Goal: Task Accomplishment & Management: Manage account settings

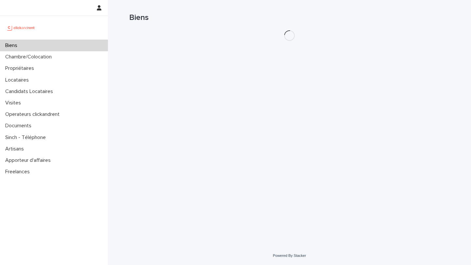
click at [374, 27] on div "Biens" at bounding box center [289, 15] width 320 height 30
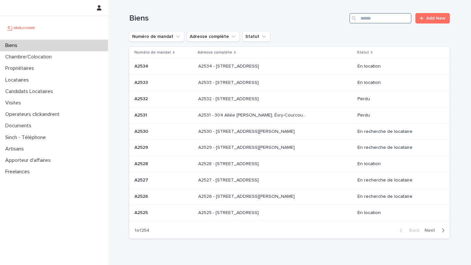
click at [372, 18] on input "Search" at bounding box center [380, 18] width 62 height 10
type input "*****"
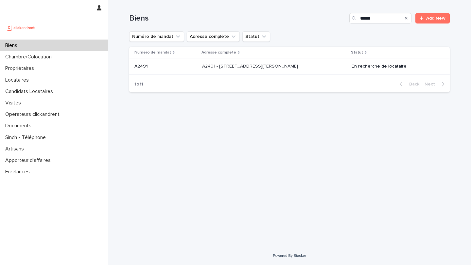
click at [282, 70] on div "A2491 - [STREET_ADDRESS][PERSON_NAME] 92130 A2491 - [STREET_ADDRESS][PERSON_NAM…" at bounding box center [274, 66] width 144 height 11
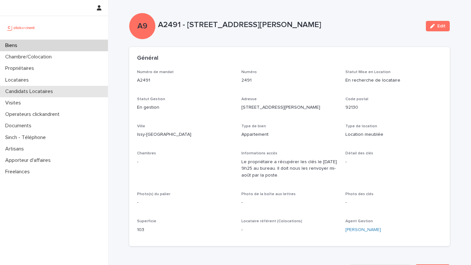
click at [52, 90] on p "Candidats Locataires" at bounding box center [31, 92] width 56 height 6
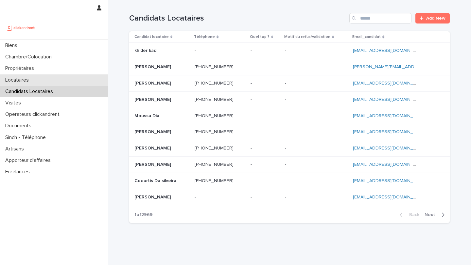
click at [68, 78] on div "Locataires" at bounding box center [54, 80] width 108 height 11
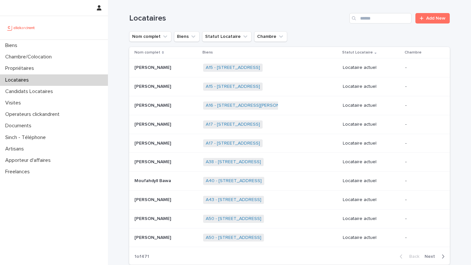
click at [431, 22] on link "Add New" at bounding box center [432, 18] width 34 height 10
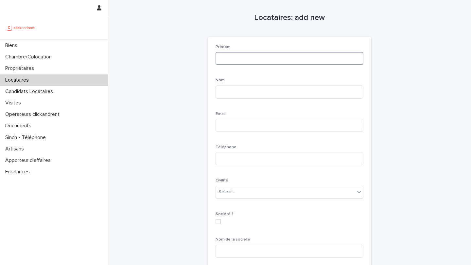
click at [246, 61] on input at bounding box center [289, 58] width 148 height 13
type input "******"
click at [251, 97] on input at bounding box center [289, 92] width 148 height 13
type input "*****"
click at [250, 126] on input at bounding box center [289, 125] width 148 height 13
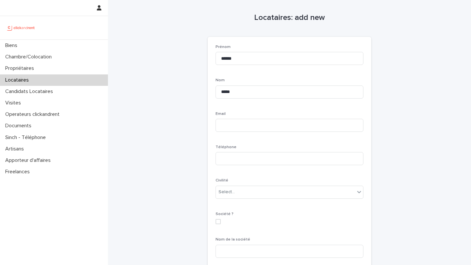
click at [251, 118] on div "Email" at bounding box center [289, 124] width 148 height 25
click at [252, 124] on input at bounding box center [289, 125] width 148 height 13
paste input "**********"
click at [223, 125] on input "**********" at bounding box center [289, 125] width 148 height 13
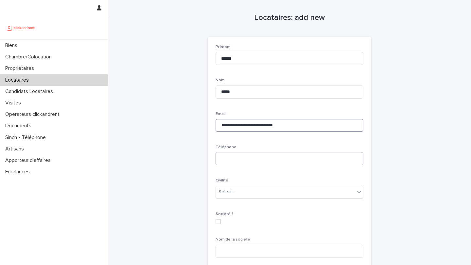
type input "**********"
click at [231, 159] on input at bounding box center [289, 158] width 148 height 13
type input "**********"
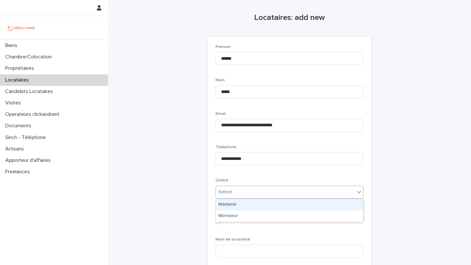
click at [241, 196] on div "Select..." at bounding box center [285, 192] width 139 height 11
click at [241, 204] on div "Madame" at bounding box center [289, 204] width 147 height 11
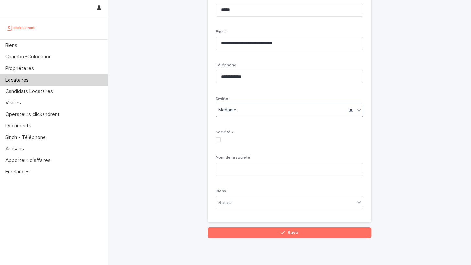
scroll to position [106, 0]
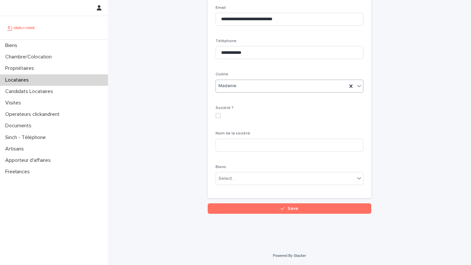
click at [218, 115] on span at bounding box center [217, 115] width 5 height 5
click at [256, 147] on input at bounding box center [289, 145] width 148 height 13
type input "*******"
click at [248, 181] on div "Select..." at bounding box center [285, 179] width 139 height 11
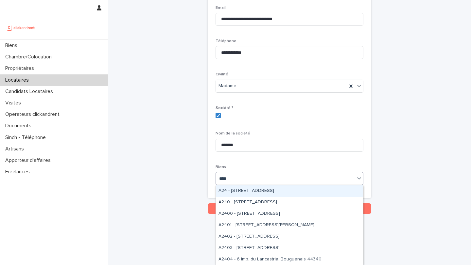
type input "*****"
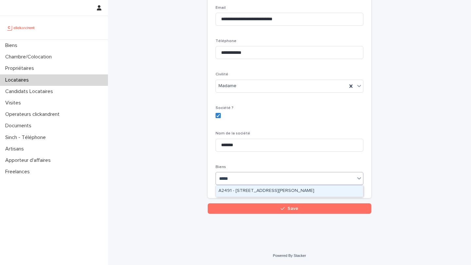
click at [293, 192] on div "A2491 - 8 Rue Honoré Fragonard, Issy-les-Moulineaux 92130" at bounding box center [289, 191] width 147 height 11
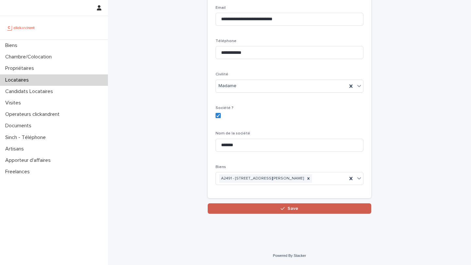
click at [295, 208] on span "Save" at bounding box center [292, 209] width 11 height 5
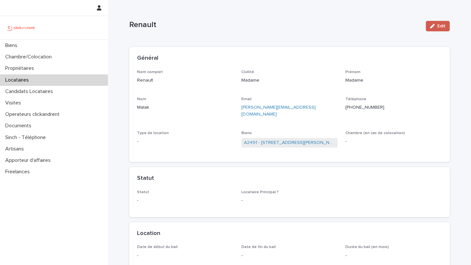
click at [440, 23] on button "Edit" at bounding box center [438, 26] width 24 height 10
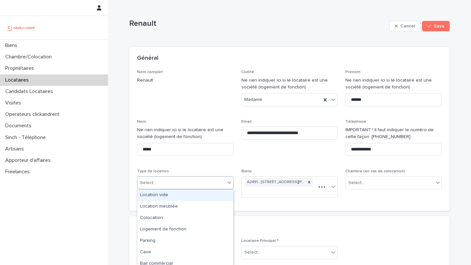
click at [203, 181] on div "Select..." at bounding box center [181, 183] width 88 height 11
type input "*"
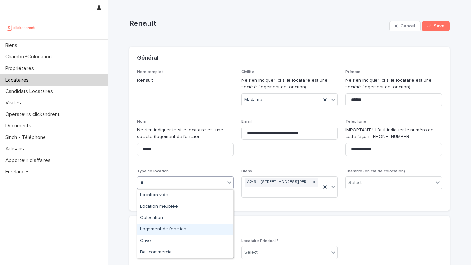
click at [188, 226] on div "Logement de fonction" at bounding box center [185, 229] width 96 height 11
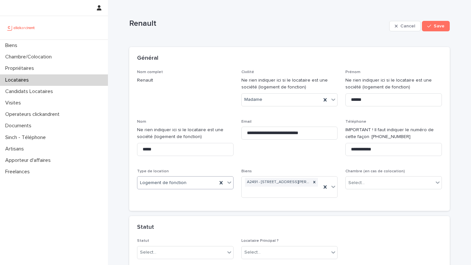
scroll to position [121, 0]
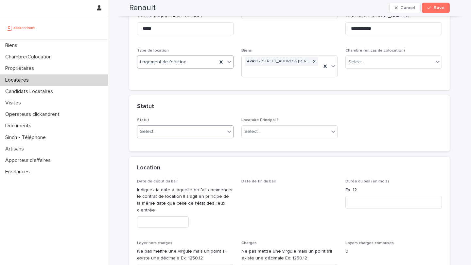
click at [183, 130] on div "Select..." at bounding box center [181, 131] width 88 height 11
click at [186, 141] on div "Locataire actuel" at bounding box center [185, 144] width 96 height 11
click at [294, 130] on div "Select..." at bounding box center [286, 131] width 88 height 11
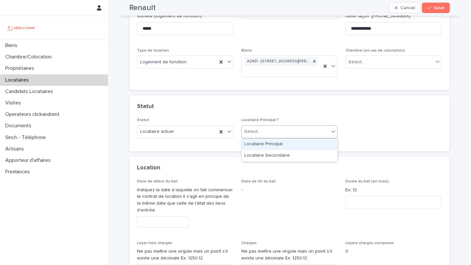
click at [293, 143] on div "Locataire Principal" at bounding box center [290, 144] width 96 height 11
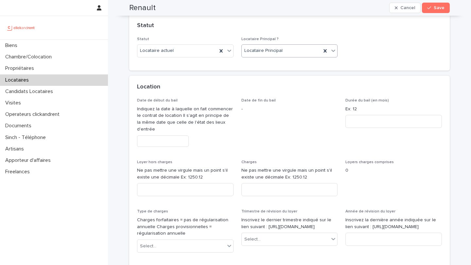
scroll to position [227, 0]
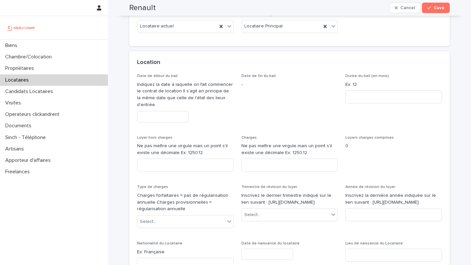
click at [174, 111] on div "Date de début du bail Indiquez la date à laquelle on fait commencer le contrat …" at bounding box center [185, 101] width 96 height 54
click at [175, 118] on input "text" at bounding box center [163, 116] width 52 height 11
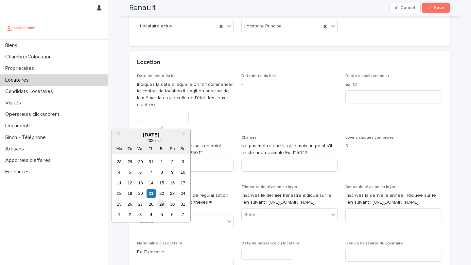
click at [163, 201] on div "29" at bounding box center [161, 204] width 9 height 9
type input "*********"
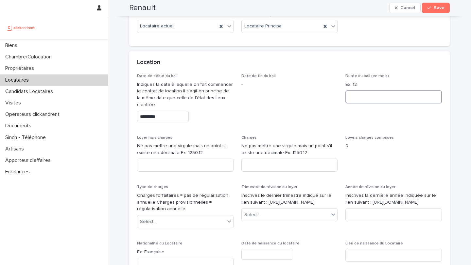
click at [376, 92] on input at bounding box center [393, 97] width 96 height 13
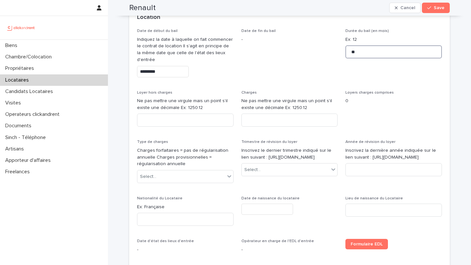
scroll to position [276, 0]
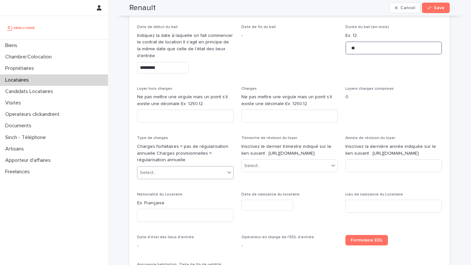
type input "**"
click at [201, 173] on div "Select..." at bounding box center [181, 173] width 88 height 11
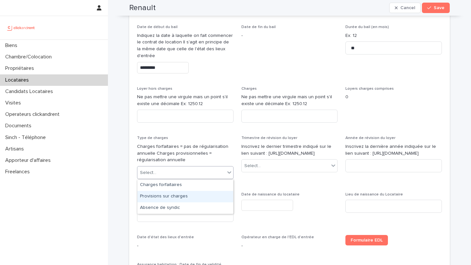
click at [202, 198] on div "Provisions sur charges" at bounding box center [185, 196] width 96 height 11
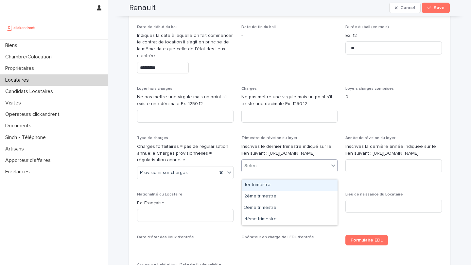
click at [269, 169] on div "Select..." at bounding box center [286, 166] width 88 height 11
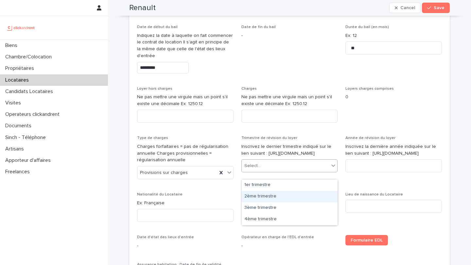
click at [270, 199] on div "2ème trimestre" at bounding box center [290, 196] width 96 height 11
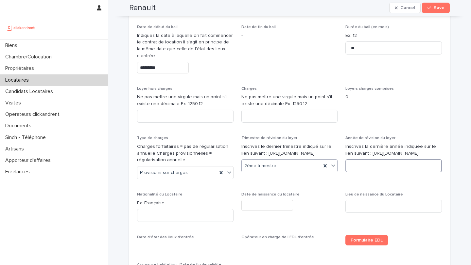
click at [371, 167] on input at bounding box center [393, 166] width 96 height 13
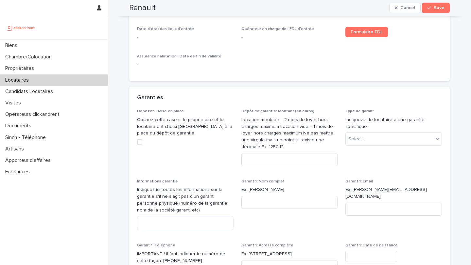
scroll to position [488, 0]
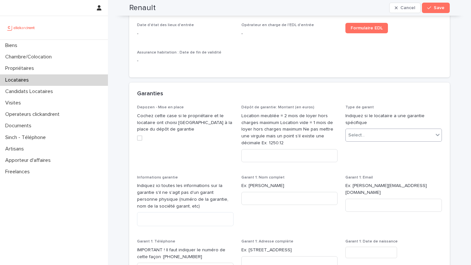
type input "****"
click at [366, 133] on div "Select..." at bounding box center [389, 135] width 88 height 11
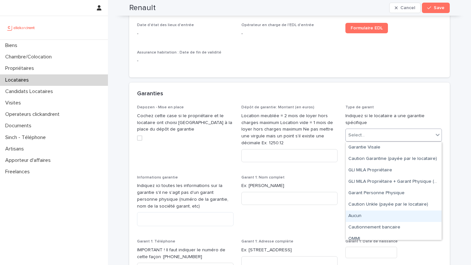
click at [370, 219] on div "Aucun" at bounding box center [393, 216] width 96 height 11
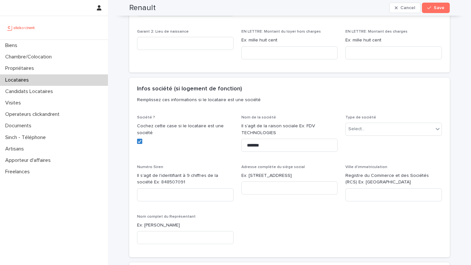
scroll to position [854, 0]
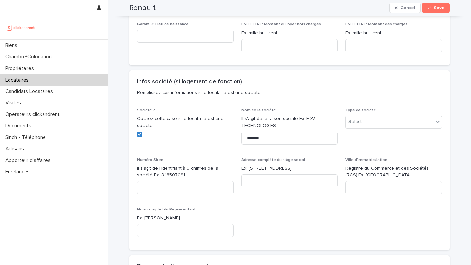
click at [403, 108] on p "Type de société" at bounding box center [393, 110] width 96 height 5
drag, startPoint x: 289, startPoint y: 131, endPoint x: 239, endPoint y: 131, distance: 50.7
click at [239, 131] on div "Société ? Cochez cette case si le locataire est une société Nom de la société I…" at bounding box center [289, 175] width 305 height 134
type input "**********"
click at [386, 120] on div "Select..." at bounding box center [389, 122] width 88 height 11
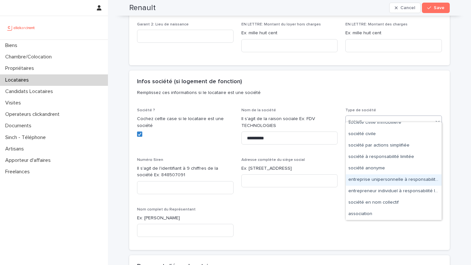
scroll to position [0, 0]
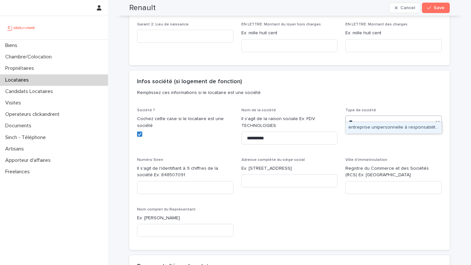
type input "*"
type input "**********"
click at [405, 129] on div "société par actions simplifiée" at bounding box center [393, 127] width 96 height 11
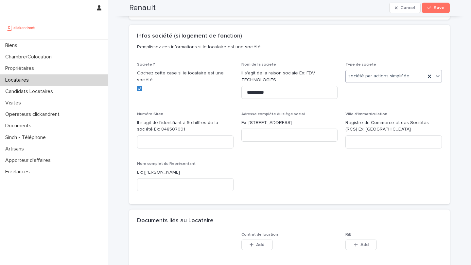
scroll to position [908, 0]
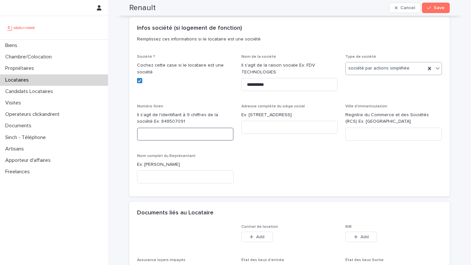
click at [190, 133] on input at bounding box center [185, 134] width 96 height 13
click at [173, 128] on input at bounding box center [185, 134] width 96 height 13
paste input "*********"
type input "*********"
click at [272, 121] on input at bounding box center [289, 127] width 96 height 13
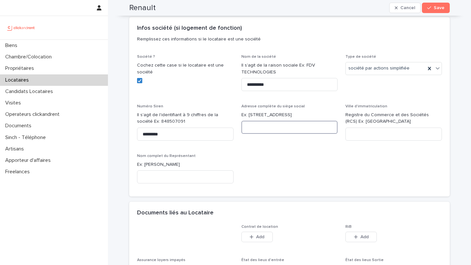
paste input "**********"
type input "**********"
click at [390, 132] on input at bounding box center [393, 134] width 96 height 13
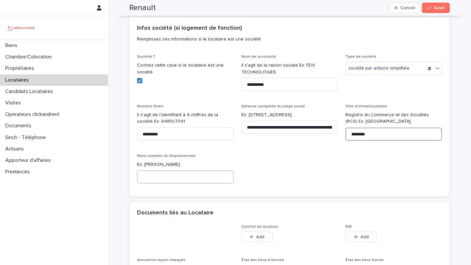
type input "********"
click at [208, 174] on input at bounding box center [185, 177] width 96 height 13
drag, startPoint x: 175, startPoint y: 173, endPoint x: 128, endPoint y: 172, distance: 46.8
type input "*"
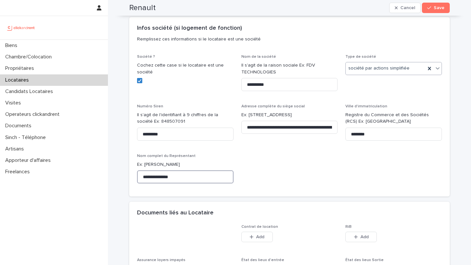
type input "**********"
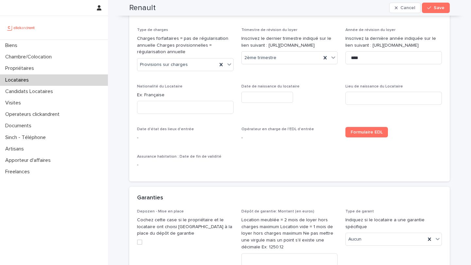
scroll to position [314, 0]
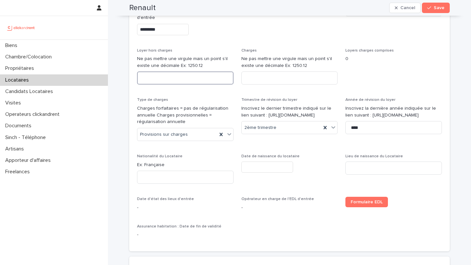
click at [191, 83] on input at bounding box center [185, 78] width 96 height 13
type input "****"
click at [265, 74] on input at bounding box center [289, 78] width 96 height 13
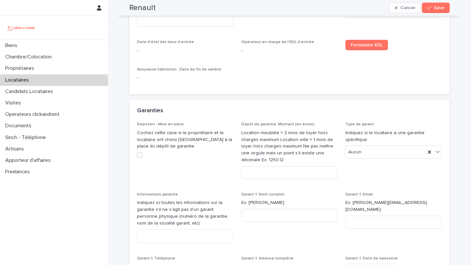
scroll to position [482, 0]
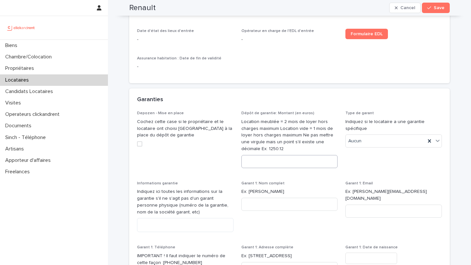
type input "***"
click at [268, 167] on input at bounding box center [289, 161] width 96 height 13
type input "****"
click at [435, 10] on button "Save" at bounding box center [436, 8] width 28 height 10
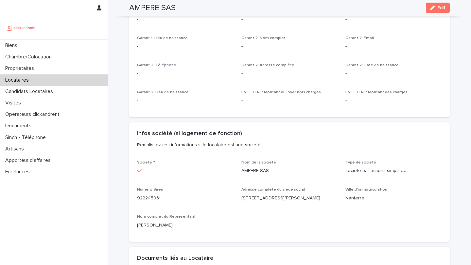
scroll to position [0, 0]
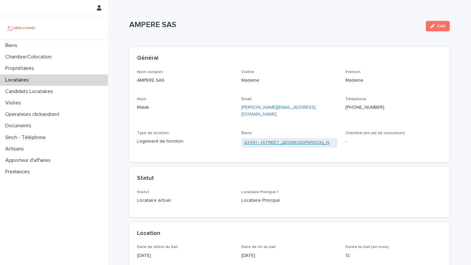
click at [298, 140] on link "A2491 - 8 Rue Honoré Fragonard, Issy-les-Moulineaux 92130" at bounding box center [289, 143] width 91 height 7
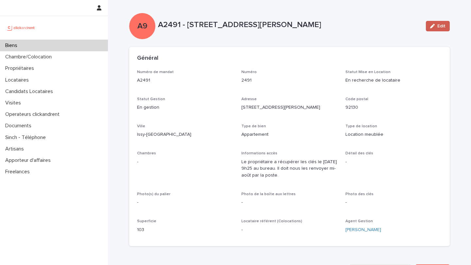
click at [440, 25] on span "Edit" at bounding box center [441, 26] width 8 height 5
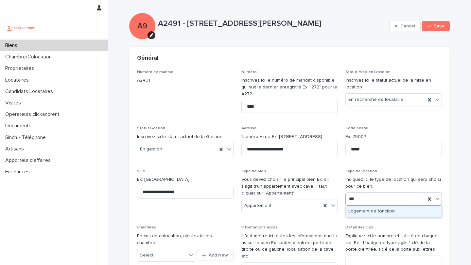
type input "****"
click at [383, 214] on div "Logement de fonction" at bounding box center [393, 211] width 96 height 11
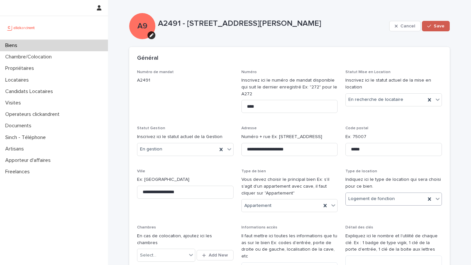
click at [436, 28] on button "Save" at bounding box center [436, 26] width 28 height 10
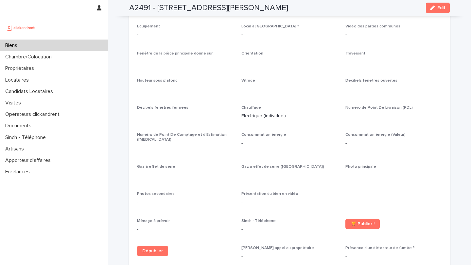
scroll to position [1311, 0]
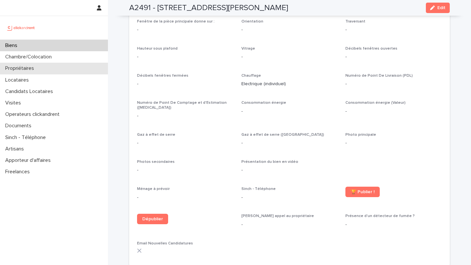
click at [45, 67] on div "Propriétaires" at bounding box center [54, 68] width 108 height 11
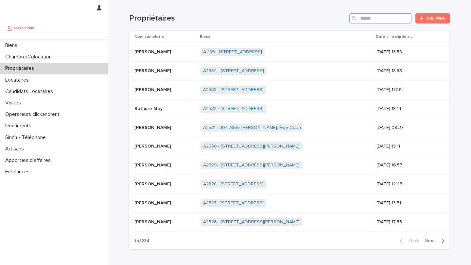
click at [395, 20] on input "Search" at bounding box center [380, 18] width 62 height 10
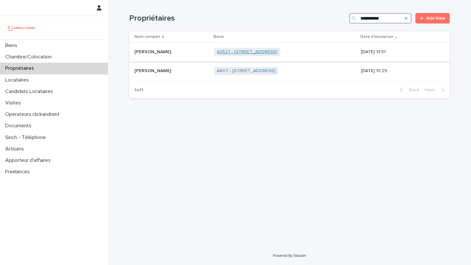
type input "**********"
click at [249, 54] on link "A2527 - [STREET_ADDRESS]" at bounding box center [247, 52] width 60 height 6
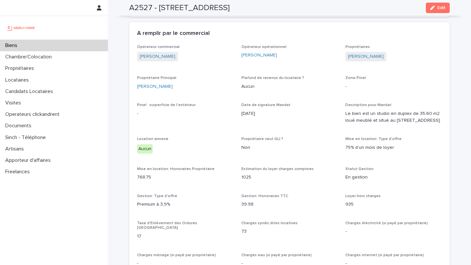
scroll to position [373, 0]
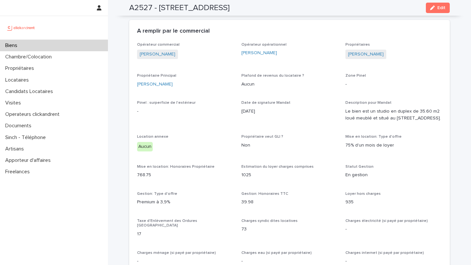
click at [156, 12] on div "A2527 - 10 bis rue Méhul, Pantin 93500 Edit" at bounding box center [289, 8] width 320 height 16
drag, startPoint x: 159, startPoint y: 8, endPoint x: 285, endPoint y: 8, distance: 126.2
click at [285, 8] on div "A2527 - 10 bis rue Méhul, Pantin 93500 Edit" at bounding box center [289, 8] width 320 height 16
copy h2 "10 bis rue Méhul, Pantin 93500"
click at [73, 46] on div "Biens" at bounding box center [54, 45] width 108 height 11
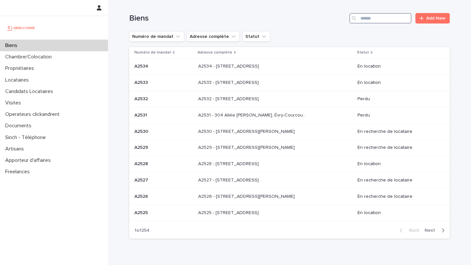
click at [382, 17] on input "Search" at bounding box center [380, 18] width 62 height 10
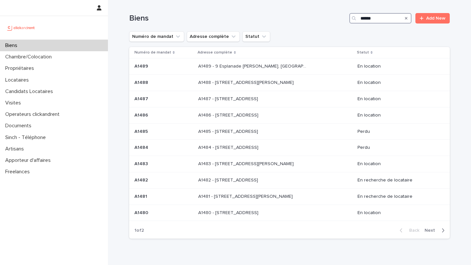
type input "*****"
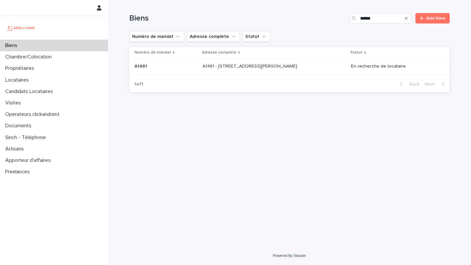
click at [246, 70] on div "A1481 - 5 allée Anatoli Vaisser, Asnières-sur-Seine 92600 A1481 - 5 allée Anato…" at bounding box center [273, 66] width 143 height 11
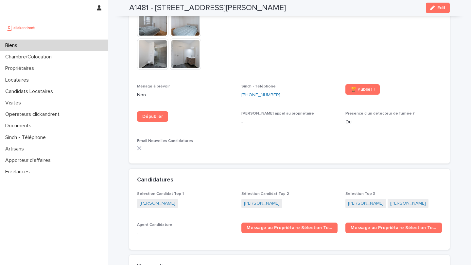
scroll to position [2039, 0]
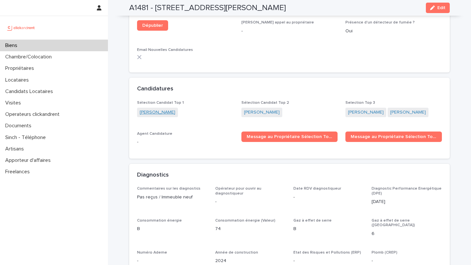
click at [166, 109] on link "Benjamin Paulhac" at bounding box center [158, 112] width 36 height 7
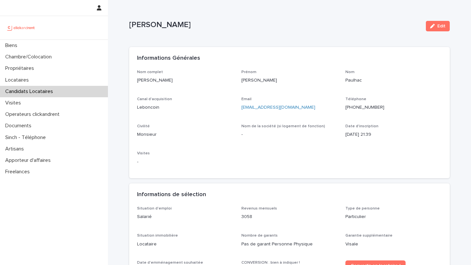
click at [365, 107] on ringoverc2c-number-84e06f14122c "+33631541000" at bounding box center [364, 107] width 39 height 5
drag, startPoint x: 188, startPoint y: 76, endPoint x: 177, endPoint y: 81, distance: 11.7
click at [177, 81] on div "Benjamin Paulhac" at bounding box center [185, 80] width 96 height 8
copy p "Benjamin Paulhac"
click at [66, 43] on div "Biens" at bounding box center [54, 45] width 108 height 11
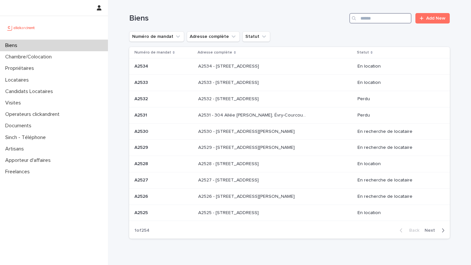
click at [373, 14] on input "Search" at bounding box center [380, 18] width 62 height 10
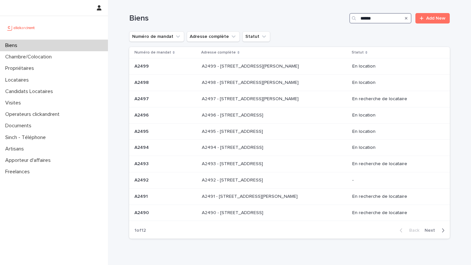
type input "*****"
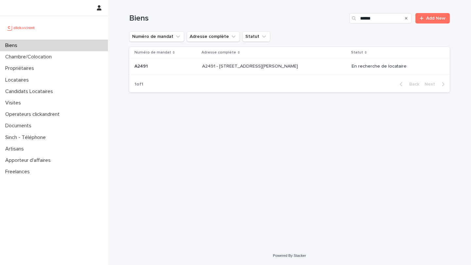
click at [289, 64] on p "A2491 - 8 Rue Honoré Fragonard, Issy-les-Moulineaux 92130" at bounding box center [250, 65] width 97 height 7
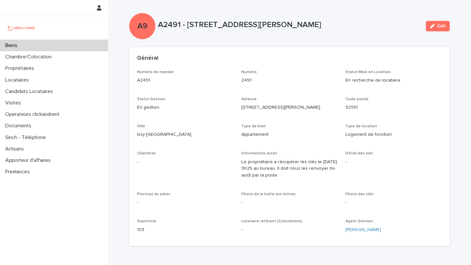
scroll to position [260, 0]
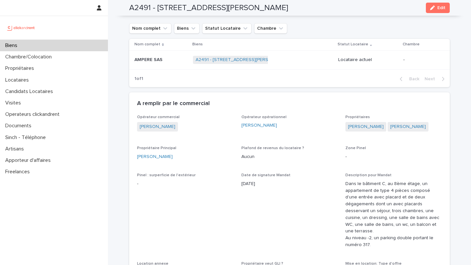
click at [177, 59] on p at bounding box center [160, 60] width 53 height 6
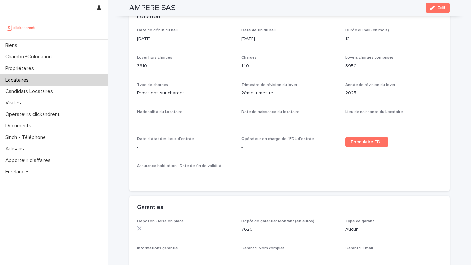
scroll to position [258, 0]
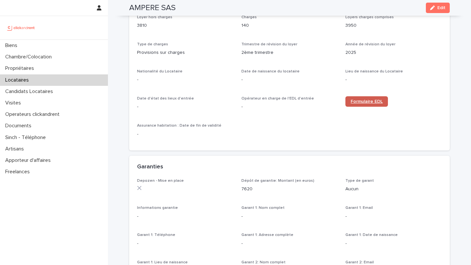
click at [374, 99] on span "Formulaire EDL" at bounding box center [366, 101] width 32 height 5
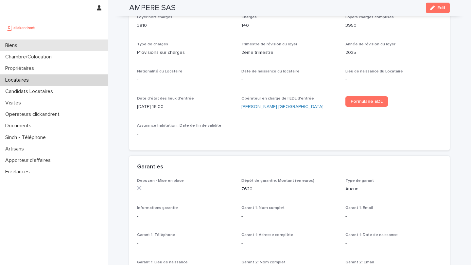
click at [65, 50] on div "Biens" at bounding box center [54, 45] width 108 height 11
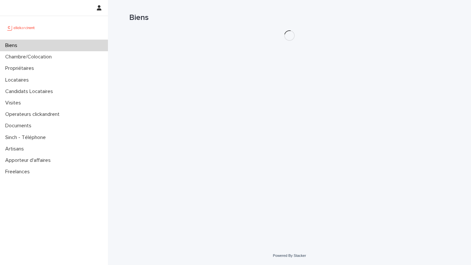
click at [68, 46] on div "Biens" at bounding box center [54, 45] width 108 height 11
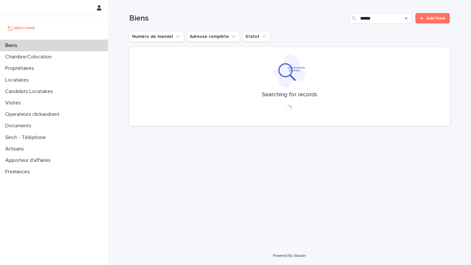
type input "*****"
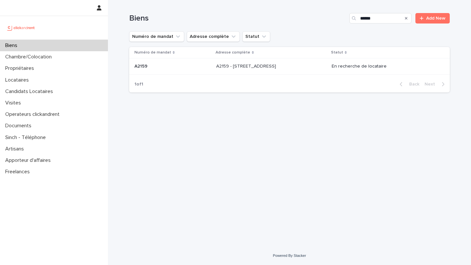
click at [306, 66] on p at bounding box center [270, 67] width 109 height 6
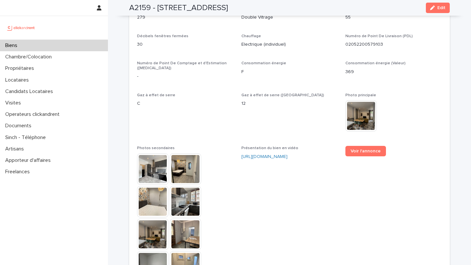
scroll to position [1646, 0]
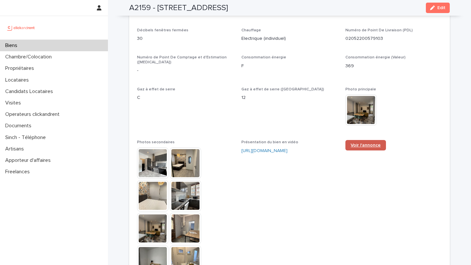
click at [362, 140] on link "Voir l'annonce" at bounding box center [365, 145] width 41 height 10
click at [54, 48] on div "Biens" at bounding box center [54, 45] width 108 height 11
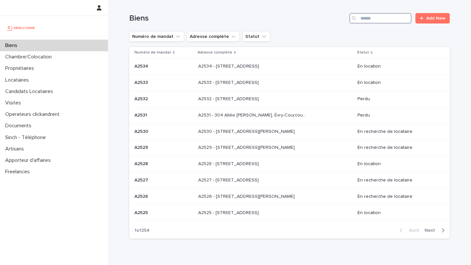
click at [381, 16] on input "Search" at bounding box center [380, 18] width 62 height 10
type input "*****"
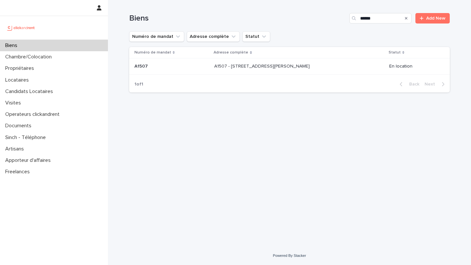
click at [286, 64] on p "A1507 - [STREET_ADDRESS][PERSON_NAME]" at bounding box center [262, 65] width 97 height 7
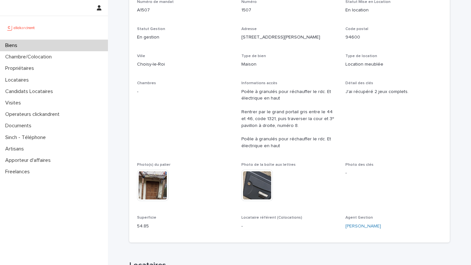
scroll to position [318, 0]
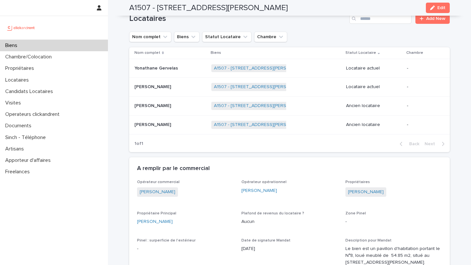
click at [177, 72] on div "Yonathane Gervelas Yonathane Gervelas" at bounding box center [170, 68] width 72 height 11
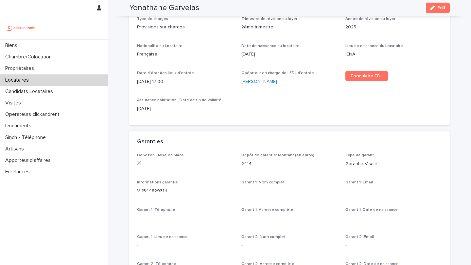
scroll to position [284, 0]
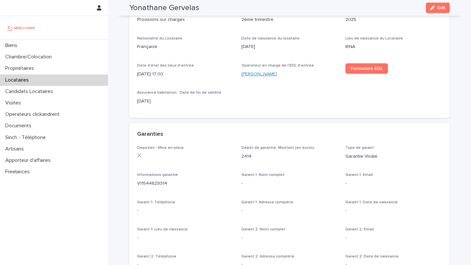
click at [263, 74] on link "Jean-Paul Kekela" at bounding box center [259, 74] width 36 height 7
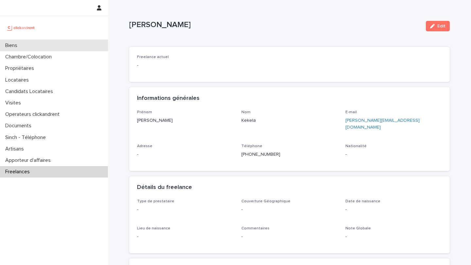
click at [46, 44] on div "Biens" at bounding box center [54, 45] width 108 height 11
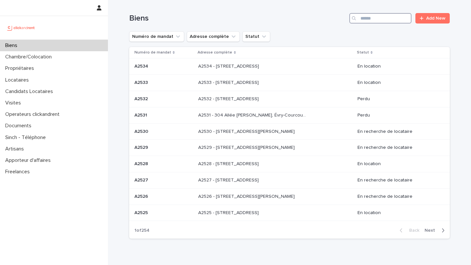
click at [367, 20] on input "Search" at bounding box center [380, 18] width 62 height 10
type input "*****"
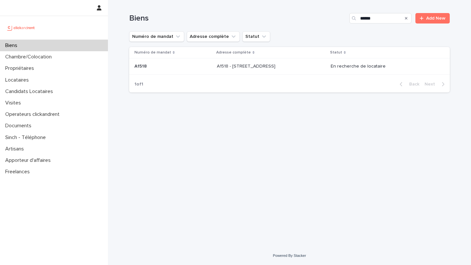
click at [280, 71] on div "A1518 - 10 place des Célestins, Lyon 69002 A1518 - 10 place des Célestins, Lyon…" at bounding box center [271, 66] width 109 height 11
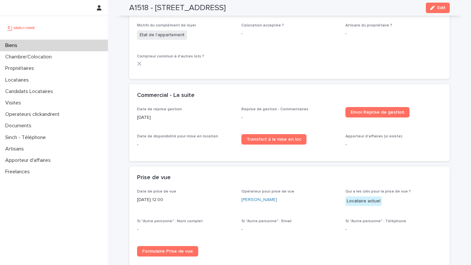
scroll to position [893, 0]
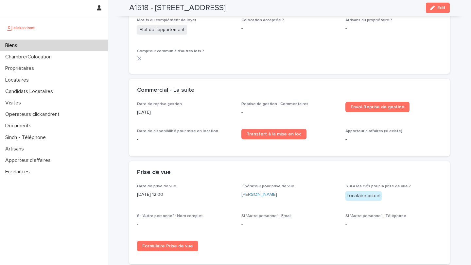
click at [95, 47] on div "Biens" at bounding box center [54, 45] width 108 height 11
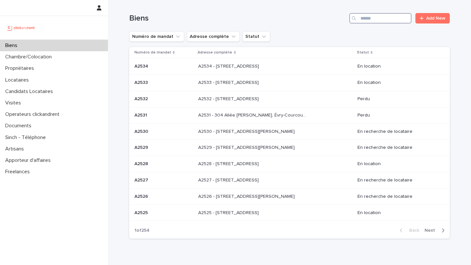
click at [379, 15] on input "Search" at bounding box center [380, 18] width 62 height 10
type input "*****"
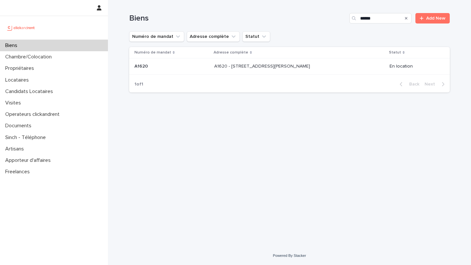
click at [289, 72] on div "A1620 - 37 rue Alexandre Fourny, Champigny-sur-Marne 94500 A1620 - 37 rue Alexa…" at bounding box center [299, 66] width 170 height 11
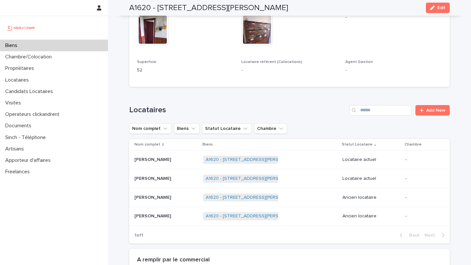
scroll to position [245, 0]
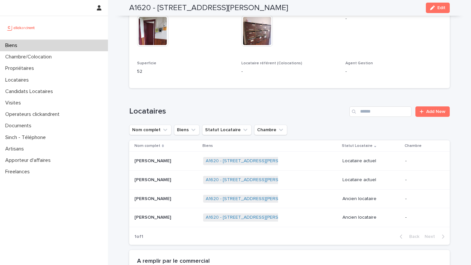
click at [80, 46] on div "Biens" at bounding box center [54, 45] width 108 height 11
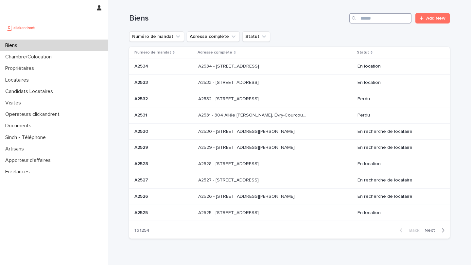
click at [378, 23] on input "Search" at bounding box center [380, 18] width 62 height 10
type input "*****"
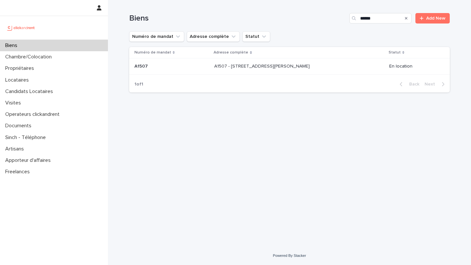
click at [281, 69] on p "A1507 - [STREET_ADDRESS][PERSON_NAME]" at bounding box center [262, 65] width 97 height 7
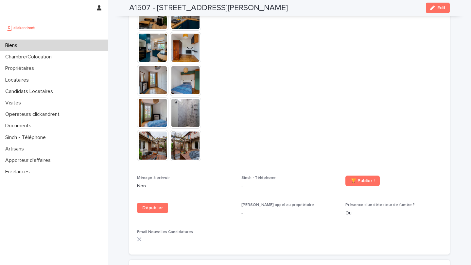
scroll to position [2173, 0]
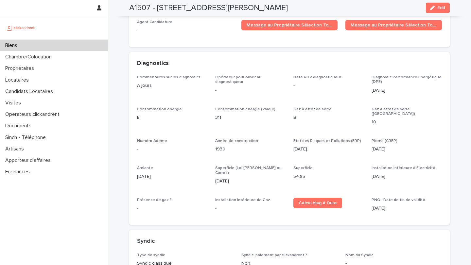
click at [442, 7] on span "Edit" at bounding box center [441, 8] width 8 height 5
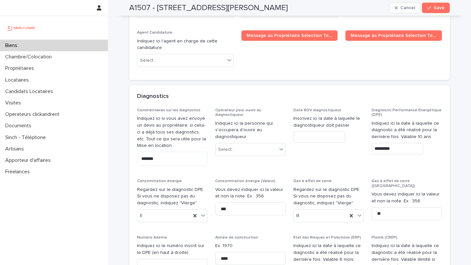
scroll to position [3504, 0]
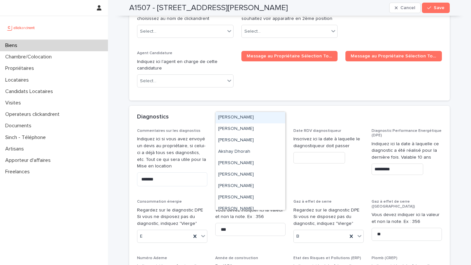
click at [270, 165] on div "Select..." at bounding box center [245, 170] width 61 height 11
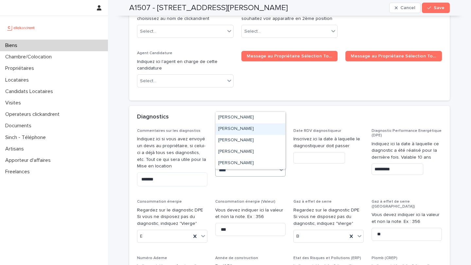
type input "****"
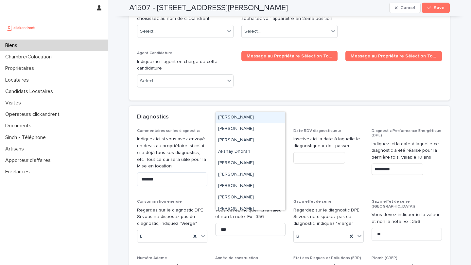
click at [259, 165] on div "Select..." at bounding box center [245, 170] width 61 height 11
type input "****"
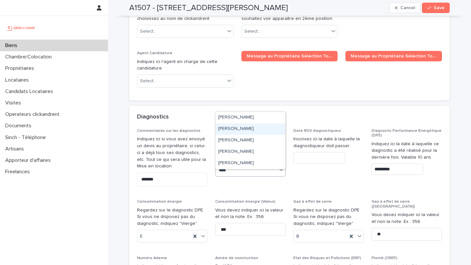
click at [258, 127] on div "Jean-Paul Kekela" at bounding box center [250, 129] width 70 height 11
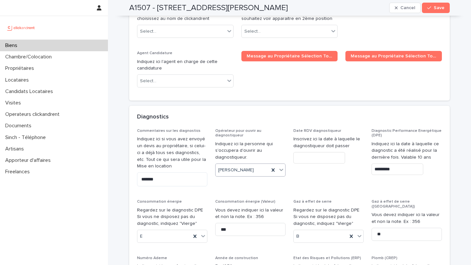
click at [282, 129] on div "Opérateur pour ouvrir au diagnostiqueur Indiquez ici la personne qui s'occupera…" at bounding box center [250, 155] width 70 height 53
click at [324, 152] on input "text" at bounding box center [319, 157] width 52 height 11
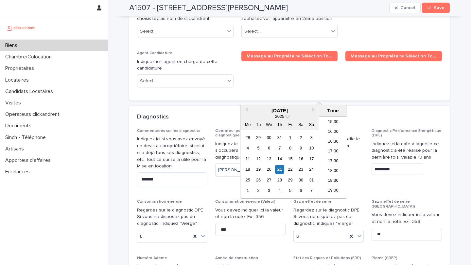
scroll to position [307, 0]
click at [338, 155] on li "17:30" at bounding box center [333, 158] width 28 height 10
type input "**********"
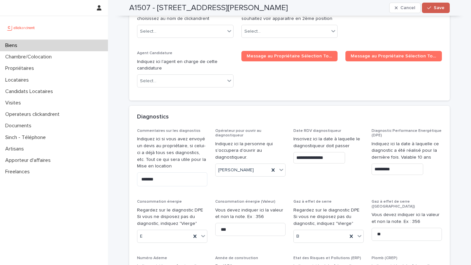
click at [432, 8] on div "button" at bounding box center [430, 8] width 7 height 5
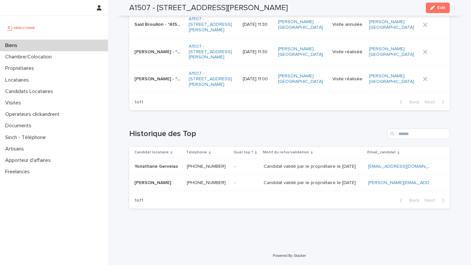
scroll to position [2858, 0]
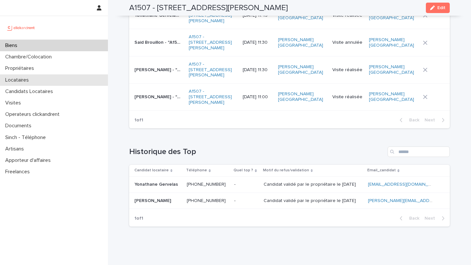
click at [46, 83] on div "Locataires" at bounding box center [54, 80] width 108 height 11
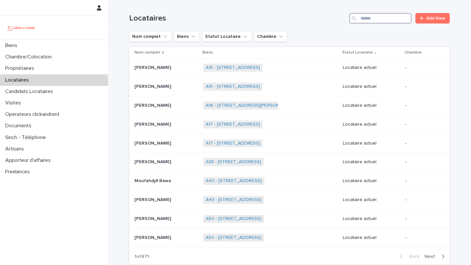
click at [389, 20] on input "Search" at bounding box center [380, 18] width 62 height 10
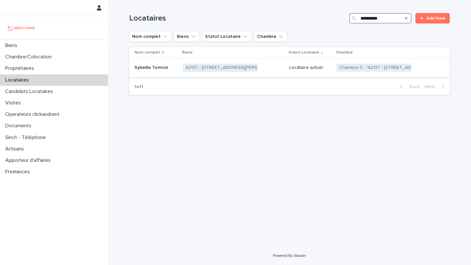
type input "**********"
click at [47, 72] on div "Propriétaires" at bounding box center [54, 68] width 108 height 11
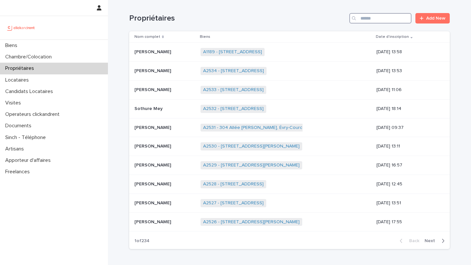
click at [389, 19] on input "Search" at bounding box center [380, 18] width 62 height 10
type input "**********"
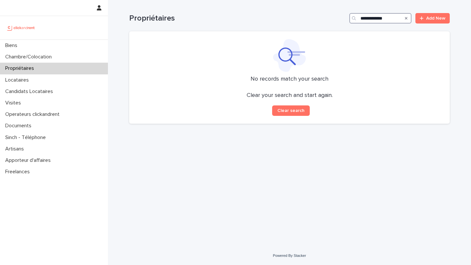
drag, startPoint x: 400, startPoint y: 19, endPoint x: 313, endPoint y: 18, distance: 87.3
click at [313, 18] on div "**********" at bounding box center [289, 18] width 320 height 10
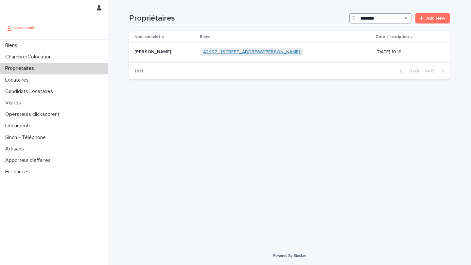
type input "********"
click at [241, 54] on link "A2497 - 45 rue Armand carrel, Rouen 76000" at bounding box center [251, 52] width 97 height 6
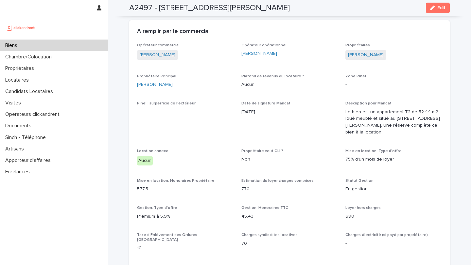
scroll to position [341, 0]
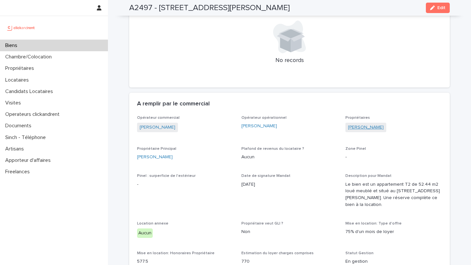
click at [365, 125] on link "Sandrine Combaret" at bounding box center [366, 127] width 36 height 7
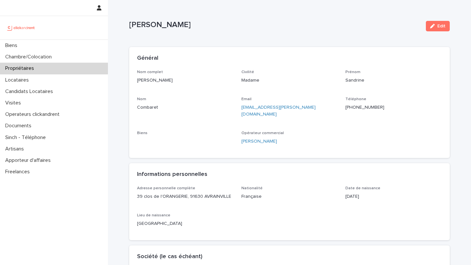
click at [358, 107] on ringoverc2c-number-84e06f14122c "+33686237082" at bounding box center [364, 107] width 39 height 5
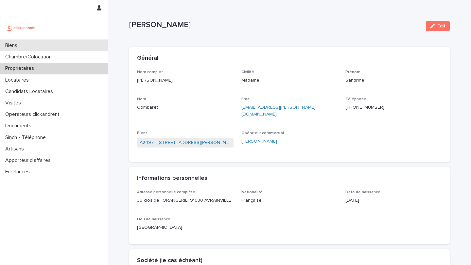
click at [82, 44] on div "Biens" at bounding box center [54, 45] width 108 height 11
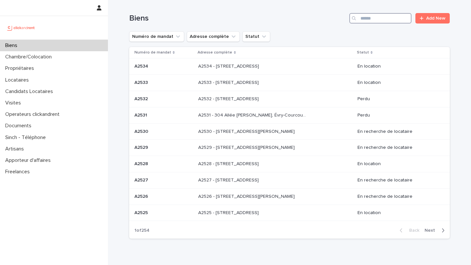
click at [376, 20] on input "Search" at bounding box center [380, 18] width 62 height 10
type input "*****"
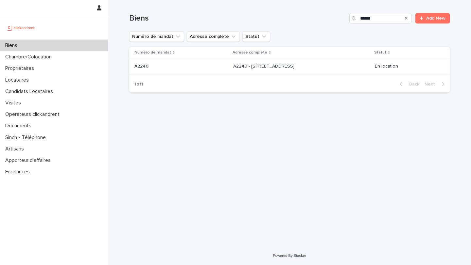
click at [313, 68] on p at bounding box center [287, 67] width 109 height 6
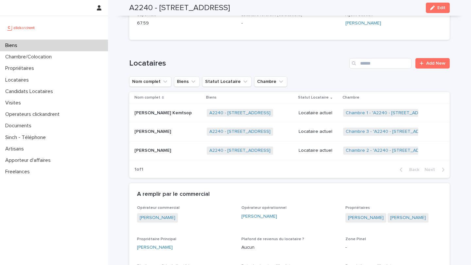
scroll to position [250, 0]
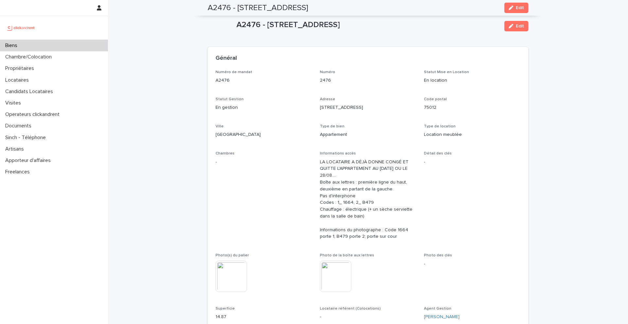
scroll to position [590, 0]
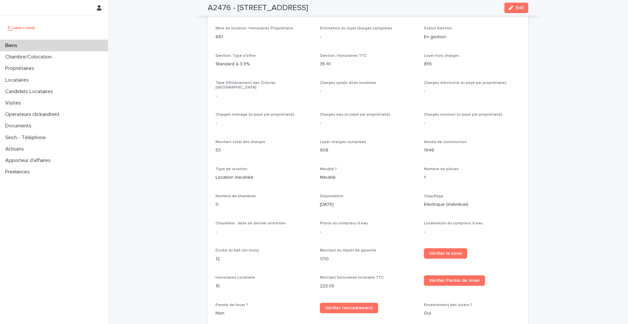
click at [49, 47] on div "Biens" at bounding box center [54, 45] width 108 height 11
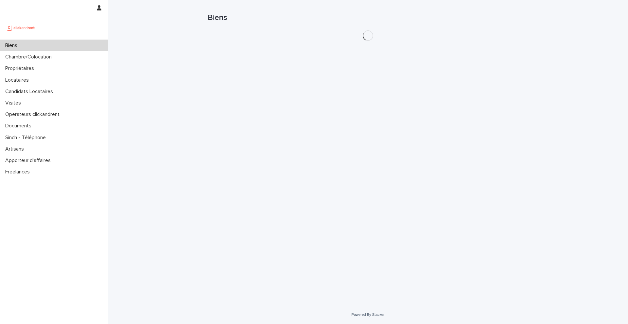
click at [445, 13] on h1 "Biens" at bounding box center [368, 17] width 320 height 9
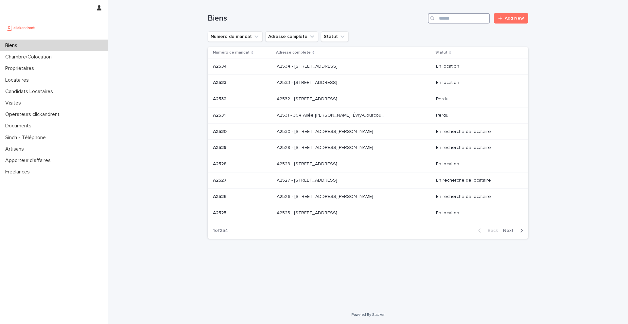
click at [447, 18] on input "Search" at bounding box center [459, 18] width 62 height 10
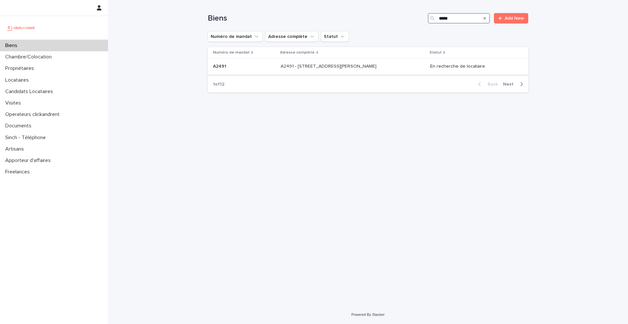
type input "*****"
click at [331, 70] on div "A2491 - 8 Rue Honoré Fragonard, Issy-les-Moulineaux 92130 A2491 - 8 Rue Honoré …" at bounding box center [352, 66] width 144 height 11
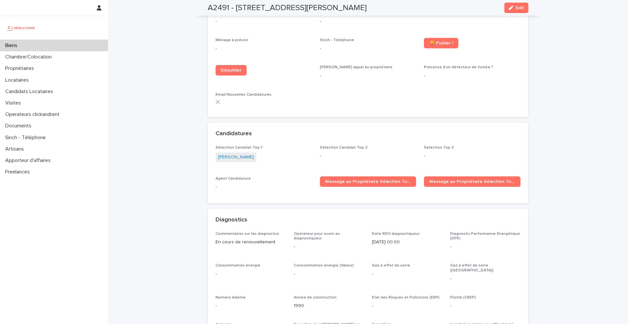
scroll to position [1456, 0]
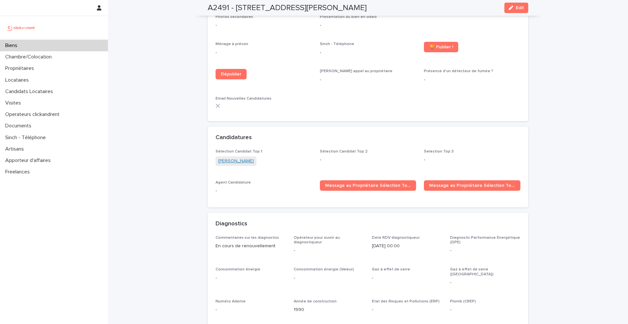
click at [229, 158] on link "Hector Mediavilla" at bounding box center [236, 161] width 36 height 7
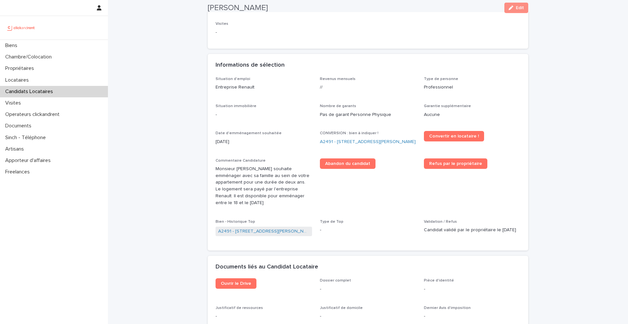
scroll to position [137, 0]
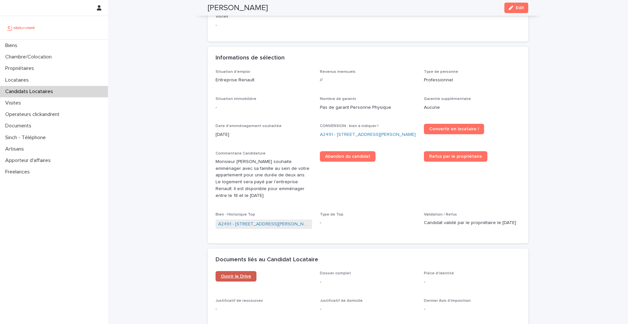
click at [236, 278] on span "Ouvrir le Drive" at bounding box center [236, 276] width 30 height 5
click at [334, 138] on link "A2491 - 8 Rue Honoré Fragonard, Issy-les-Moulineaux 92130" at bounding box center [368, 134] width 96 height 7
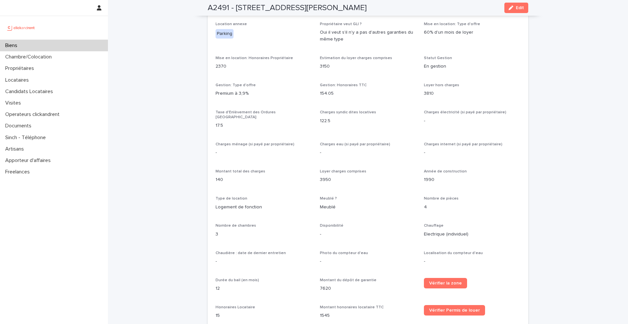
scroll to position [201, 0]
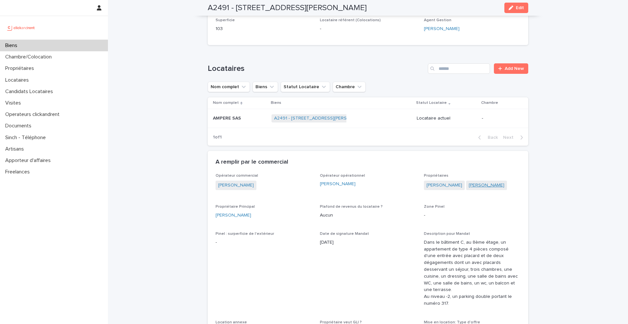
click at [480, 185] on link "Nabil Abdelhalim" at bounding box center [486, 185] width 36 height 7
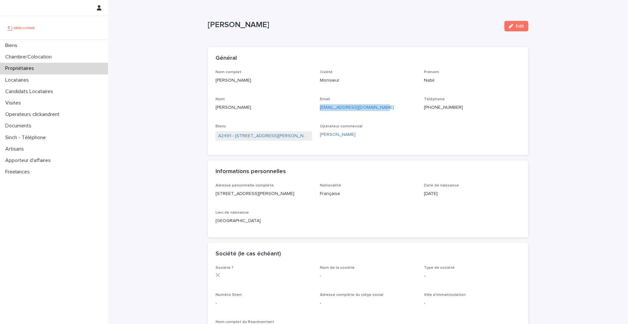
drag, startPoint x: 389, startPoint y: 109, endPoint x: 319, endPoint y: 109, distance: 70.3
click at [319, 109] on div "Nom complet Nabil Abdelhalim Civilité Monsieur Prénom Nabil Nom Abdelhalim Emai…" at bounding box center [367, 109] width 305 height 78
copy link "nabil.abdelhalim@gmail.com"
click at [295, 134] on link "A2491 - 8 Rue Honoré Fragonard, Issy-les-Moulineaux 92130" at bounding box center [263, 136] width 91 height 7
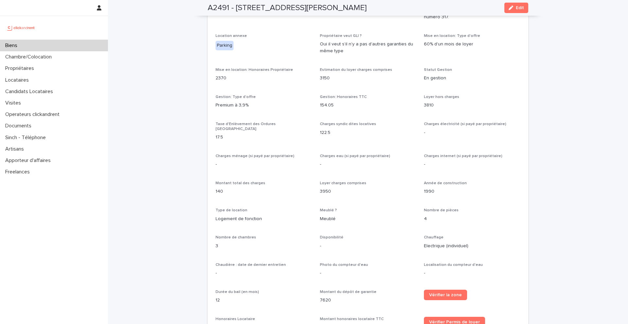
scroll to position [489, 0]
click at [341, 101] on p "154.05" at bounding box center [368, 104] width 96 height 7
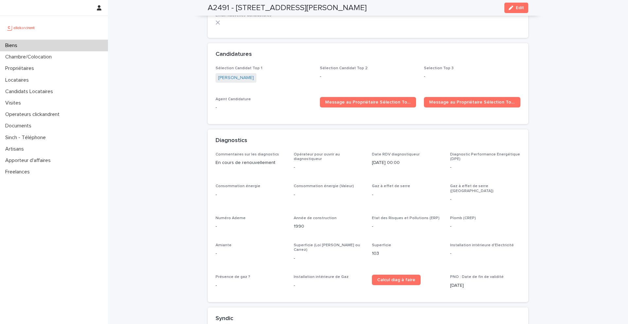
scroll to position [1539, 0]
click at [235, 74] on link "[PERSON_NAME]" at bounding box center [236, 77] width 36 height 7
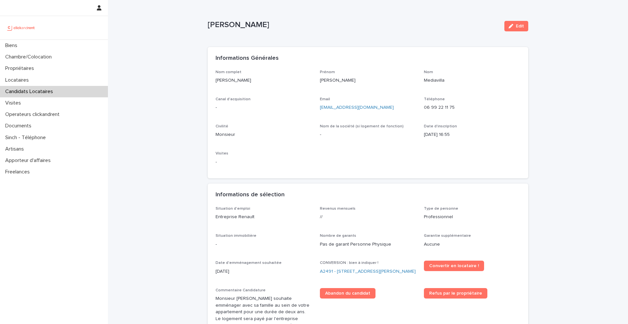
drag, startPoint x: 261, startPoint y: 81, endPoint x: 213, endPoint y: 81, distance: 48.7
click at [213, 81] on div "Nom complet Hector Mediavilla Prénom Hector Nom Mediavilla Canal d'acquisition …" at bounding box center [368, 124] width 320 height 109
copy p "[PERSON_NAME]"
click at [46, 72] on div "Propriétaires" at bounding box center [54, 68] width 108 height 11
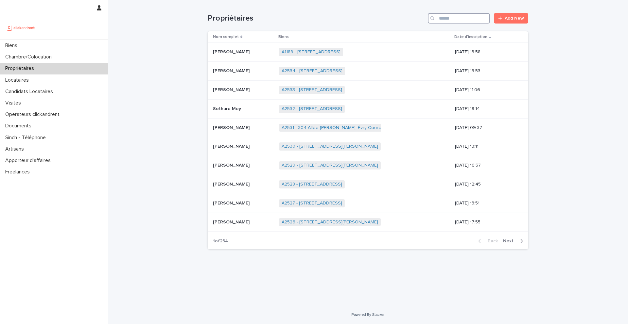
click at [461, 22] on input "Search" at bounding box center [459, 18] width 62 height 10
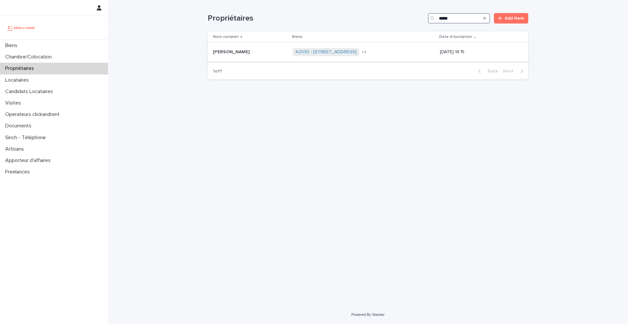
type input "*****"
click at [240, 57] on div "Gaëtan Bzodek Gaëtan Bzodek" at bounding box center [250, 52] width 75 height 11
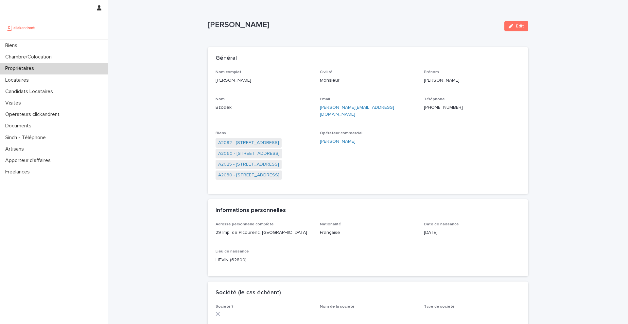
click at [250, 161] on link "A2025 - 14 Rue Riolan, Amiens 80000" at bounding box center [248, 164] width 61 height 7
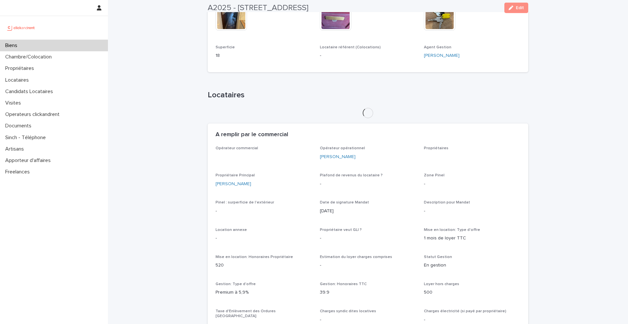
scroll to position [213, 0]
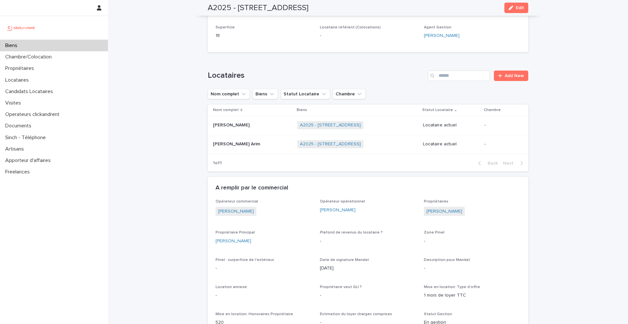
click at [253, 128] on p at bounding box center [252, 126] width 79 height 6
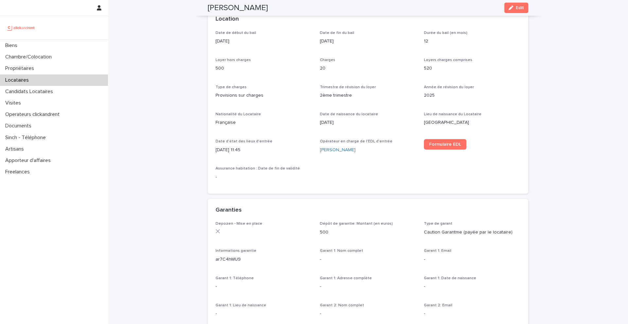
scroll to position [209, 0]
click at [52, 74] on div "Propriétaires" at bounding box center [54, 68] width 108 height 11
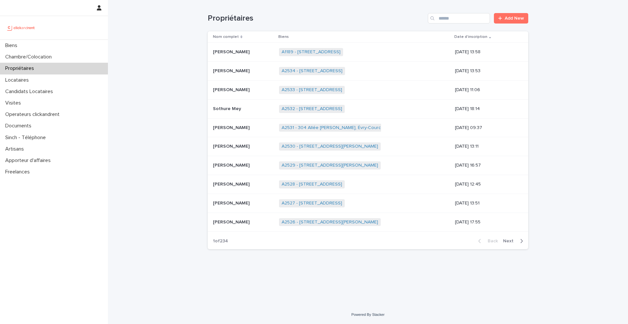
click at [469, 25] on div "Propriétaires Add New" at bounding box center [368, 15] width 320 height 31
click at [466, 20] on input "Search" at bounding box center [459, 18] width 62 height 10
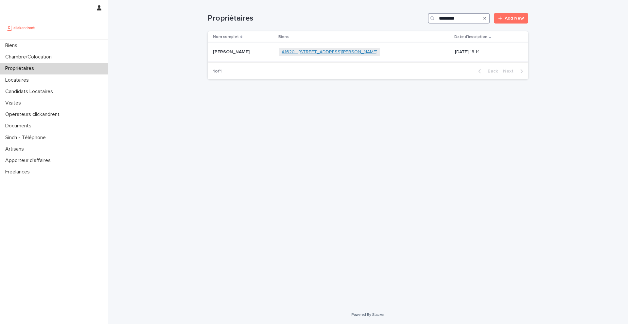
type input "*********"
click at [301, 51] on link "A1620 - 37 rue Alexandre Fourny, Champigny-sur-Marne 94500" at bounding box center [329, 52] width 96 height 6
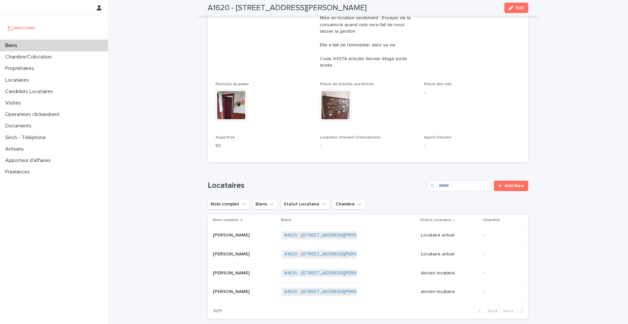
scroll to position [175, 0]
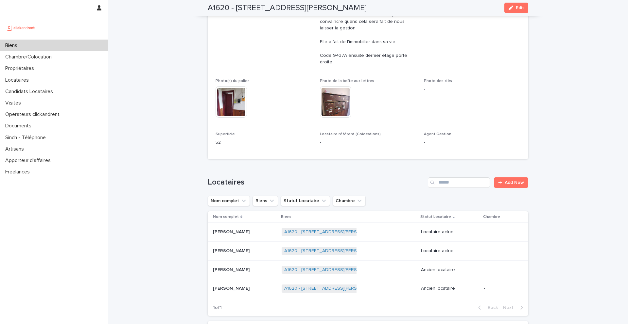
click at [256, 229] on p at bounding box center [244, 232] width 63 height 6
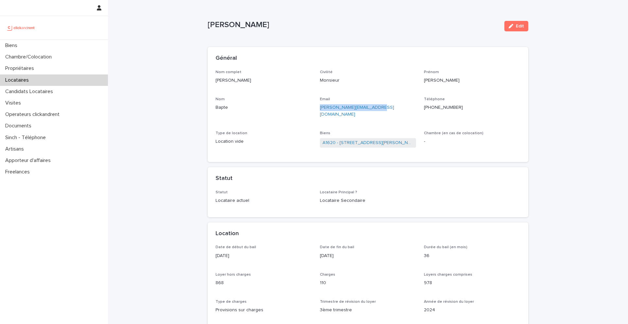
drag, startPoint x: 387, startPoint y: 109, endPoint x: 317, endPoint y: 109, distance: 69.3
click at [317, 109] on div "Nom complet Bryan Bapte Civilité Monsieur Prénom Bryan Nom Bapte Email bryan.ba…" at bounding box center [367, 112] width 305 height 84
copy link "bryan.bapte93@outlook.com"
click at [337, 140] on link "A1620 - 37 rue Alexandre Fourny, Champigny-sur-Marne 94500" at bounding box center [367, 143] width 91 height 7
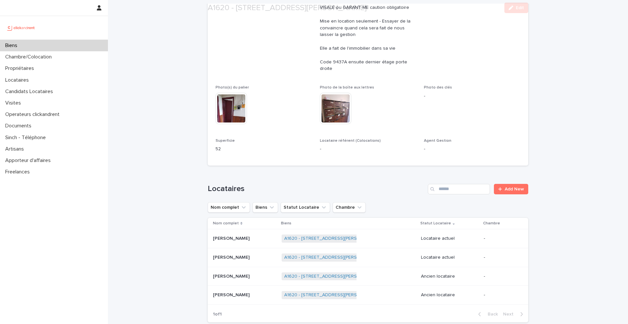
scroll to position [221, 0]
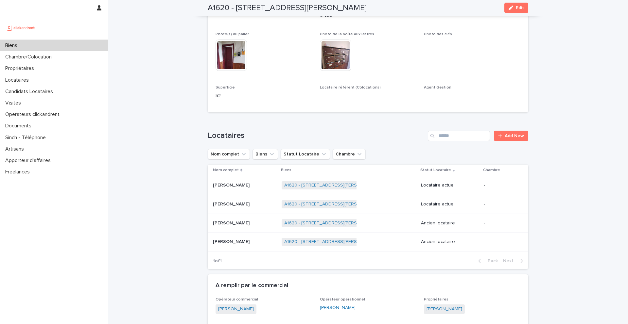
click at [256, 202] on p at bounding box center [244, 205] width 63 height 6
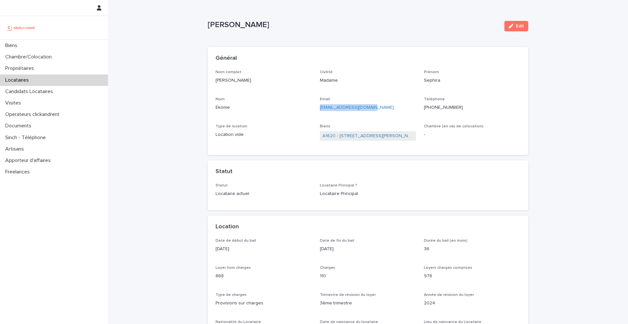
drag, startPoint x: 385, startPoint y: 109, endPoint x: 319, endPoint y: 109, distance: 66.7
click at [319, 109] on div "Nom complet Sephira Ekome Civilité Madame Prénom Sephira Nom Ekome Email sephir…" at bounding box center [367, 109] width 305 height 78
copy link "sephira.93@hotmail.com"
click at [57, 45] on div "Biens" at bounding box center [54, 45] width 108 height 11
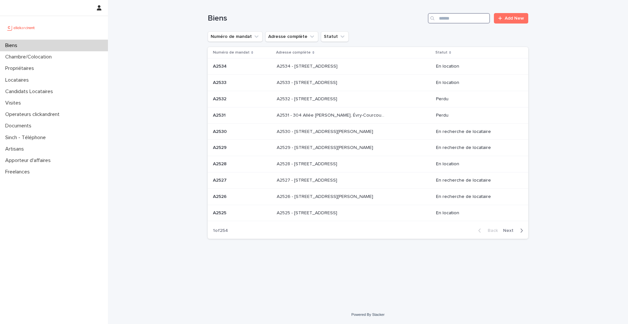
click at [461, 18] on input "Search" at bounding box center [459, 18] width 62 height 10
type input "*****"
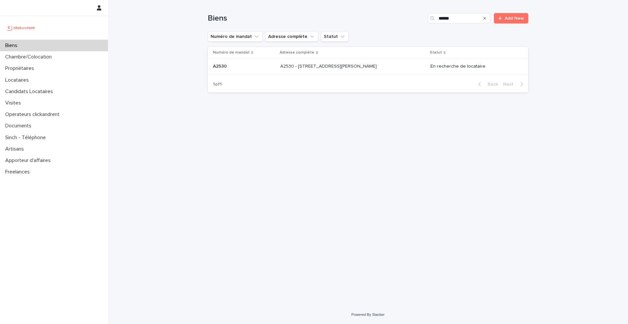
click at [339, 67] on p "A2530 - [STREET_ADDRESS][PERSON_NAME]" at bounding box center [329, 65] width 98 height 7
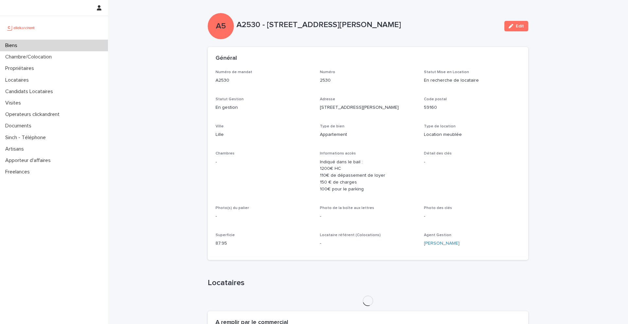
drag, startPoint x: 519, startPoint y: 24, endPoint x: 420, endPoint y: 180, distance: 185.0
click at [519, 24] on span "Edit" at bounding box center [519, 26] width 8 height 5
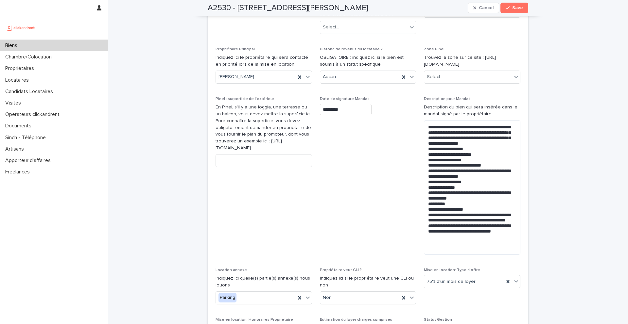
scroll to position [532, 0]
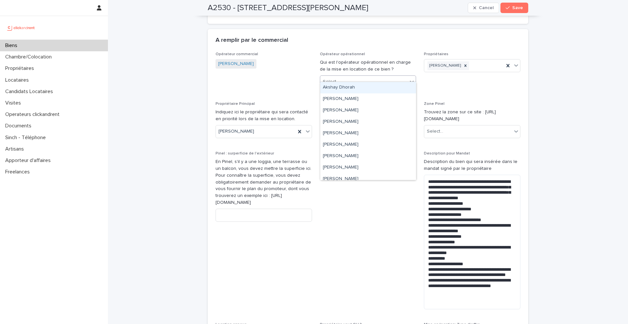
click at [360, 76] on div "Select..." at bounding box center [364, 81] width 88 height 11
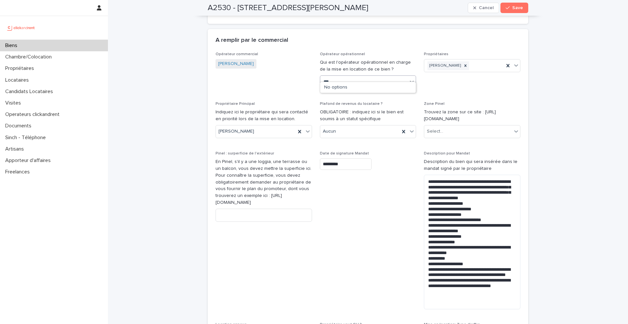
type input "**"
click at [364, 89] on div "Sarah Ntimasieme" at bounding box center [368, 87] width 96 height 11
click at [517, 8] on span "Save" at bounding box center [517, 8] width 11 height 5
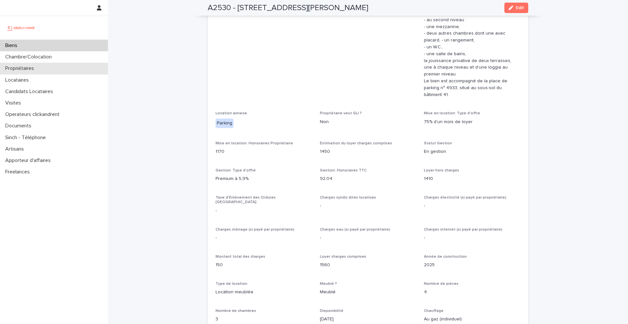
click at [48, 72] on div "Propriétaires" at bounding box center [54, 68] width 108 height 11
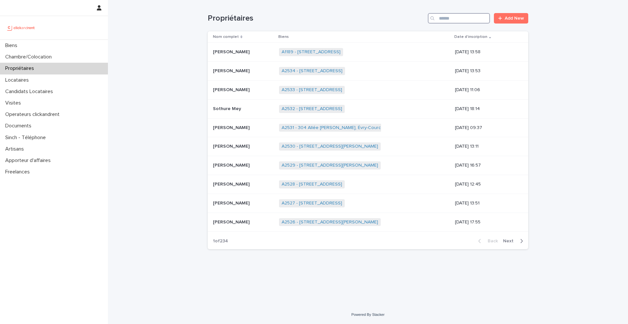
click at [471, 17] on input "Search" at bounding box center [459, 18] width 62 height 10
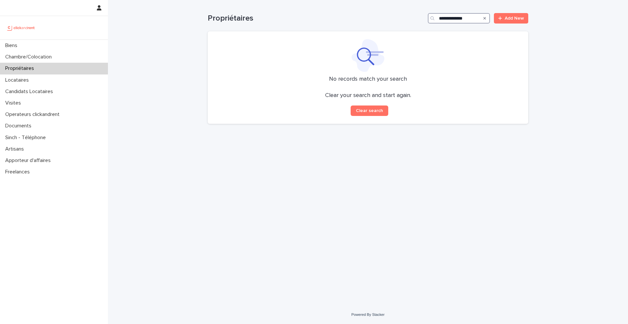
type input "**********"
click at [72, 43] on div "Biens" at bounding box center [54, 45] width 108 height 11
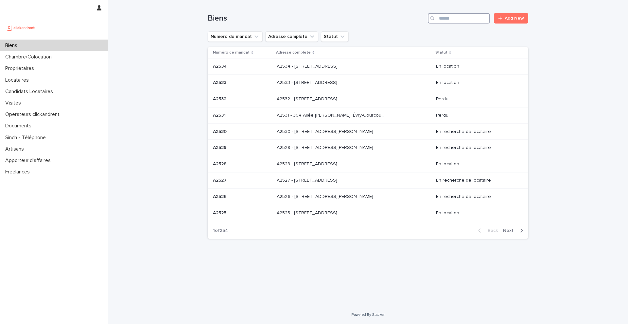
click at [450, 20] on input "Search" at bounding box center [459, 18] width 62 height 10
type input "****"
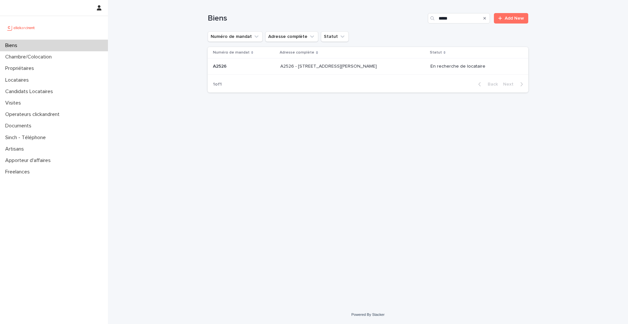
click at [365, 68] on p "A2526 - [STREET_ADDRESS][PERSON_NAME]" at bounding box center [329, 65] width 98 height 7
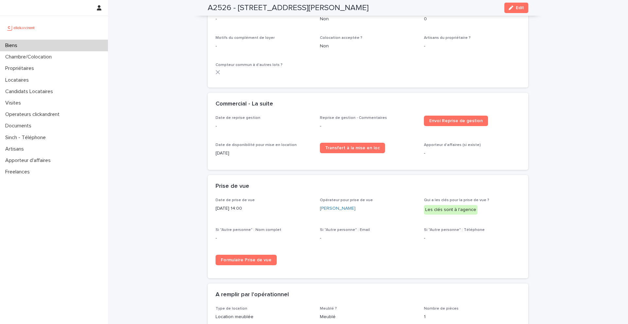
scroll to position [888, 0]
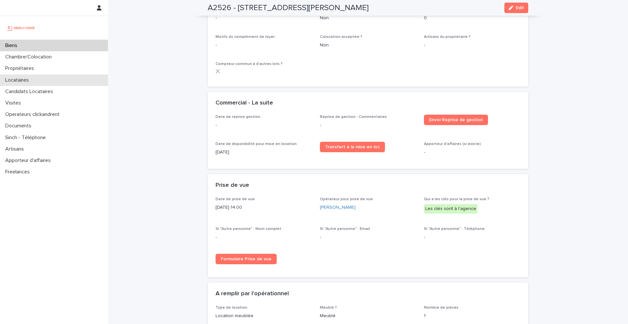
click at [42, 80] on div "Locataires" at bounding box center [54, 80] width 108 height 11
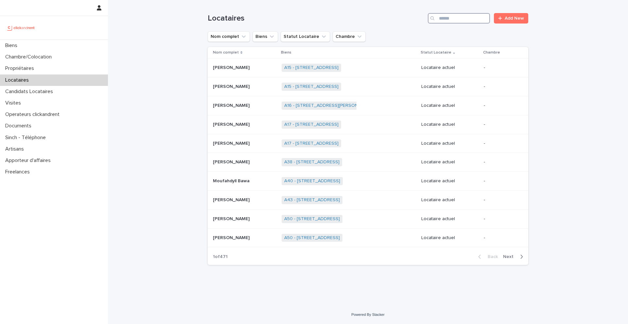
click at [455, 21] on input "Search" at bounding box center [459, 18] width 62 height 10
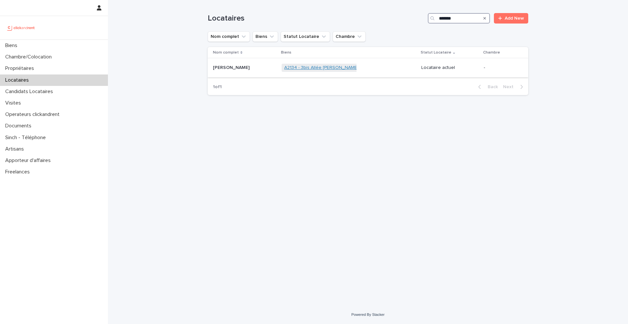
type input "*******"
click at [341, 65] on link "A2134 - 3bis Allée Pierre Carabasse, Montpellier 34080" at bounding box center [352, 68] width 137 height 6
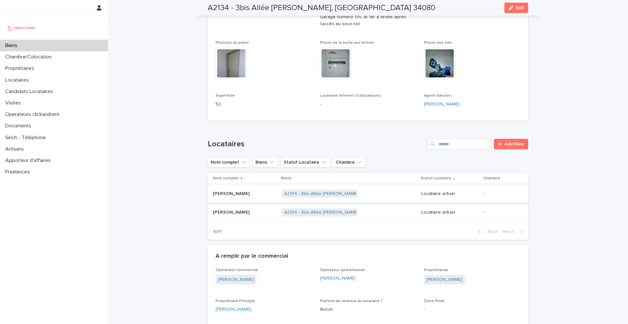
scroll to position [191, 0]
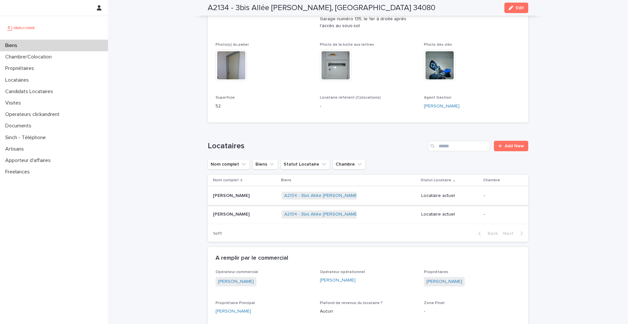
click at [26, 47] on div "Biens" at bounding box center [54, 45] width 108 height 11
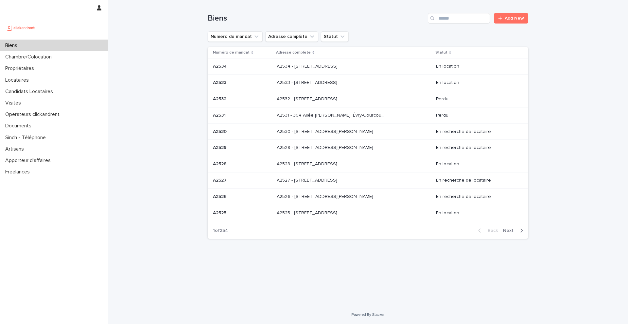
click at [86, 43] on div "Biens" at bounding box center [54, 45] width 108 height 11
click at [442, 18] on input "Search" at bounding box center [459, 18] width 62 height 10
type input "*****"
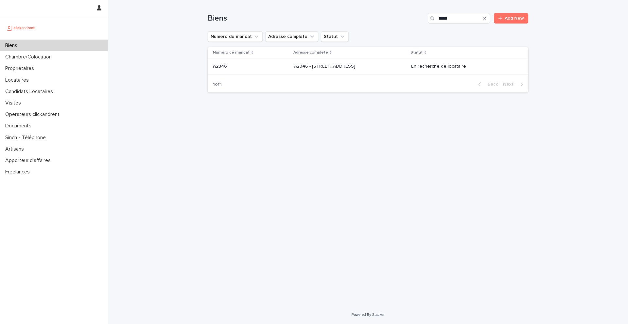
click at [356, 67] on p "A2346 - 23 rue Le Peletier, Paris 75009" at bounding box center [325, 65] width 62 height 7
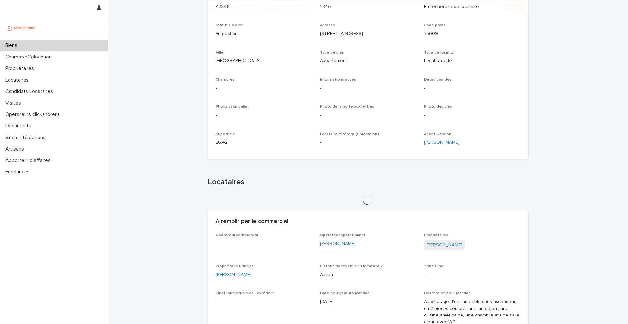
scroll to position [168, 0]
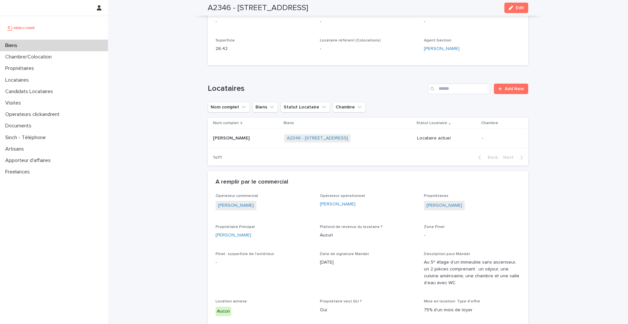
click at [259, 147] on td "Louis Chenneveau Louis Chenneveau" at bounding box center [245, 138] width 74 height 19
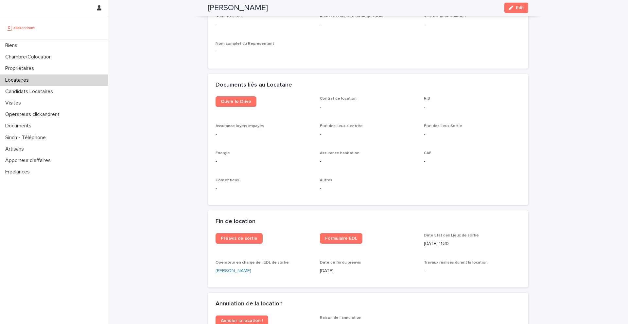
scroll to position [680, 0]
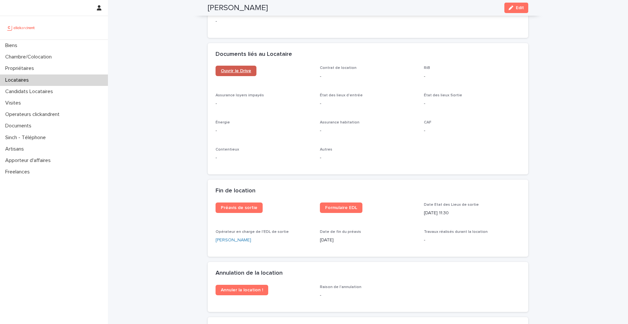
click at [236, 75] on link "Ouvrir le Drive" at bounding box center [235, 71] width 41 height 10
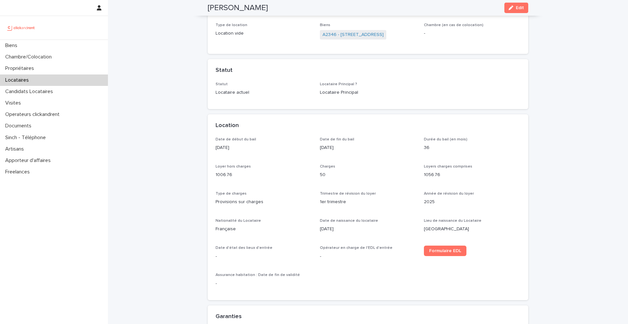
scroll to position [0, 0]
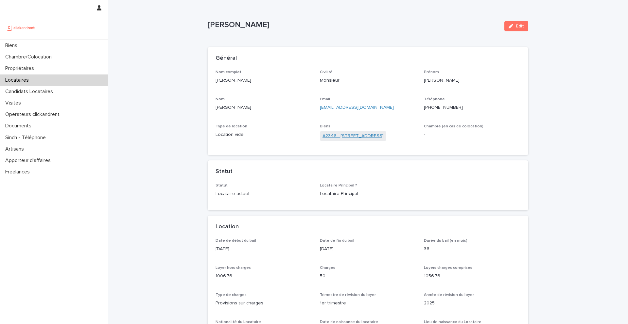
click at [349, 137] on link "A2346 - 23 rue Le Peletier, Paris 75009" at bounding box center [352, 136] width 61 height 7
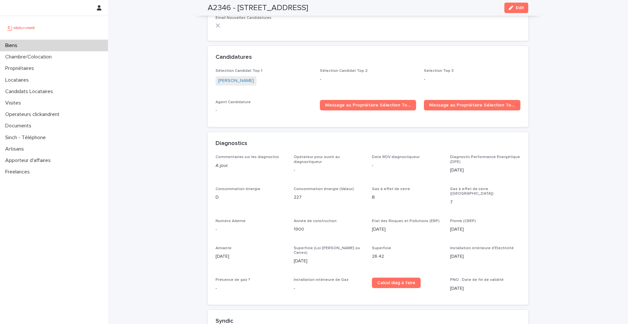
scroll to position [1448, 0]
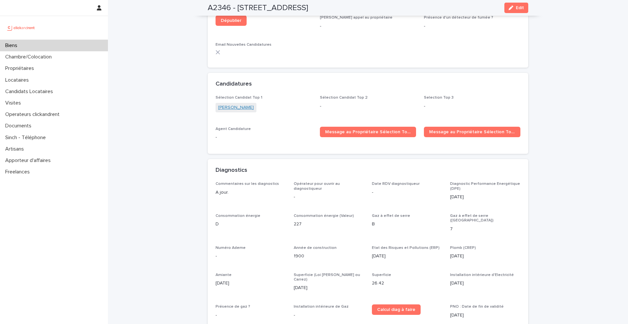
click at [232, 104] on link "Lou Le guillec" at bounding box center [236, 107] width 36 height 7
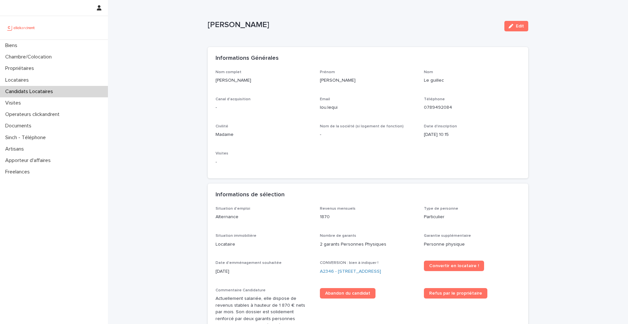
click at [438, 107] on ringoverc2c-number-84e06f14122c "0789492084" at bounding box center [438, 107] width 28 height 5
drag, startPoint x: 249, startPoint y: 82, endPoint x: 214, endPoint y: 82, distance: 35.0
click at [214, 82] on div "Nom complet Lou Le guillec Prénom Lou Nom Le guillec Canal d'acquisition - Emai…" at bounding box center [368, 124] width 320 height 109
copy p "Lou Le guillec"
click at [379, 270] on link "A2346 - 23 rue Le Peletier, Paris 75009" at bounding box center [350, 271] width 61 height 7
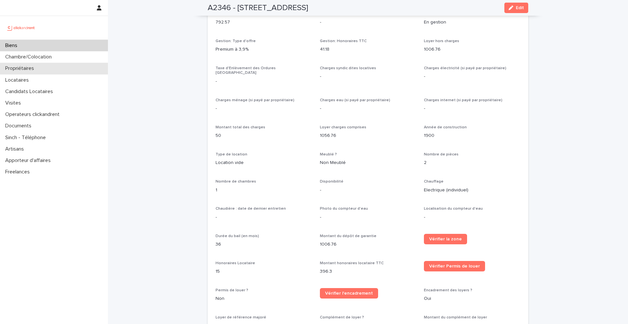
scroll to position [485, 0]
click at [519, 8] on span "Edit" at bounding box center [519, 8] width 8 height 5
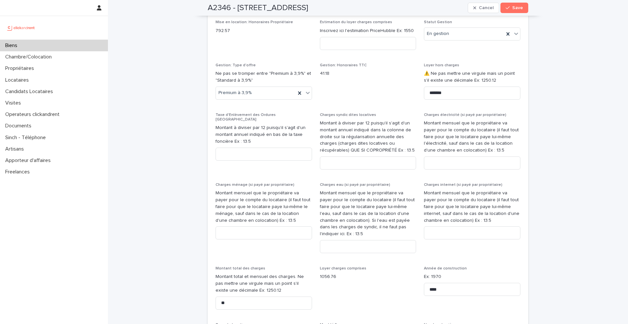
scroll to position [768, 0]
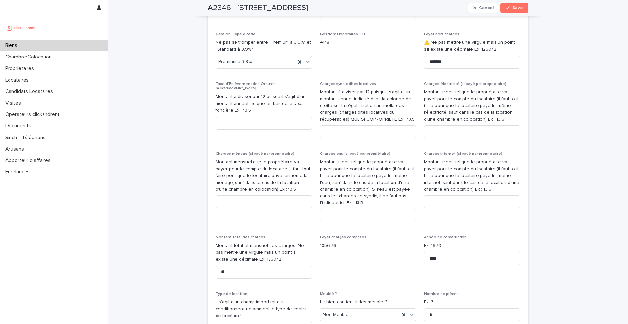
click at [464, 81] on div "Opérateur commercial Ulysse Lelièvre Opérateur opérationnel Qui est l'opérateur…" at bounding box center [367, 265] width 305 height 1018
drag, startPoint x: 463, startPoint y: 69, endPoint x: 409, endPoint y: 69, distance: 54.3
click at [409, 69] on div "Opérateur commercial Ulysse Lelièvre Opérateur opérationnel Qui est l'opérateur…" at bounding box center [367, 265] width 305 height 1018
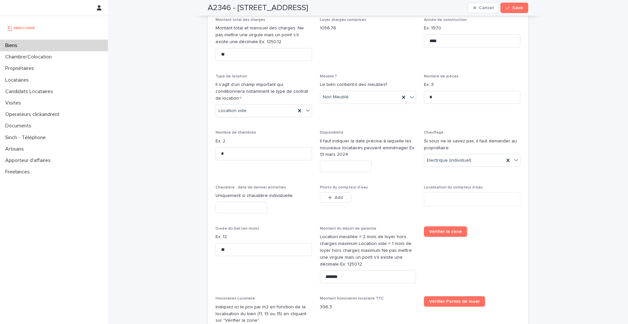
scroll to position [996, 0]
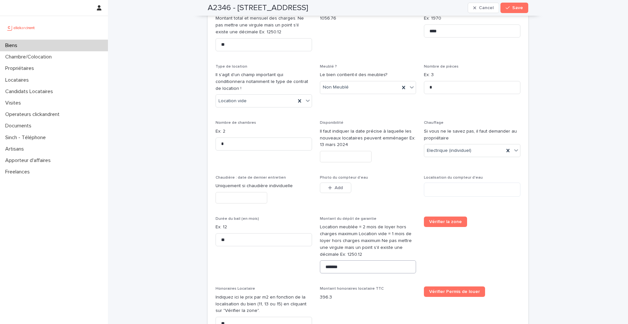
type input "****"
drag, startPoint x: 355, startPoint y: 260, endPoint x: 310, endPoint y: 260, distance: 45.1
click at [310, 260] on div "Opérateur commercial Ulysse Lelièvre Opérateur opérationnel Qui est l'opérateur…" at bounding box center [367, 38] width 305 height 1018
type input "****"
click at [514, 7] on span "Save" at bounding box center [517, 8] width 11 height 5
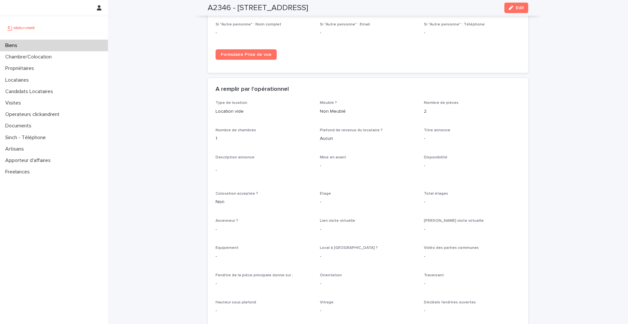
click at [80, 44] on div "Biens" at bounding box center [54, 45] width 108 height 11
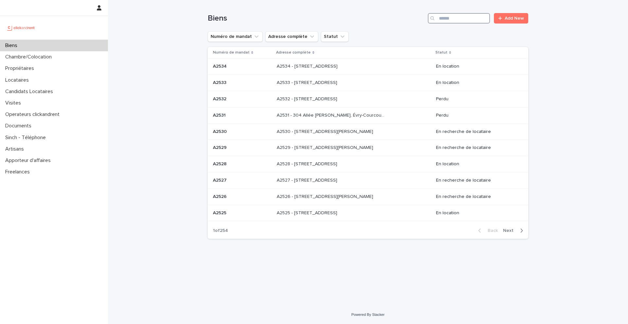
click at [453, 16] on input "Search" at bounding box center [459, 18] width 62 height 10
type input "*****"
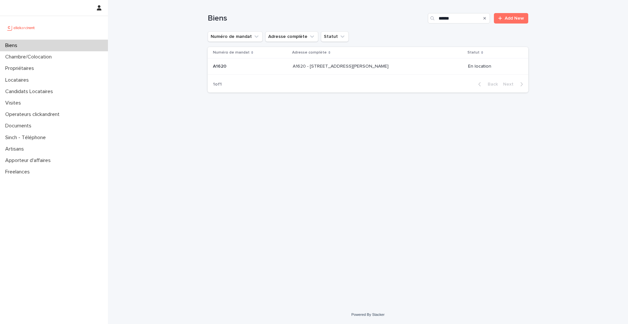
click at [345, 72] on div "A1620 - 37 rue Alexandre Fourny, Champigny-sur-Marne 94500 A1620 - 37 rue Alexa…" at bounding box center [378, 66] width 170 height 11
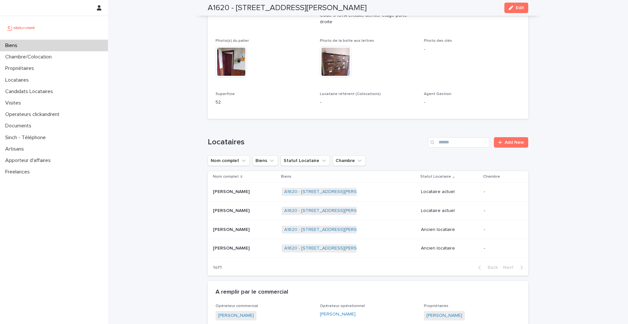
scroll to position [216, 0]
click at [252, 188] on p at bounding box center [244, 191] width 63 height 6
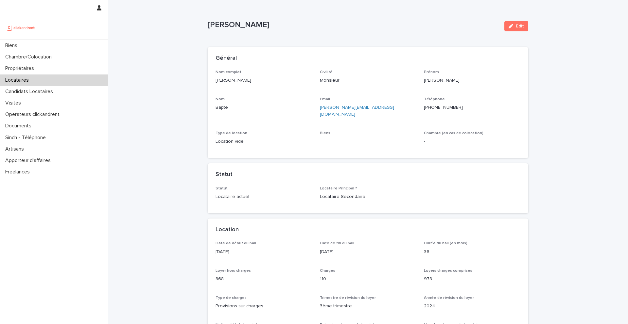
click at [445, 106] on ringoverc2c-number-84e06f14122c "+33780983830" at bounding box center [443, 107] width 39 height 5
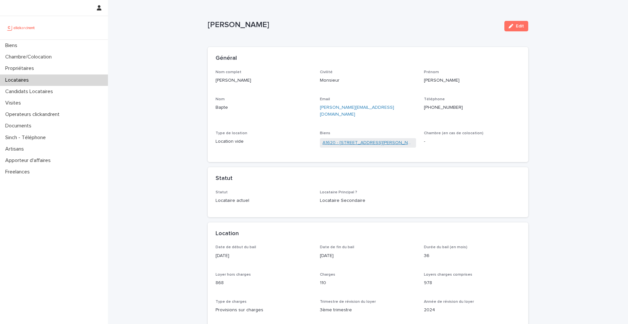
click at [358, 140] on link "A1620 - 37 rue Alexandre Fourny, Champigny-sur-Marne 94500" at bounding box center [367, 143] width 91 height 7
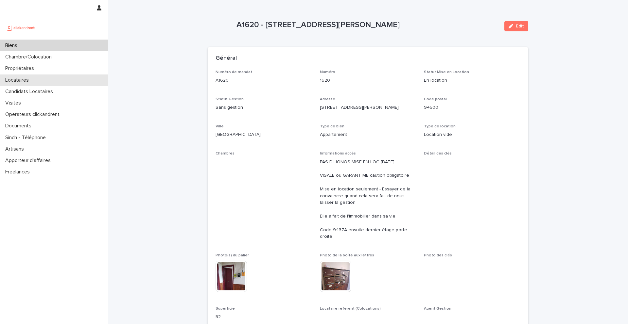
click at [41, 80] on div "Locataires" at bounding box center [54, 80] width 108 height 11
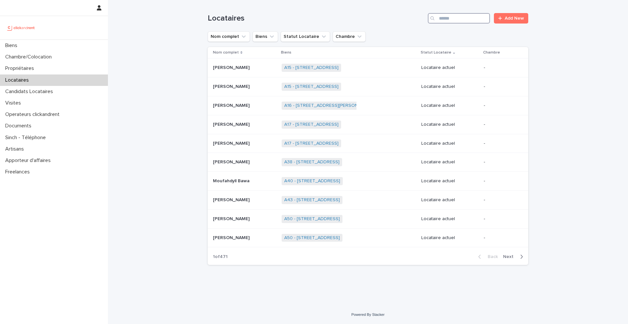
click at [473, 19] on input "Search" at bounding box center [459, 18] width 62 height 10
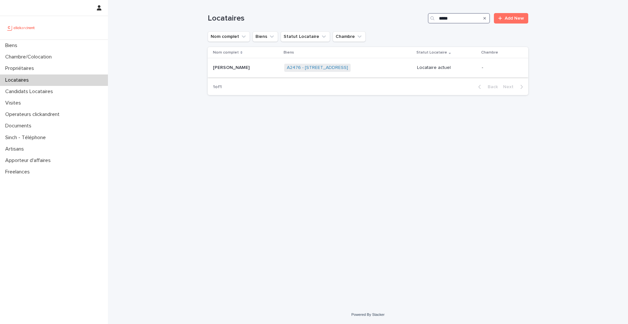
type input "*****"
click at [240, 72] on div "Ky Nguyen Ky Nguyen" at bounding box center [246, 67] width 66 height 11
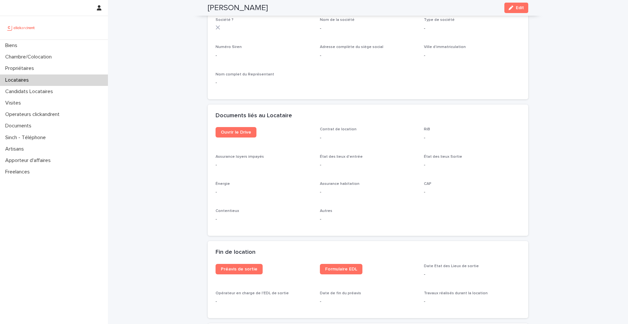
scroll to position [589, 0]
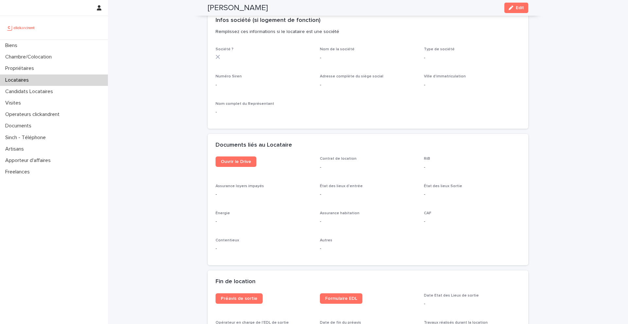
click at [521, 40] on div "Infos société (si logement de fonction) Remplissez ces informations si le locat…" at bounding box center [368, 28] width 320 height 38
click at [522, 8] on span "Edit" at bounding box center [519, 8] width 8 height 5
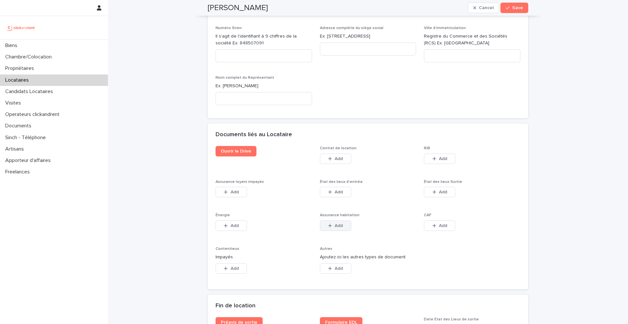
scroll to position [1019, 0]
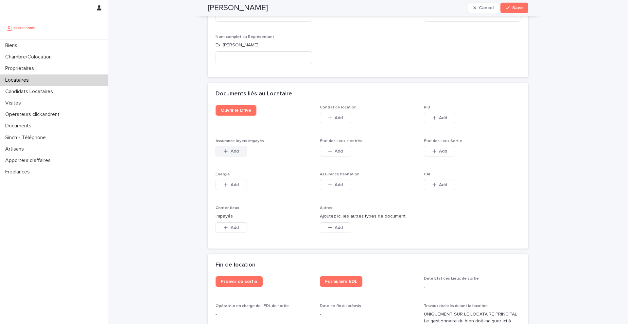
click at [238, 153] on button "Add" at bounding box center [230, 151] width 31 height 10
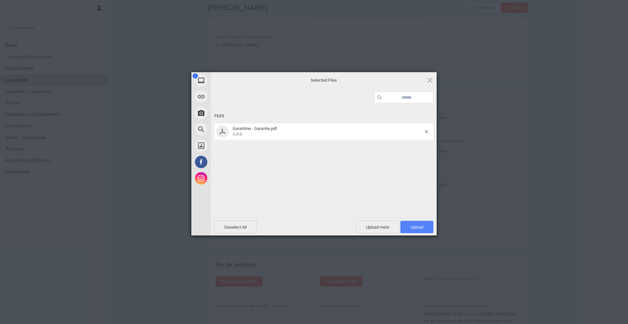
click at [417, 228] on span "Upload 1" at bounding box center [416, 227] width 13 height 5
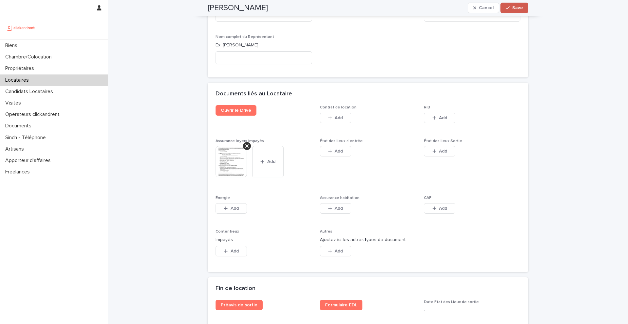
click at [513, 8] on span "Save" at bounding box center [517, 8] width 11 height 5
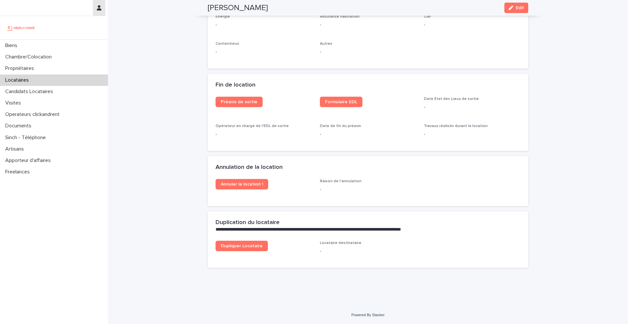
scroll to position [811, 0]
click at [71, 42] on div "Biens" at bounding box center [54, 45] width 108 height 11
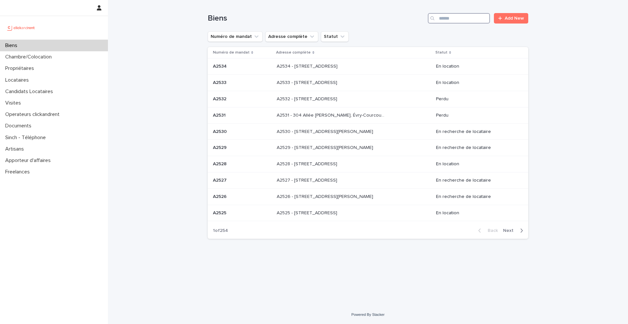
click at [445, 21] on input "Search" at bounding box center [459, 18] width 62 height 10
type input "*****"
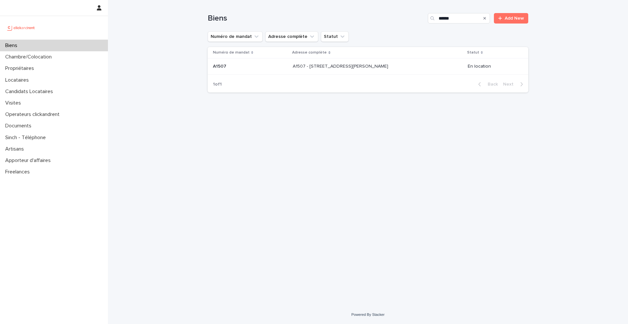
click at [372, 69] on div "A1507 - 44 Rue Camille Desmoulins, Choisy-le-Roi 94600 A1507 - 44 Rue Camille D…" at bounding box center [378, 66] width 170 height 11
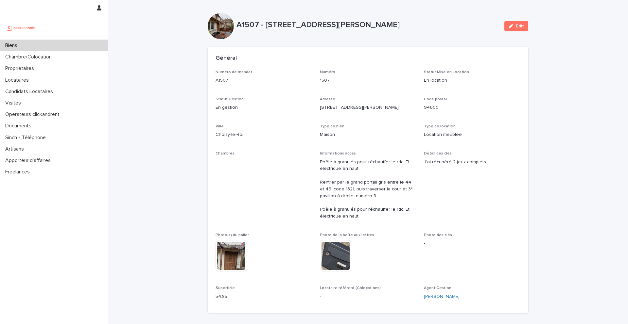
click at [90, 47] on div "Biens" at bounding box center [54, 45] width 108 height 11
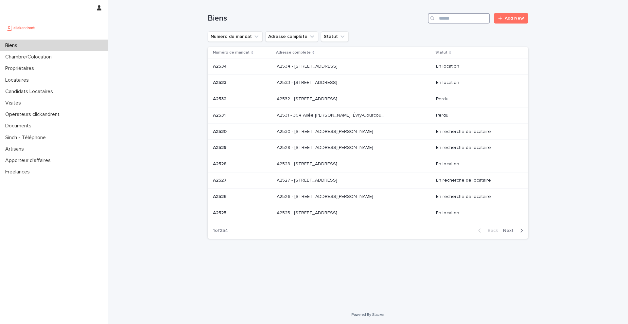
click at [456, 20] on input "Search" at bounding box center [459, 18] width 62 height 10
type input "*****"
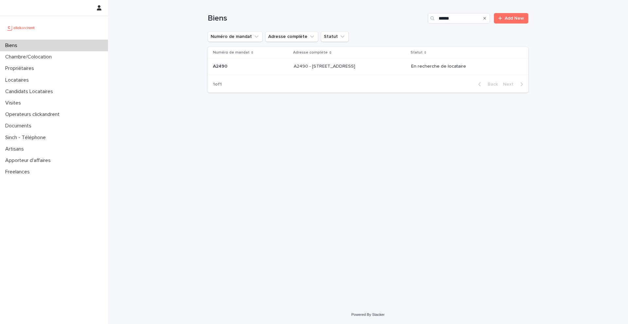
click at [389, 65] on div "A2490 - 15 rue Sainte Marguerite, Pantin 93500 A2490 - 15 rue Sainte Marguerite…" at bounding box center [350, 66] width 112 height 11
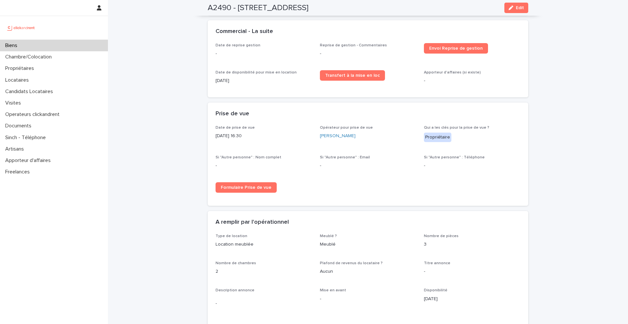
scroll to position [940, 0]
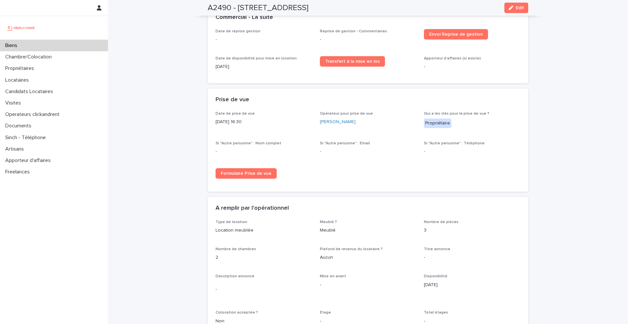
drag, startPoint x: 207, startPoint y: 7, endPoint x: 411, endPoint y: 7, distance: 203.3
click at [411, 7] on div "A2490 - 15 rue Sainte Marguerite, Pantin 93500 Edit" at bounding box center [368, 8] width 320 height 16
copy h2 "A2490 - 15 rue Sainte Marguerite, Pantin 93500"
click at [70, 43] on div "Biens" at bounding box center [54, 45] width 108 height 11
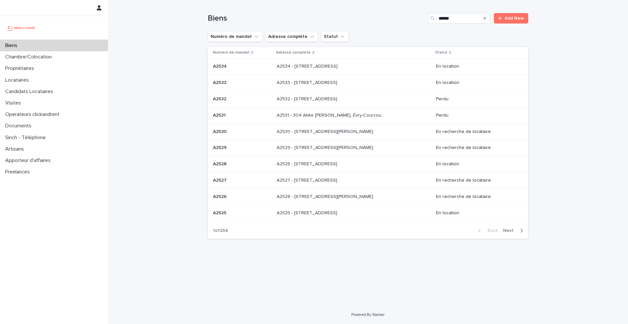
type input "*****"
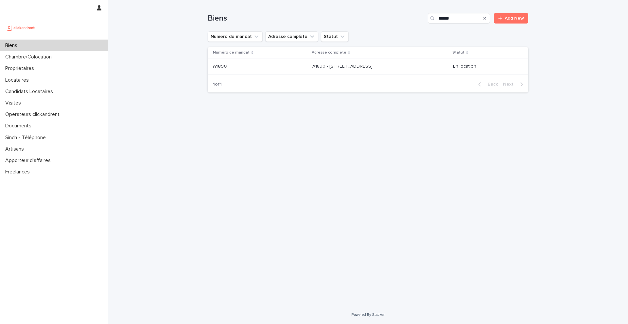
click at [360, 70] on div "A1890 - 139 Boulevard de Grenelle, Paris 75015 A1890 - 139 Boulevard de Grenell…" at bounding box center [379, 66] width 135 height 11
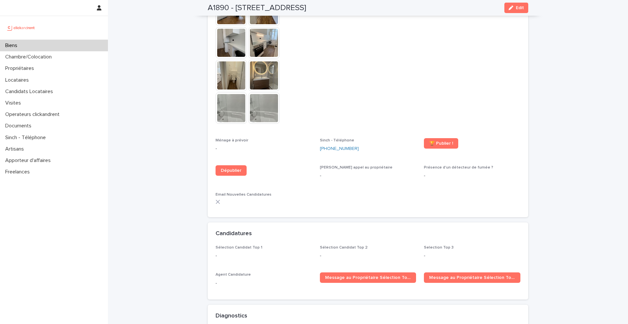
scroll to position [1689, 0]
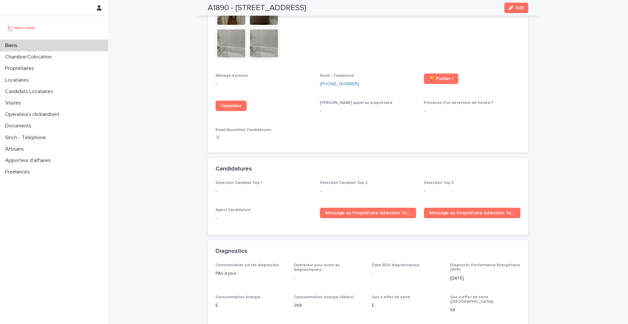
click at [518, 10] on span "Edit" at bounding box center [519, 8] width 8 height 5
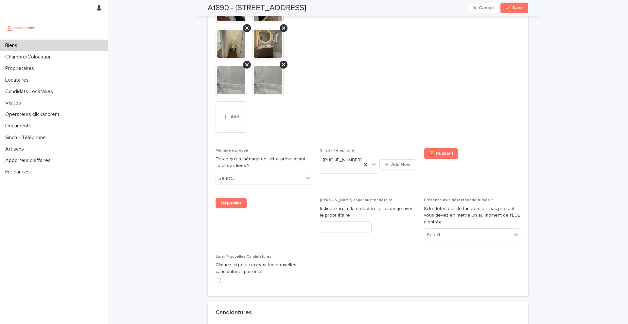
scroll to position [2729, 0]
click at [367, 161] on icon at bounding box center [365, 164] width 7 height 7
click at [513, 8] on span "Save" at bounding box center [517, 8] width 11 height 5
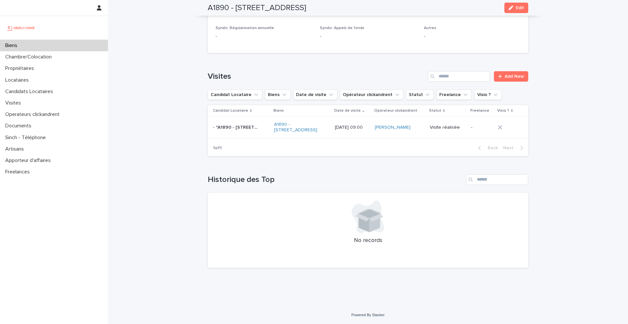
scroll to position [2303, 0]
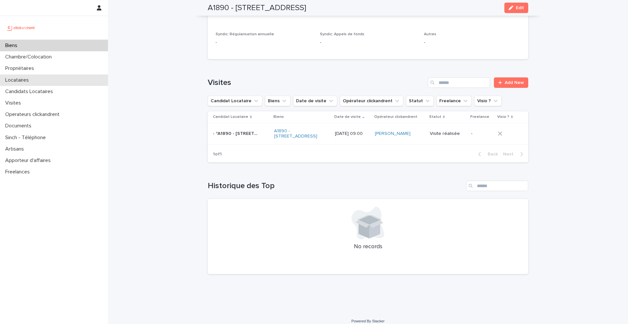
click at [56, 81] on div "Locataires" at bounding box center [54, 80] width 108 height 11
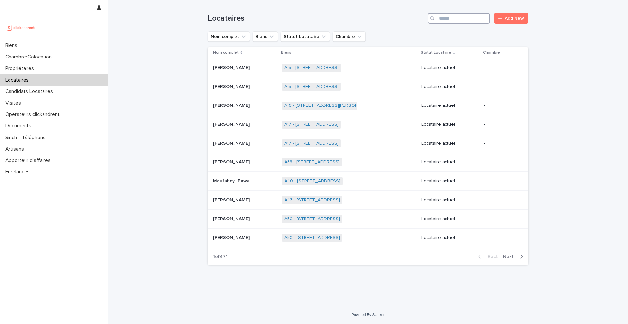
click at [458, 18] on input "Search" at bounding box center [459, 18] width 62 height 10
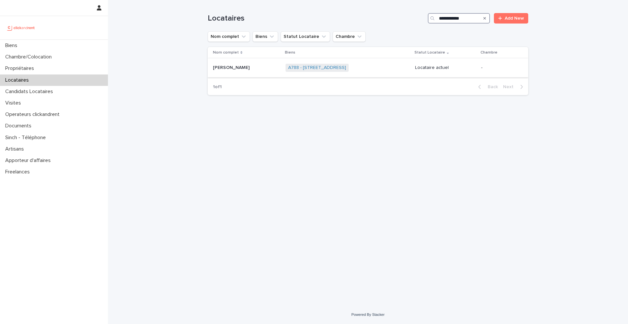
type input "**********"
click at [252, 71] on p at bounding box center [246, 68] width 67 height 6
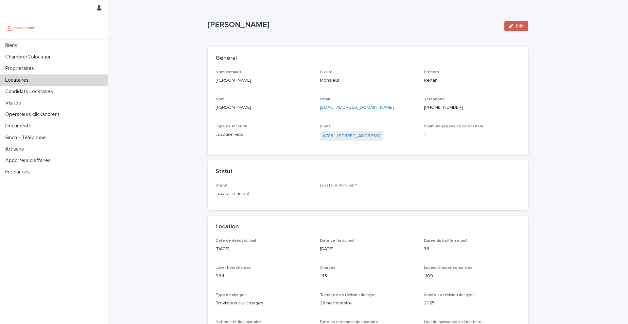
click at [527, 26] on button "Edit" at bounding box center [516, 26] width 24 height 10
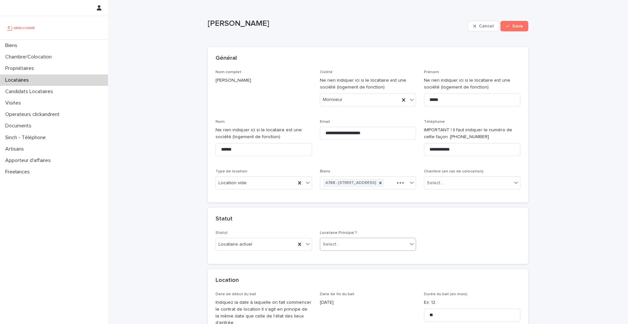
click at [349, 250] on div "Select..." at bounding box center [364, 244] width 88 height 11
click at [355, 264] on div "Locataire Principal" at bounding box center [368, 265] width 96 height 11
click at [511, 29] on button "Save" at bounding box center [514, 26] width 28 height 10
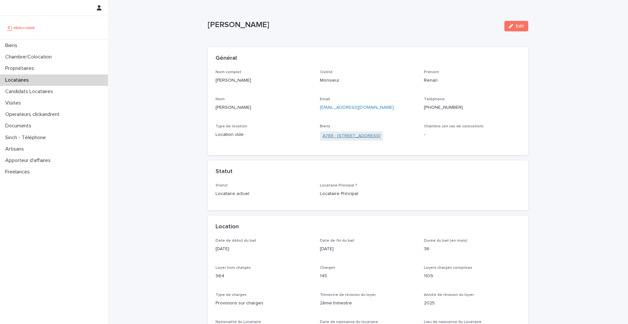
click at [356, 133] on link "A788 - 26 rue des Chaillots, Clamart 92140" at bounding box center [351, 136] width 58 height 7
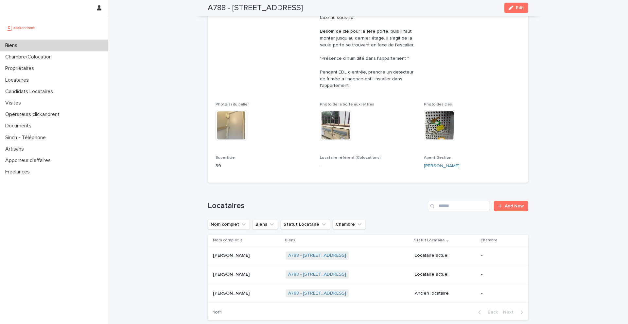
scroll to position [151, 0]
click at [262, 254] on p at bounding box center [246, 256] width 67 height 6
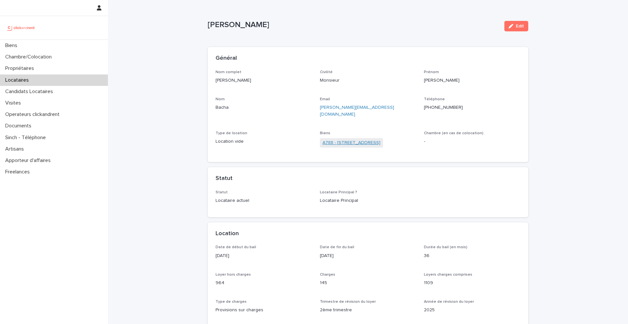
click at [338, 140] on link "A788 - 26 rue des Chaillots, Clamart 92140" at bounding box center [351, 143] width 58 height 7
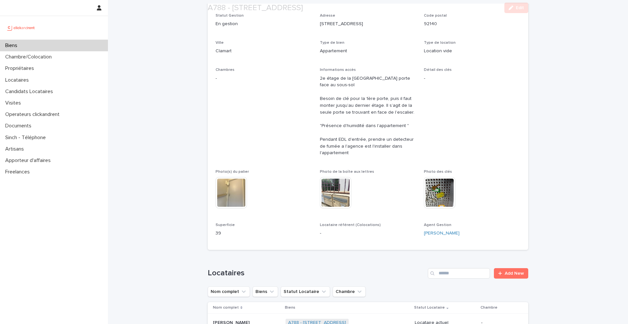
scroll to position [193, 0]
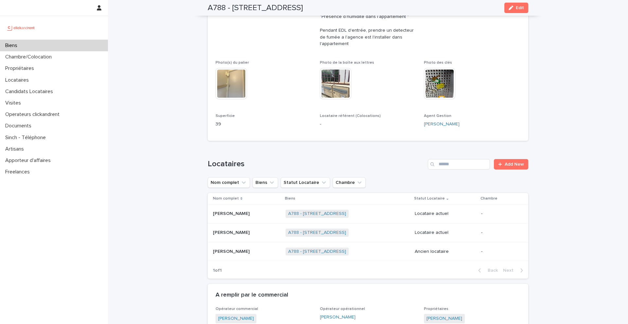
click at [261, 233] on p at bounding box center [246, 233] width 67 height 6
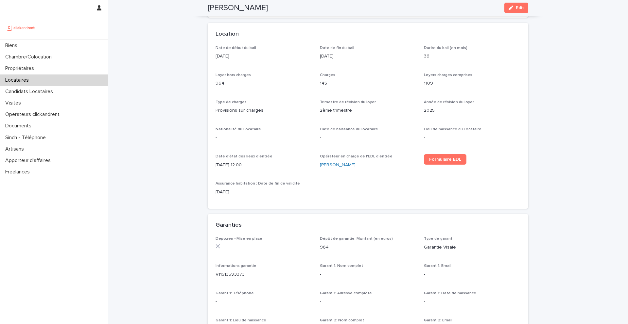
scroll to position [57, 0]
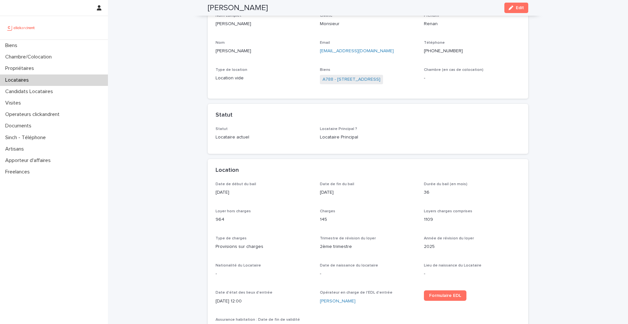
click at [517, 10] on button "Edit" at bounding box center [516, 8] width 24 height 10
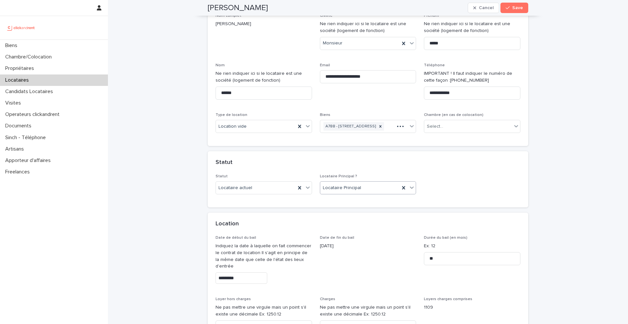
click at [368, 193] on div "Locataire Principal" at bounding box center [360, 188] width 80 height 11
click at [364, 223] on div "Locataire Secondaire" at bounding box center [368, 220] width 96 height 11
click at [515, 12] on button "Save" at bounding box center [514, 8] width 28 height 10
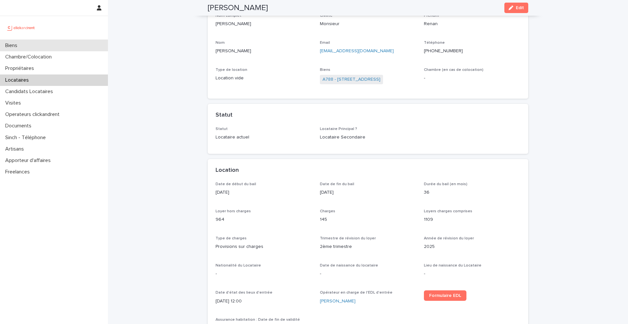
click at [78, 43] on div "Biens" at bounding box center [54, 45] width 108 height 11
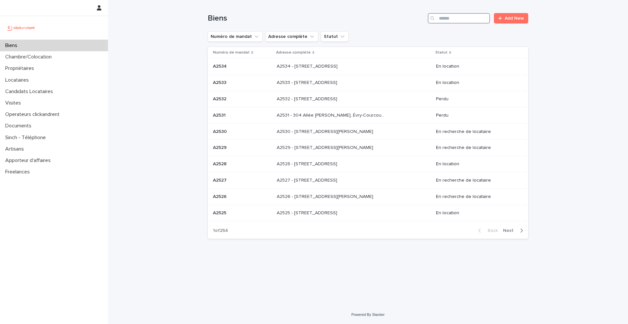
click at [459, 21] on input "Search" at bounding box center [459, 18] width 62 height 10
type input "*****"
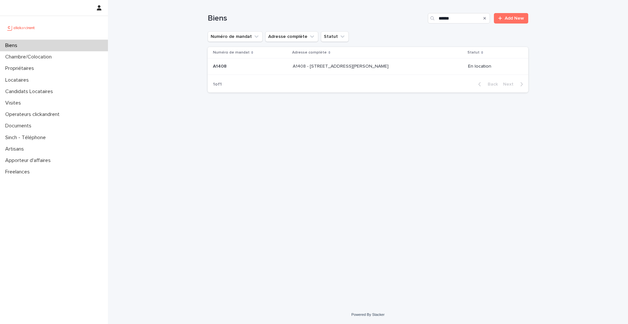
click at [381, 62] on div "A1408 - 15 Rue du Docteur Fillioux, Villiers-sur-Marne 94350 A1408 - 15 Rue du …" at bounding box center [378, 66] width 170 height 11
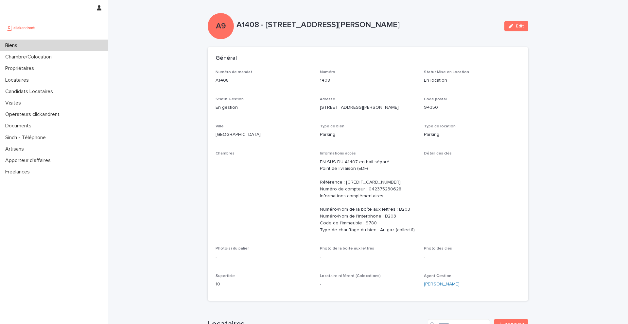
click at [512, 77] on p "En location" at bounding box center [472, 80] width 96 height 7
click at [517, 25] on span "Edit" at bounding box center [519, 26] width 8 height 5
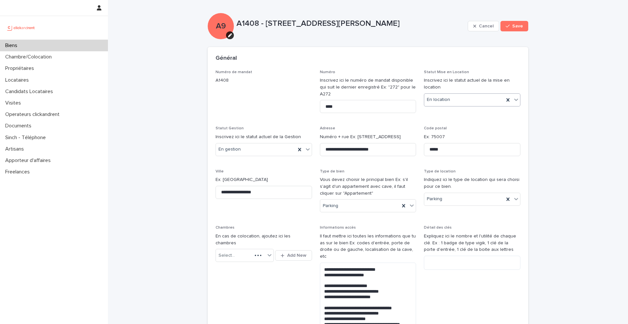
click at [457, 102] on div "En location" at bounding box center [464, 99] width 80 height 11
click at [457, 126] on div "En recherche de locataire" at bounding box center [472, 123] width 96 height 11
click at [511, 23] on button "Save" at bounding box center [514, 26] width 28 height 10
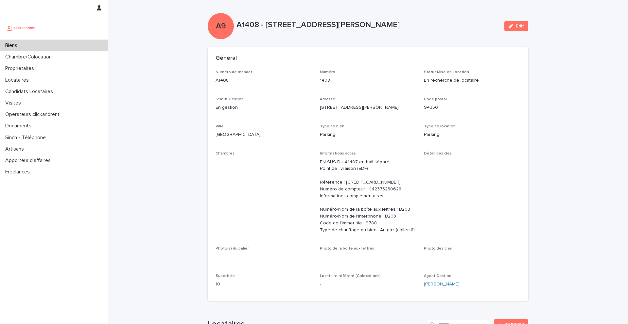
click at [81, 45] on div "Biens" at bounding box center [54, 45] width 108 height 11
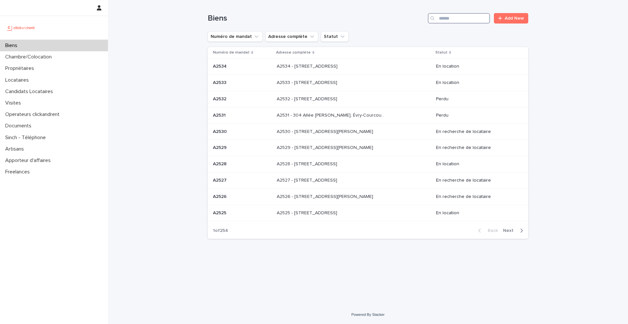
click at [448, 21] on input "Search" at bounding box center [459, 18] width 62 height 10
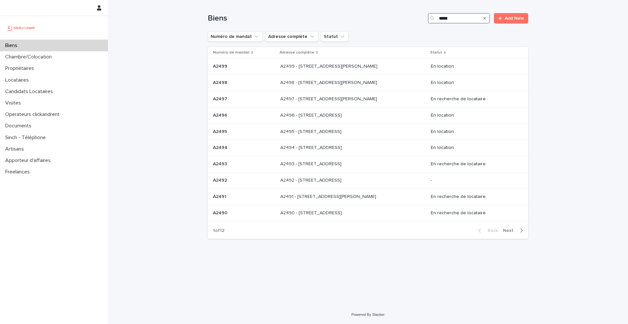
type input "*****"
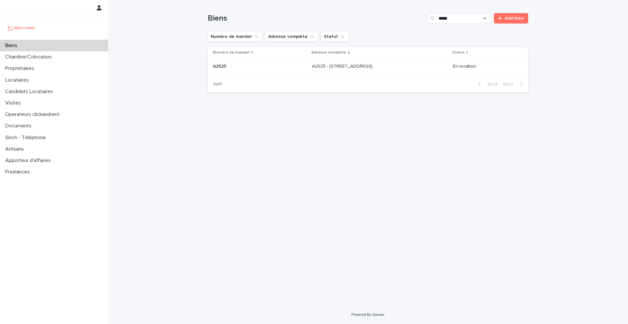
click at [385, 64] on p at bounding box center [366, 67] width 109 height 6
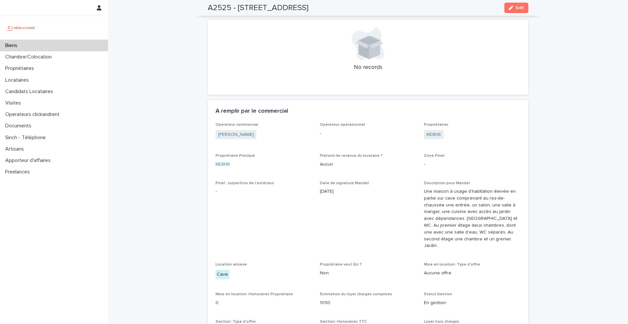
scroll to position [317, 0]
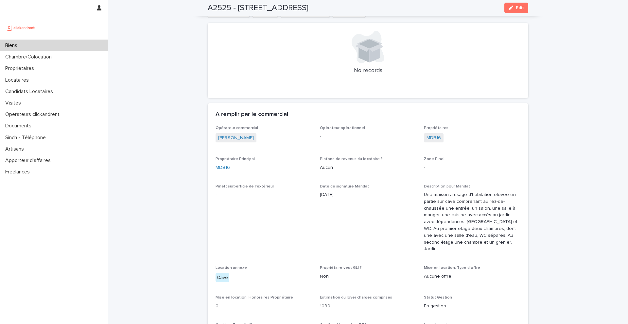
click at [500, 91] on div "No records" at bounding box center [368, 60] width 320 height 75
click at [517, 11] on button "Edit" at bounding box center [516, 8] width 24 height 10
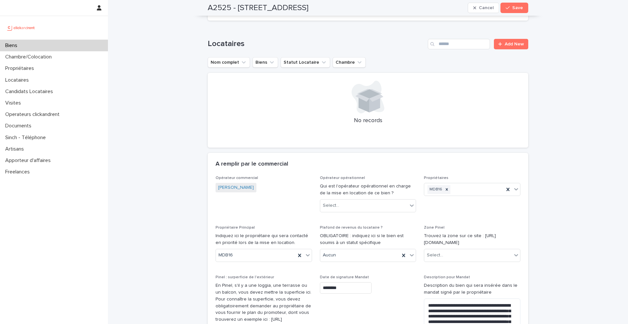
scroll to position [437, 0]
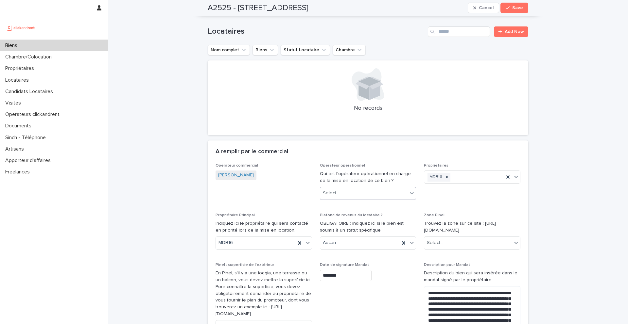
click at [362, 188] on div "Select..." at bounding box center [364, 193] width 88 height 11
type input "*"
type input "****"
click at [384, 203] on div "Sarah Ntimasieme" at bounding box center [368, 198] width 96 height 11
click at [518, 8] on span "Save" at bounding box center [517, 8] width 11 height 5
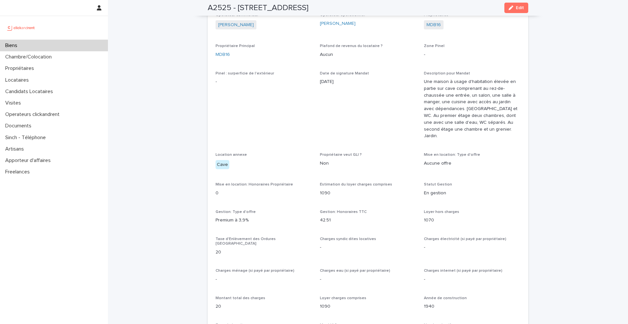
scroll to position [416, 0]
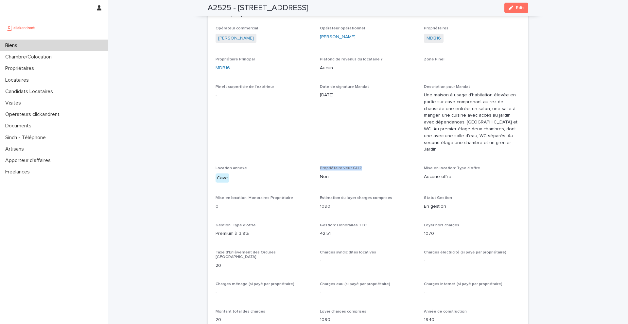
drag, startPoint x: 320, startPoint y: 166, endPoint x: 362, endPoint y: 167, distance: 42.2
click at [362, 167] on p "Propriétaire veut GLI ?" at bounding box center [368, 168] width 96 height 5
click at [336, 176] on p "Non" at bounding box center [368, 177] width 96 height 7
click at [522, 8] on span "Edit" at bounding box center [519, 8] width 8 height 5
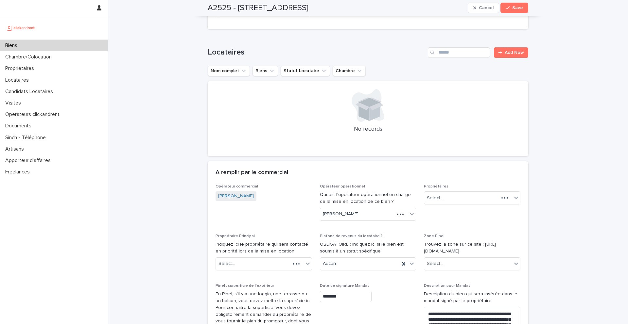
scroll to position [635, 0]
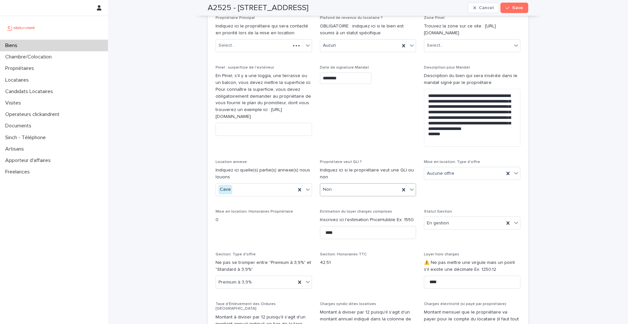
click at [356, 187] on div "Non" at bounding box center [360, 189] width 80 height 11
click at [357, 212] on div "Non" at bounding box center [368, 213] width 96 height 11
click at [522, 9] on button "Save" at bounding box center [514, 8] width 28 height 10
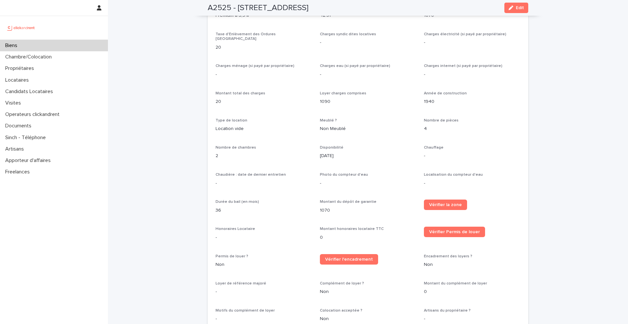
click at [257, 2] on div "A2525 - 36 rue Monlogis, Angoulême 16000 Edit" at bounding box center [368, 8] width 320 height 16
click at [80, 48] on div "Biens" at bounding box center [54, 45] width 108 height 11
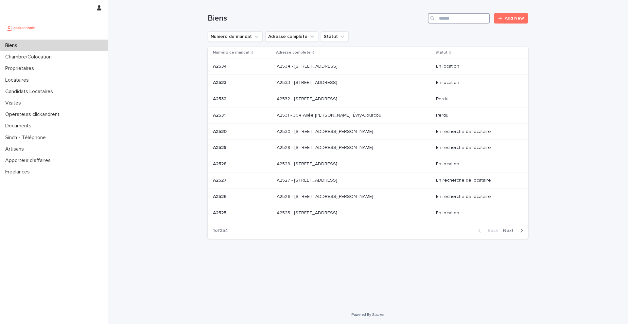
click at [463, 21] on input "Search" at bounding box center [459, 18] width 62 height 10
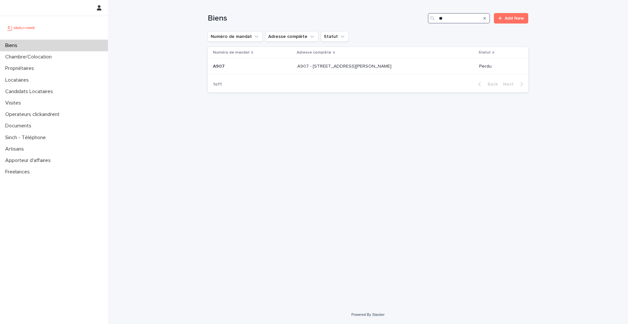
type input "*"
type input "**********"
click at [317, 68] on p "A1518 - 10 place des Célestins, Lyon 69002" at bounding box center [325, 65] width 60 height 7
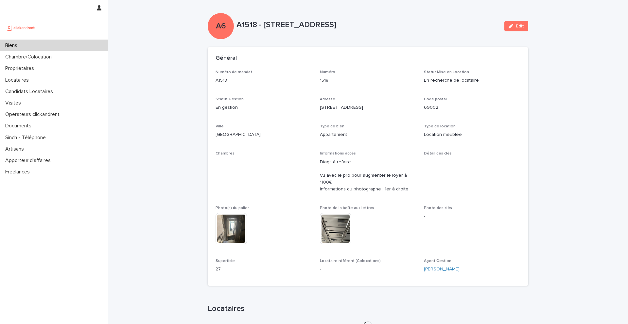
click at [242, 25] on p "A1518 - 10 place des Célestins, Lyon 69002" at bounding box center [367, 24] width 262 height 9
drag, startPoint x: 237, startPoint y: 24, endPoint x: 395, endPoint y: 30, distance: 158.0
click at [395, 30] on div "A1518 - 10 place des Célestins, Lyon 69002" at bounding box center [367, 26] width 262 height 12
copy p "A1518 - 10 place des Célestins, Lyon 69002"
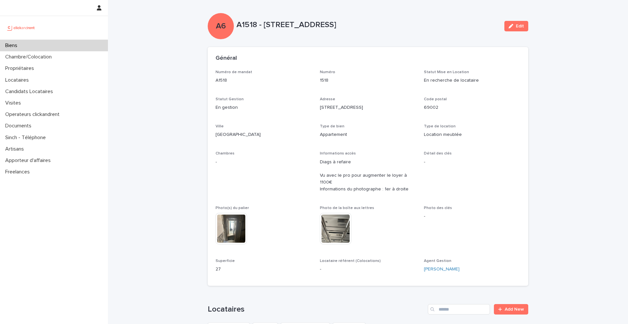
click at [438, 102] on p "Code postal" at bounding box center [472, 99] width 96 height 5
click at [68, 42] on div "Biens" at bounding box center [54, 45] width 108 height 11
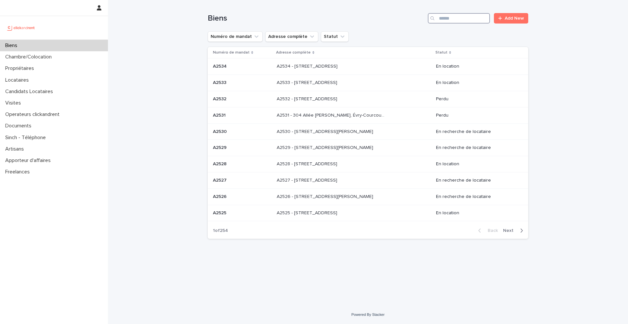
click at [449, 17] on input "Search" at bounding box center [459, 18] width 62 height 10
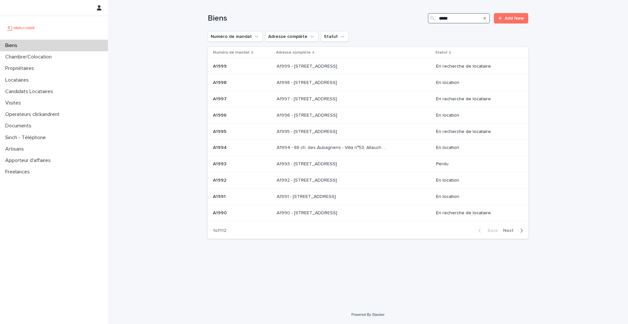
type input "*****"
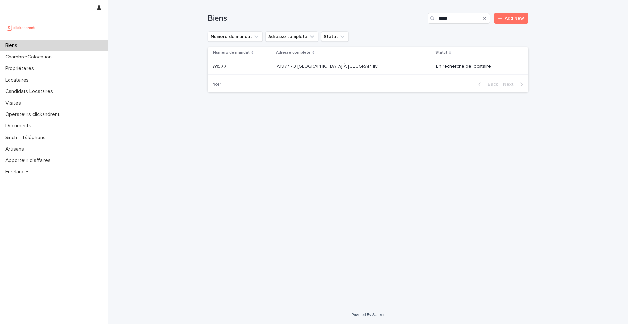
click at [377, 66] on p "A1977 - 3 Square de la Valse À Mille Temps, Évry-Courcouronnes 91080" at bounding box center [332, 65] width 110 height 7
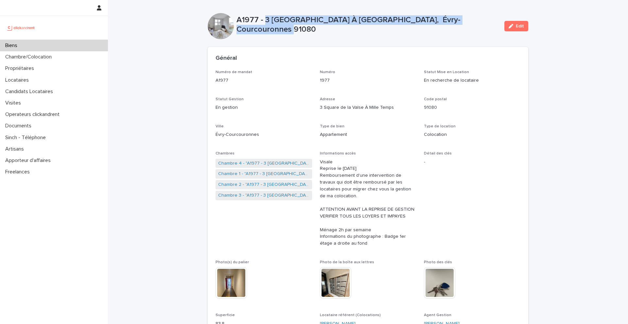
drag, startPoint x: 264, startPoint y: 24, endPoint x: 494, endPoint y: 33, distance: 230.3
click at [494, 33] on div "A1977 - 3 Square de la Valse À Mille Temps, Évry-Courcouronnes 91080 Edit" at bounding box center [368, 26] width 320 height 26
copy p "3 Square de la Valse À Mille Temps, Évry-Courcouronnes 91080"
click at [80, 44] on div "Biens" at bounding box center [54, 45] width 108 height 11
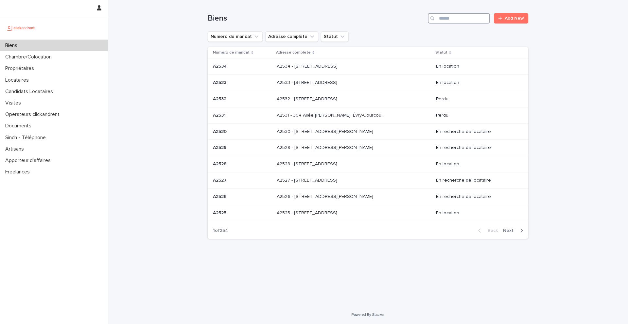
click at [471, 22] on input "Search" at bounding box center [459, 18] width 62 height 10
type input "*"
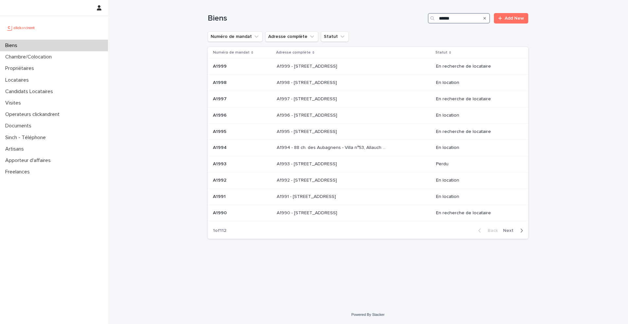
type input "*****"
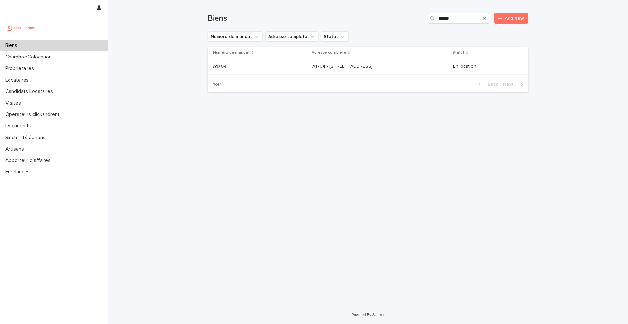
click at [374, 65] on p "A1704 - 4 rue de la Platrerie, Étampes 91150" at bounding box center [342, 65] width 61 height 7
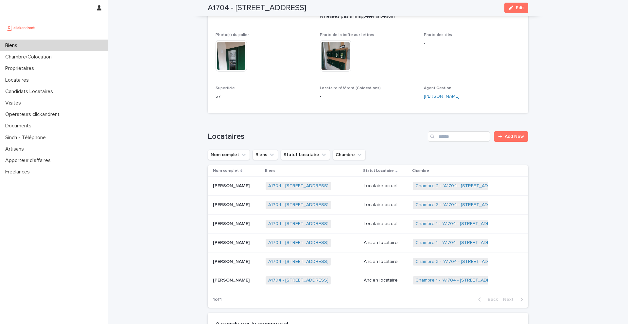
scroll to position [287, 0]
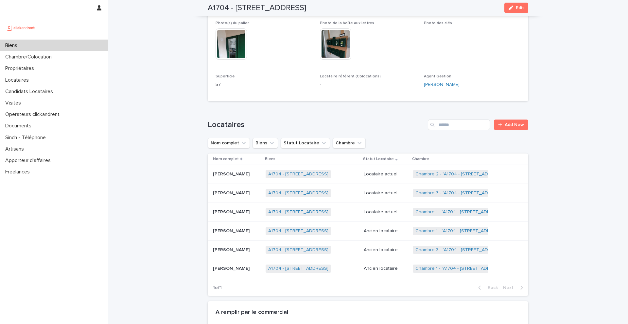
click at [67, 50] on div "Biens" at bounding box center [54, 45] width 108 height 11
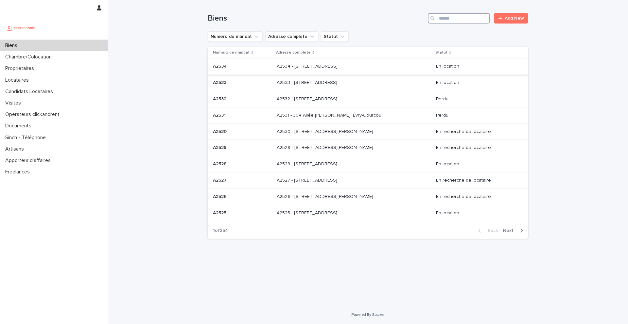
click at [461, 22] on input "Search" at bounding box center [459, 18] width 62 height 10
type input "*****"
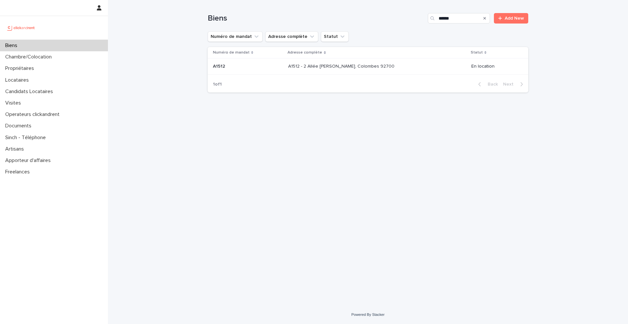
click at [375, 70] on div "A1512 - 2 Allée Claire Bretécher, Colombes 92700 A1512 - 2 Allée Claire Bretéch…" at bounding box center [377, 66] width 178 height 11
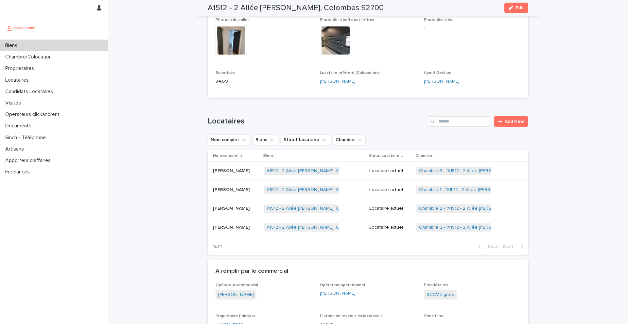
scroll to position [209, 0]
click at [37, 68] on p "Propriétaires" at bounding box center [21, 68] width 37 height 6
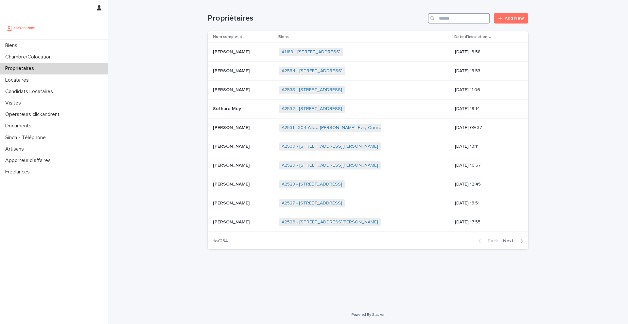
click at [460, 18] on input "Search" at bounding box center [459, 18] width 62 height 10
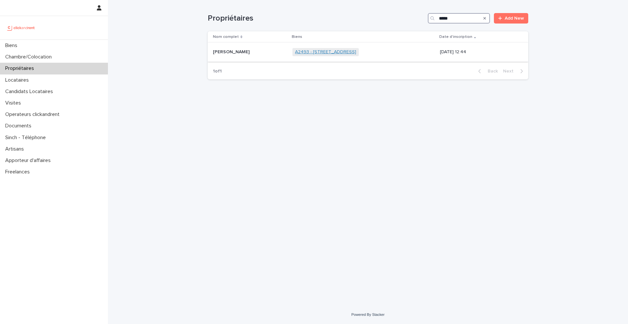
type input "*****"
click at [344, 51] on link "A2493 - 26 rue de Poitou, Paris 75003" at bounding box center [325, 52] width 61 height 6
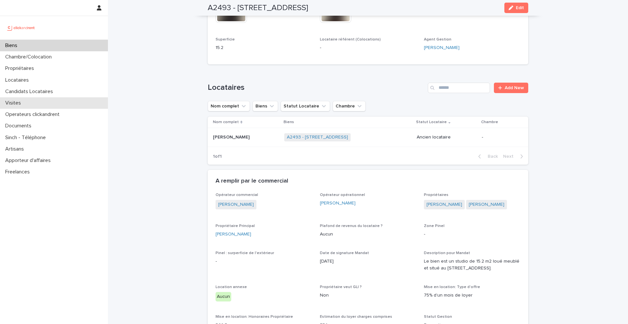
scroll to position [306, 0]
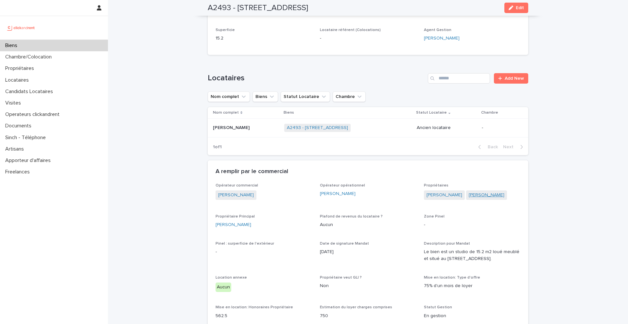
click at [468, 196] on link "Misoo Yoon" at bounding box center [486, 195] width 36 height 7
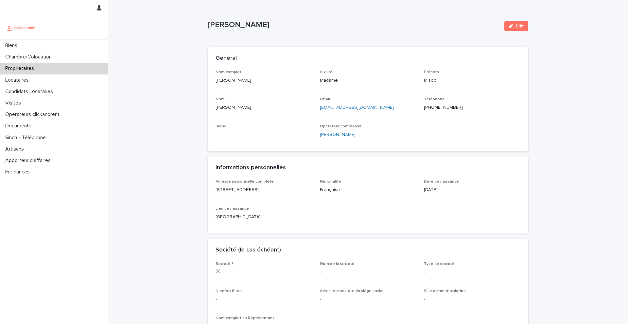
click at [447, 108] on ringoverc2c-number-84e06f14122c "+33622172566" at bounding box center [443, 107] width 39 height 5
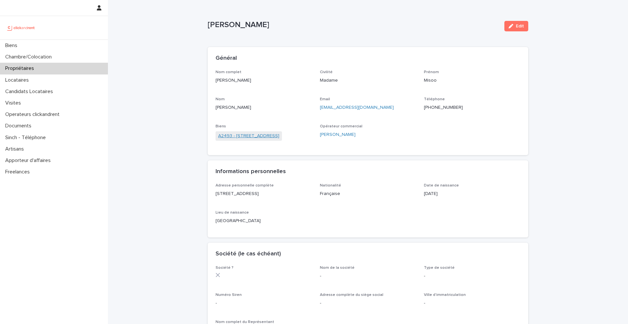
click at [277, 137] on link "A2493 - 26 rue de Poitou, Paris 75003" at bounding box center [248, 136] width 61 height 7
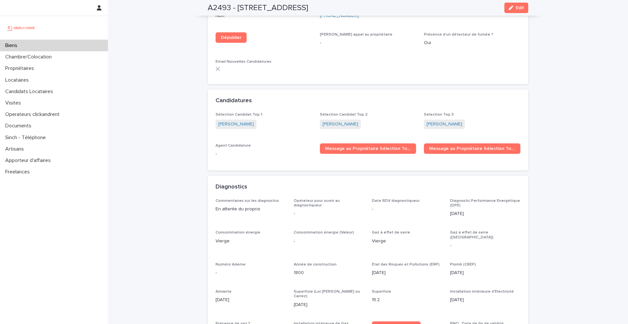
scroll to position [1969, 0]
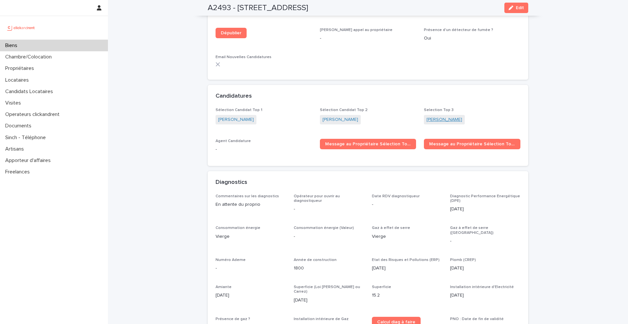
click at [442, 116] on link "Nina Rouaud-jegou" at bounding box center [444, 119] width 36 height 7
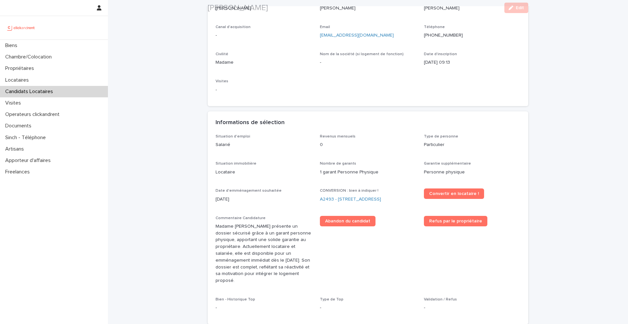
scroll to position [88, 0]
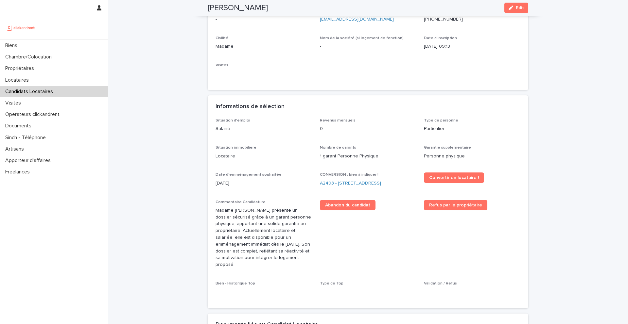
click at [374, 183] on link "A2493 - 26 rue de Poitou, Paris 75003" at bounding box center [350, 183] width 61 height 7
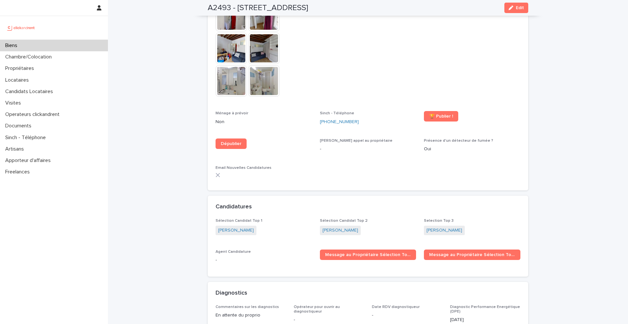
scroll to position [1859, 0]
click at [444, 227] on link "Nina Rouaud-jegou" at bounding box center [444, 230] width 36 height 7
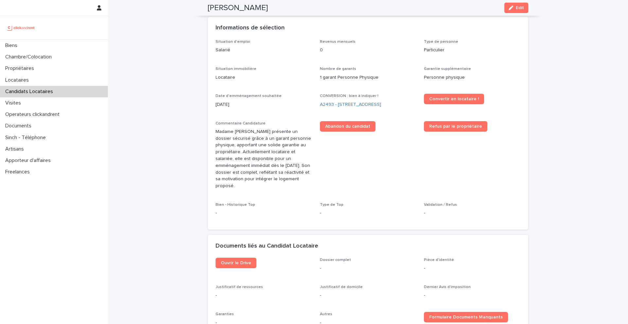
scroll to position [160, 0]
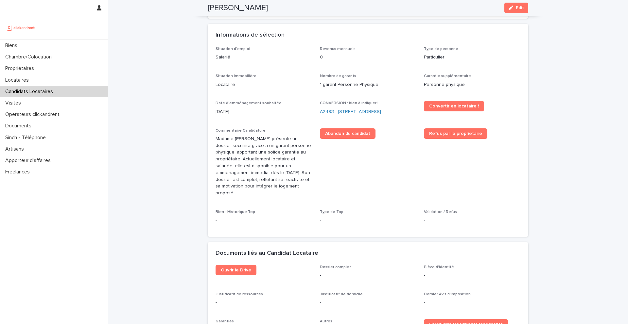
click at [511, 27] on div "Informations de sélection" at bounding box center [368, 35] width 320 height 23
click at [517, 6] on span "Edit" at bounding box center [519, 8] width 8 height 5
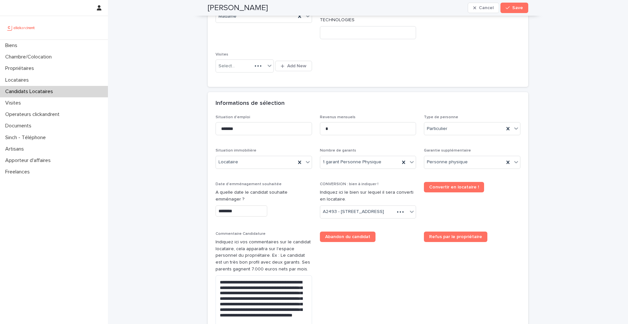
scroll to position [241, 0]
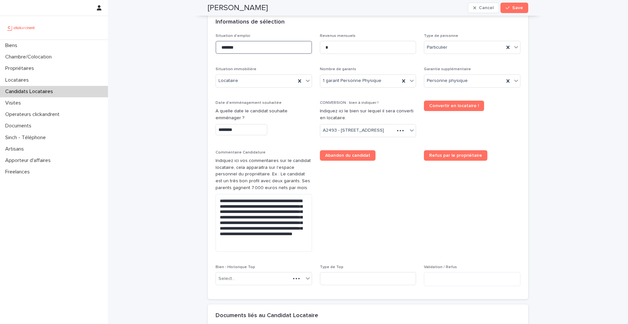
drag, startPoint x: 244, startPoint y: 50, endPoint x: 202, endPoint y: 45, distance: 41.8
click at [202, 44] on div "**********" at bounding box center [368, 128] width 520 height 739
type input "**********"
click at [523, 6] on button "Save" at bounding box center [514, 8] width 28 height 10
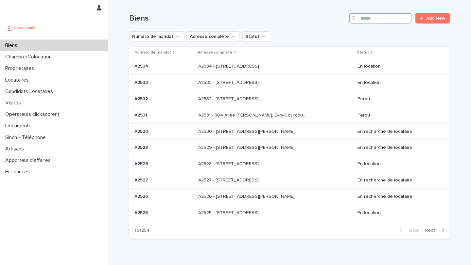
click at [383, 17] on input "Search" at bounding box center [380, 18] width 62 height 10
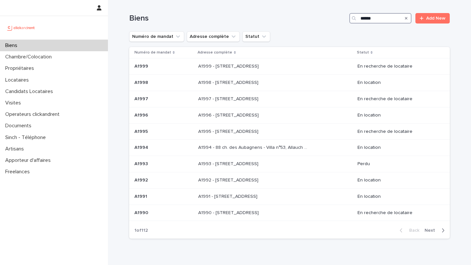
type input "*****"
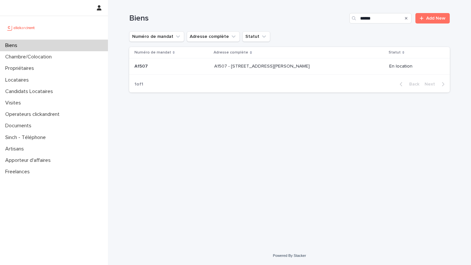
click at [302, 65] on p "A1507 - [STREET_ADDRESS][PERSON_NAME]" at bounding box center [262, 65] width 97 height 7
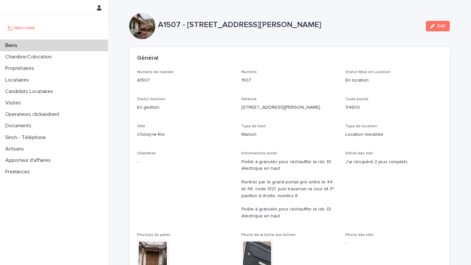
drag, startPoint x: 187, startPoint y: 25, endPoint x: 410, endPoint y: 25, distance: 222.9
click at [410, 25] on p "A1507 - [STREET_ADDRESS][PERSON_NAME]" at bounding box center [289, 24] width 262 height 9
copy p "44 Rue Camille Desmoulins, Choisy-le-Roi 94600"
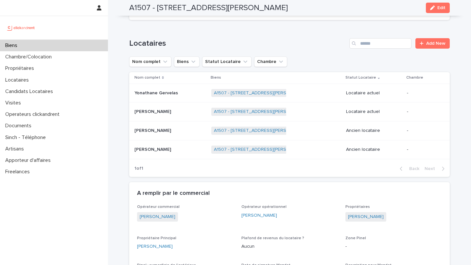
scroll to position [247, 0]
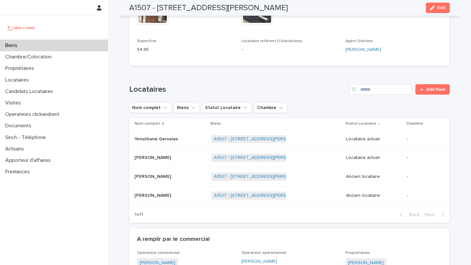
click at [177, 141] on p at bounding box center [170, 140] width 72 height 6
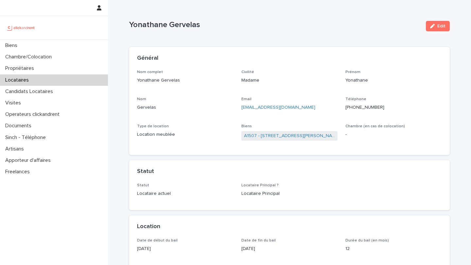
click at [285, 114] on div "Email gervelas.y@gmail.com" at bounding box center [289, 106] width 96 height 19
drag, startPoint x: 295, startPoint y: 107, endPoint x: 239, endPoint y: 109, distance: 56.3
click at [239, 109] on div "Nom complet Yonathane Gervelas Civilité Madame Prénom Yonathane Nom Gervelas Em…" at bounding box center [289, 109] width 305 height 78
copy link "gervelas.y@gmail.com"
click at [277, 136] on link "A1507 - [STREET_ADDRESS][PERSON_NAME]" at bounding box center [289, 136] width 91 height 7
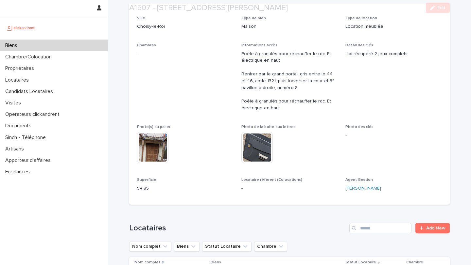
scroll to position [229, 0]
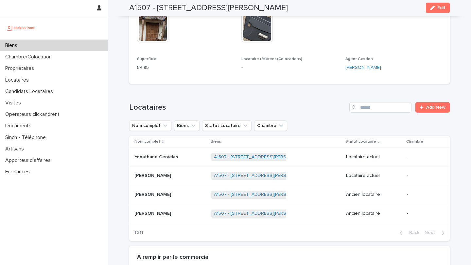
click at [191, 181] on div "Tracy Solvar Tracy Solvar" at bounding box center [170, 176] width 72 height 11
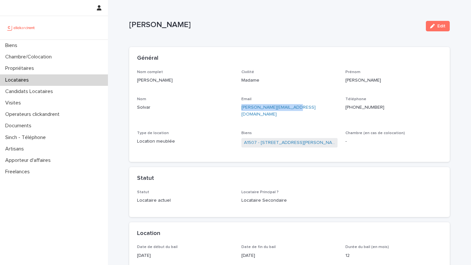
drag, startPoint x: 304, startPoint y: 108, endPoint x: 240, endPoint y: 108, distance: 63.7
click at [240, 108] on div "Nom complet Tracy Solvar Civilité Madame Prénom Tracy Nom Solvar Email tracy.so…" at bounding box center [289, 112] width 305 height 84
copy link "tracy.solvar@hotmail.fr"
click at [275, 140] on link "A1507 - [STREET_ADDRESS][PERSON_NAME]" at bounding box center [289, 143] width 91 height 7
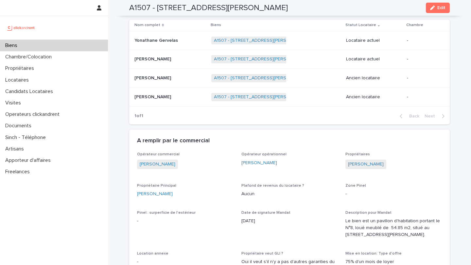
scroll to position [339, 0]
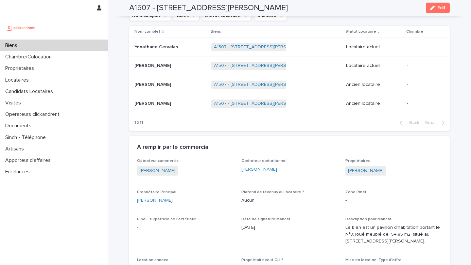
click at [185, 44] on p at bounding box center [170, 47] width 72 height 6
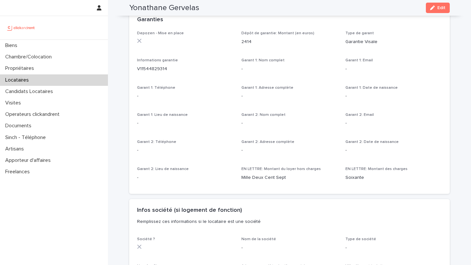
scroll to position [401, 0]
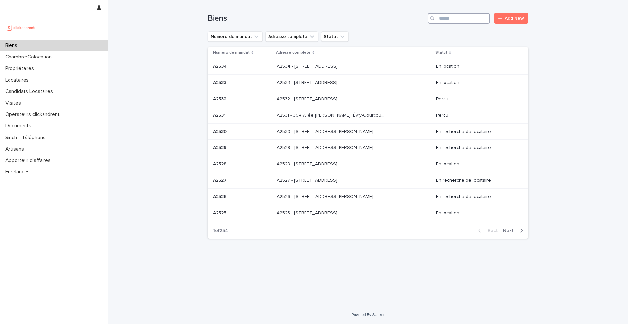
click at [467, 19] on input "Search" at bounding box center [459, 18] width 62 height 10
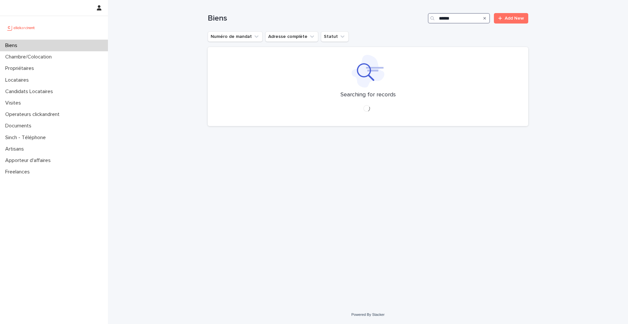
type input "*****"
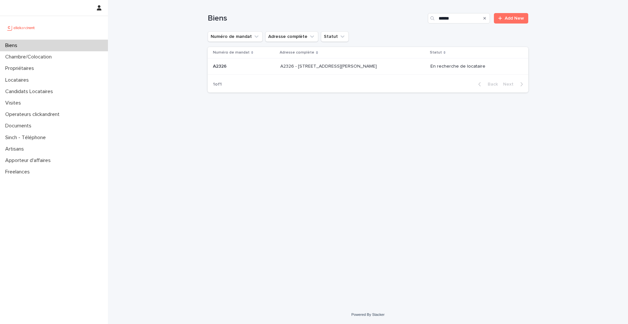
click at [352, 65] on p "A2326 - 3 rue du Général Leclerc, Amiens 80000" at bounding box center [329, 65] width 98 height 7
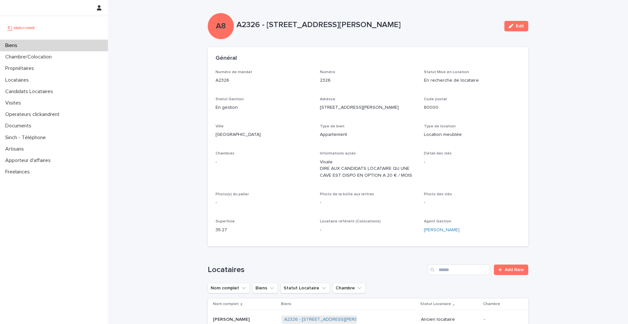
drag, startPoint x: 236, startPoint y: 26, endPoint x: 452, endPoint y: 30, distance: 215.8
click at [452, 30] on div "A2326 - 3 rue du Général Leclerc, Amiens 80000" at bounding box center [367, 26] width 262 height 12
copy p "A2326 - 3 rue du Général Leclerc, Amiens 80000"
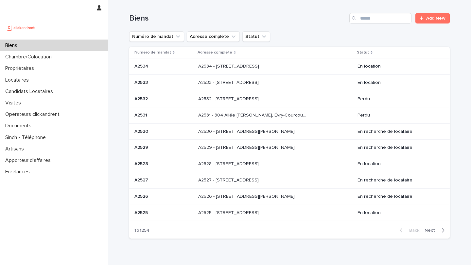
click at [382, 19] on input "Search" at bounding box center [380, 18] width 62 height 10
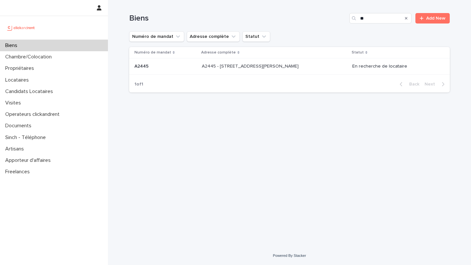
type input "*"
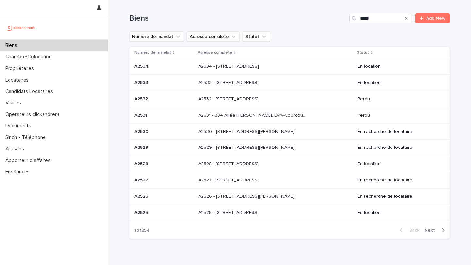
type input "*****"
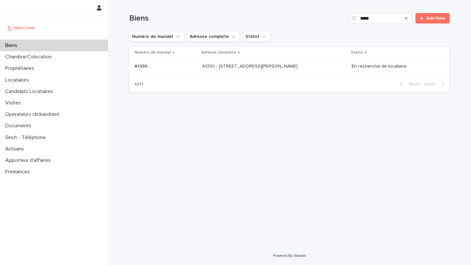
drag, startPoint x: 380, startPoint y: 19, endPoint x: 332, endPoint y: 17, distance: 47.7
click at [332, 17] on div "Biens ***** Add New" at bounding box center [289, 18] width 320 height 10
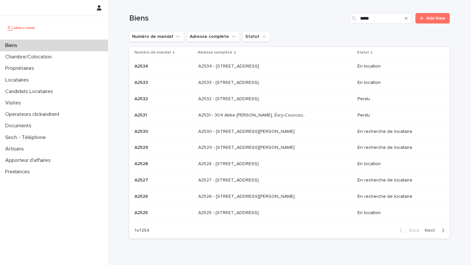
type input "*****"
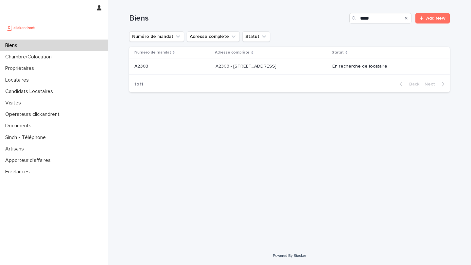
drag, startPoint x: 385, startPoint y: 21, endPoint x: 359, endPoint y: 18, distance: 26.7
click at [359, 17] on div "*****" at bounding box center [380, 18] width 62 height 10
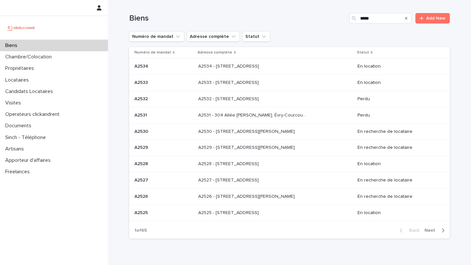
type input "*****"
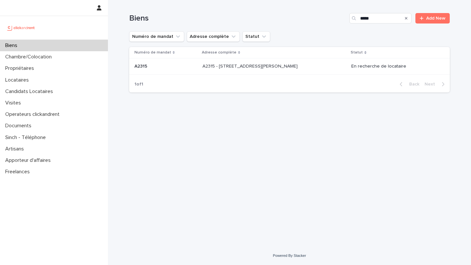
drag, startPoint x: 360, startPoint y: 20, endPoint x: 345, endPoint y: 20, distance: 15.0
click at [345, 20] on div "Biens ***** Add New" at bounding box center [289, 18] width 320 height 10
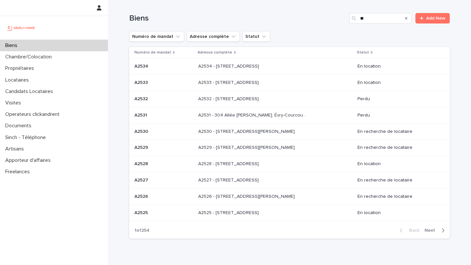
type input "*"
type input "*****"
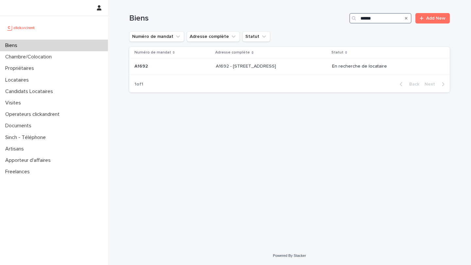
drag, startPoint x: 387, startPoint y: 16, endPoint x: 345, endPoint y: 15, distance: 42.2
click at [345, 15] on div "Biens ***** Add New" at bounding box center [289, 18] width 320 height 10
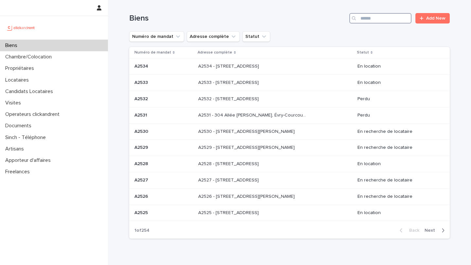
click at [388, 18] on input "Search" at bounding box center [380, 18] width 62 height 10
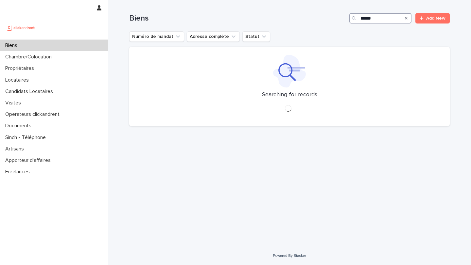
type input "*****"
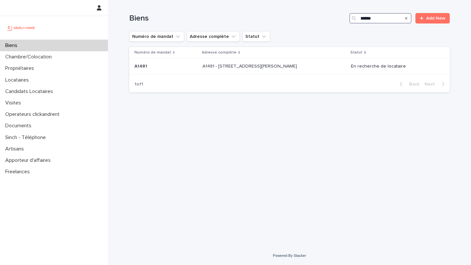
drag, startPoint x: 395, startPoint y: 18, endPoint x: 343, endPoint y: 18, distance: 52.3
click at [343, 18] on div "Biens ***** Add New" at bounding box center [289, 18] width 320 height 10
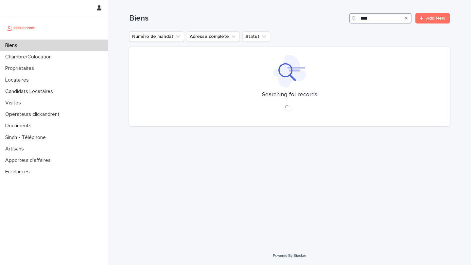
type input "****"
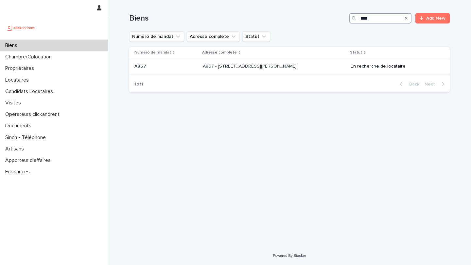
drag, startPoint x: 394, startPoint y: 18, endPoint x: 346, endPoint y: 18, distance: 47.7
click at [346, 18] on div "Biens **** Add New" at bounding box center [289, 18] width 320 height 10
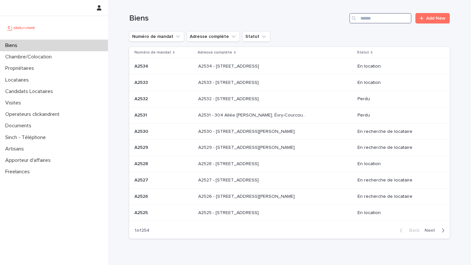
click at [388, 21] on input "Search" at bounding box center [380, 18] width 62 height 10
type input "*****"
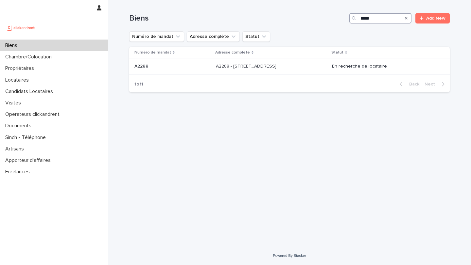
drag, startPoint x: 390, startPoint y: 18, endPoint x: 342, endPoint y: 18, distance: 48.0
click at [342, 18] on div "Biens ***** Add New" at bounding box center [289, 18] width 320 height 10
type input "*****"
drag, startPoint x: 386, startPoint y: 20, endPoint x: 342, endPoint y: 15, distance: 43.8
click at [342, 15] on div "Biens ***** Add New" at bounding box center [289, 18] width 320 height 10
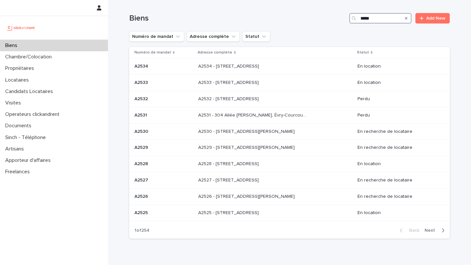
type input "*****"
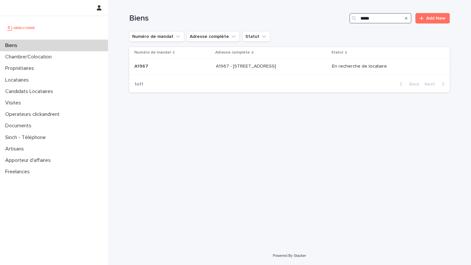
drag, startPoint x: 380, startPoint y: 18, endPoint x: 344, endPoint y: 18, distance: 36.3
click at [344, 18] on div "Biens ***** Add New" at bounding box center [289, 18] width 320 height 10
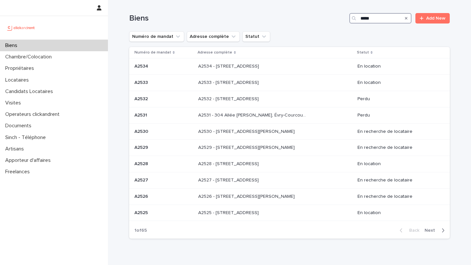
type input "*****"
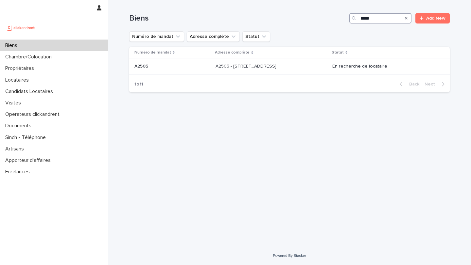
drag, startPoint x: 387, startPoint y: 20, endPoint x: 339, endPoint y: 19, distance: 47.4
click at [339, 19] on div "Biens ***** Add New" at bounding box center [289, 18] width 320 height 10
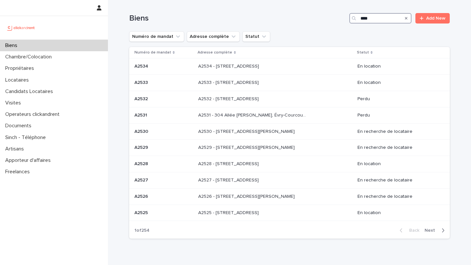
type input "****"
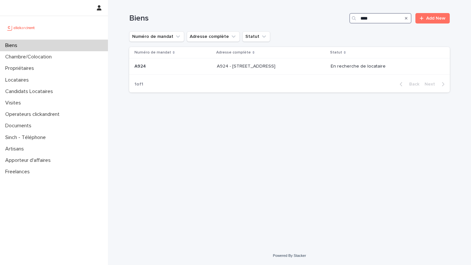
click at [379, 18] on input "****" at bounding box center [380, 18] width 62 height 10
drag, startPoint x: 385, startPoint y: 18, endPoint x: 343, endPoint y: 18, distance: 42.5
click at [343, 18] on div "Biens **** Add New" at bounding box center [289, 18] width 320 height 10
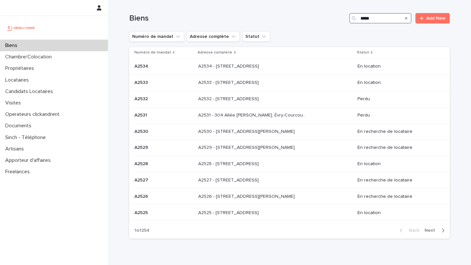
type input "*****"
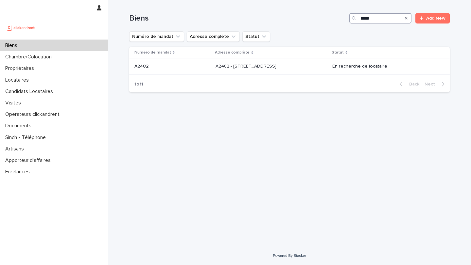
drag, startPoint x: 382, startPoint y: 19, endPoint x: 333, endPoint y: 19, distance: 48.7
click at [333, 19] on div "Biens ***** Add New" at bounding box center [289, 18] width 320 height 10
type input "*****"
drag, startPoint x: 383, startPoint y: 18, endPoint x: 335, endPoint y: 18, distance: 47.7
click at [335, 18] on div "Biens ***** Add New" at bounding box center [289, 18] width 320 height 10
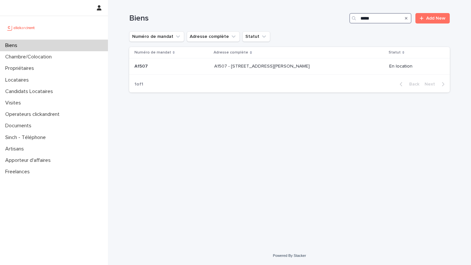
type input "*****"
drag, startPoint x: 387, startPoint y: 19, endPoint x: 338, endPoint y: 19, distance: 49.4
click at [338, 19] on div "Biens ***** Add New" at bounding box center [289, 18] width 320 height 10
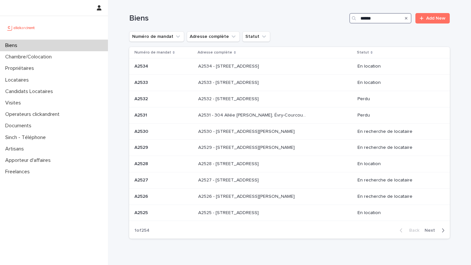
type input "*****"
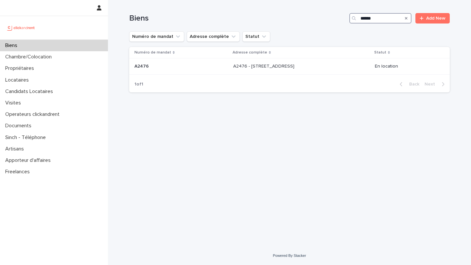
drag, startPoint x: 382, startPoint y: 16, endPoint x: 337, endPoint y: 16, distance: 45.8
click at [337, 16] on div "Biens ***** Add New" at bounding box center [289, 18] width 320 height 10
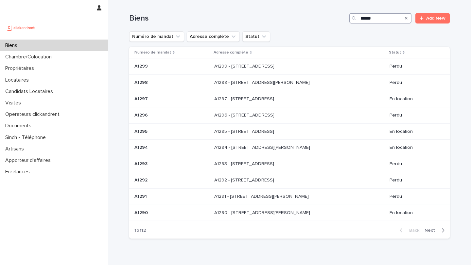
type input "*****"
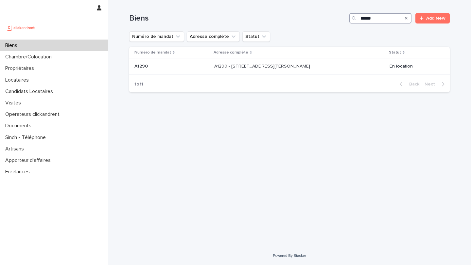
drag, startPoint x: 383, startPoint y: 17, endPoint x: 328, endPoint y: 17, distance: 55.6
click at [328, 17] on div "Biens ***** Add New" at bounding box center [289, 18] width 320 height 10
type input "*****"
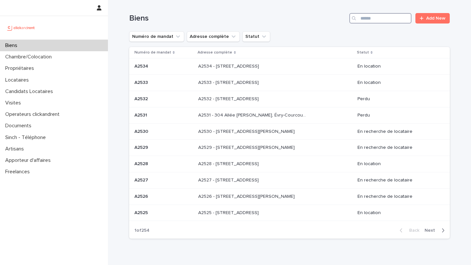
click at [383, 23] on input "Search" at bounding box center [380, 18] width 62 height 10
type input "****"
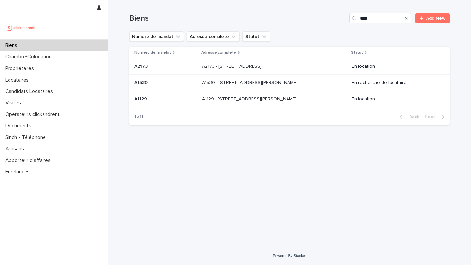
click at [283, 87] on div "A1530 - 33 Avenue des Martyrs de Chateaubriant, Orly 94310 A1530 - 33 Avenue de…" at bounding box center [274, 82] width 144 height 11
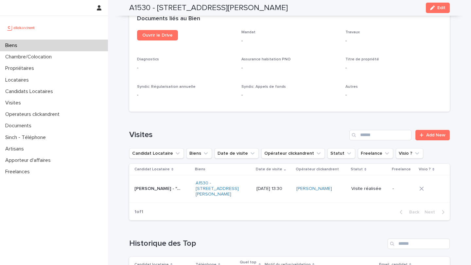
scroll to position [2471, 0]
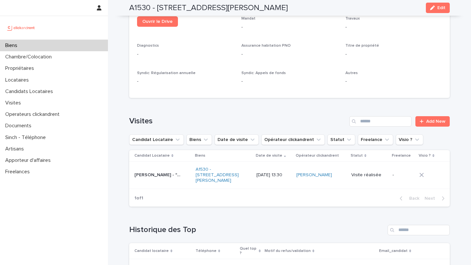
click at [80, 46] on div "Biens" at bounding box center [54, 45] width 108 height 11
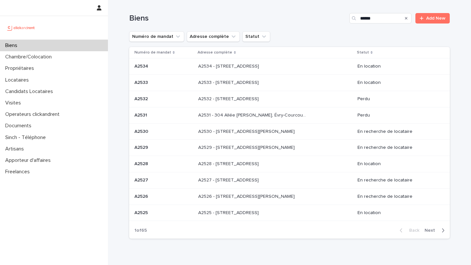
type input "*****"
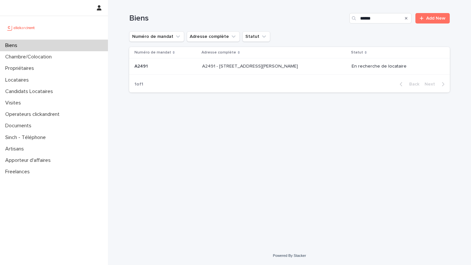
click at [295, 59] on th "Adresse complète" at bounding box center [273, 52] width 149 height 11
click at [289, 74] on td "A2491 - 8 Rue Honoré Fragonard, Issy-les-Moulineaux 92130 A2491 - 8 Rue Honoré …" at bounding box center [273, 67] width 149 height 16
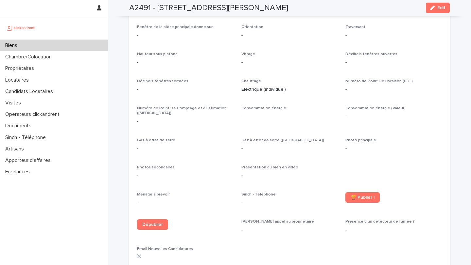
scroll to position [1395, 0]
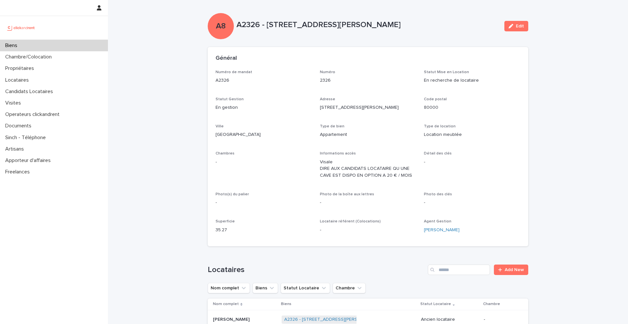
click at [85, 42] on div "Biens" at bounding box center [54, 45] width 108 height 11
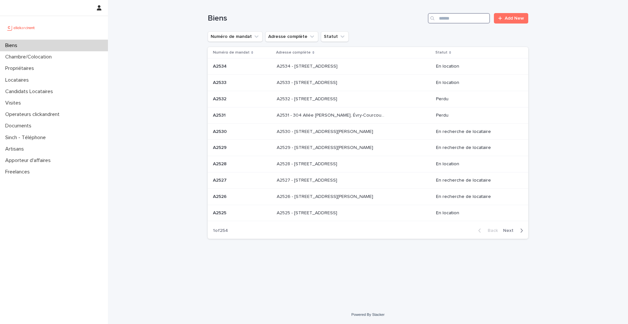
click at [452, 20] on input "Search" at bounding box center [459, 18] width 62 height 10
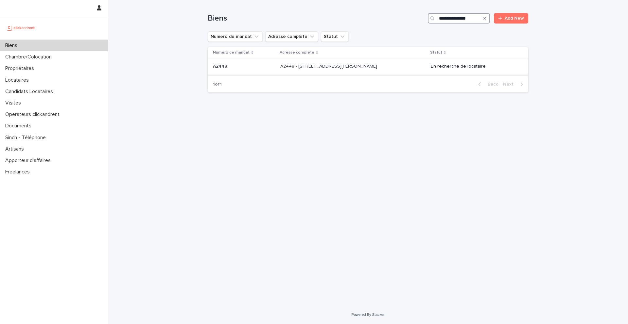
type input "**********"
click at [336, 71] on div "A2448 - 1 bis rue Jules Breton, Lille 59000 A2448 - 1 bis rue Jules Breton, Lil…" at bounding box center [352, 66] width 145 height 11
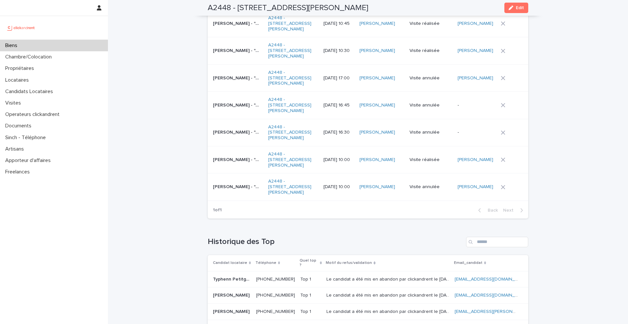
scroll to position [2732, 0]
click at [83, 47] on div "Biens" at bounding box center [54, 45] width 108 height 11
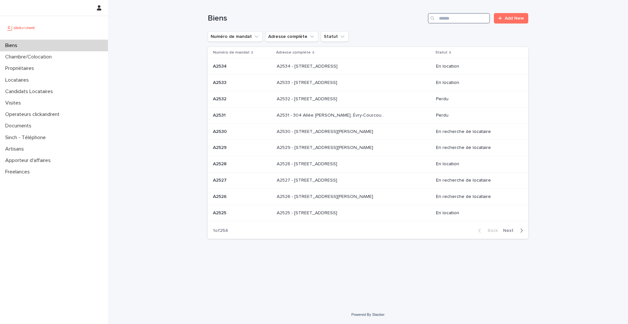
click at [463, 17] on input "Search" at bounding box center [459, 18] width 62 height 10
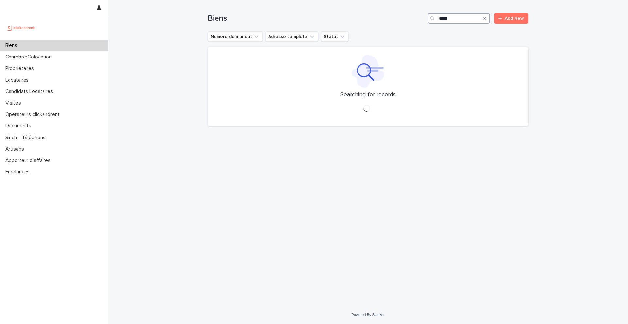
type input "****"
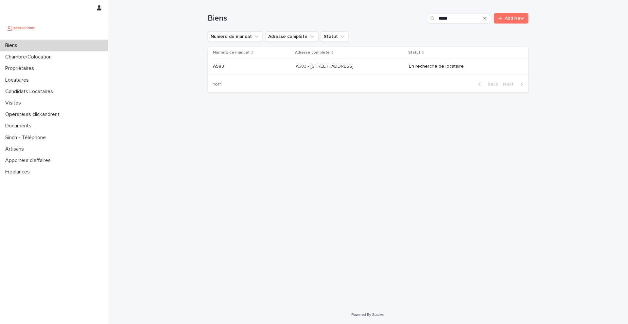
click at [373, 71] on div "A583 - 190 rue de Vaugirard, Paris 75015 A583 - 190 rue de Vaugirard, Paris 750…" at bounding box center [349, 66] width 108 height 11
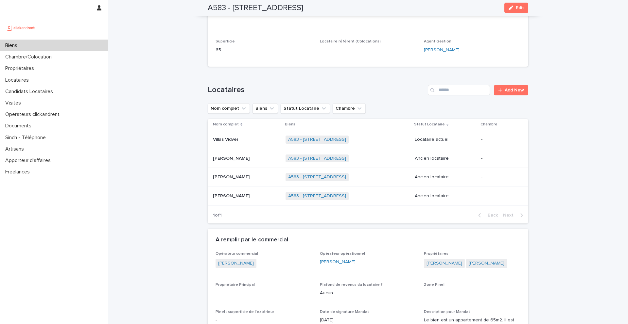
scroll to position [208, 0]
click at [247, 181] on div "Grégoire Paviot Grégoire Paviot" at bounding box center [246, 176] width 67 height 11
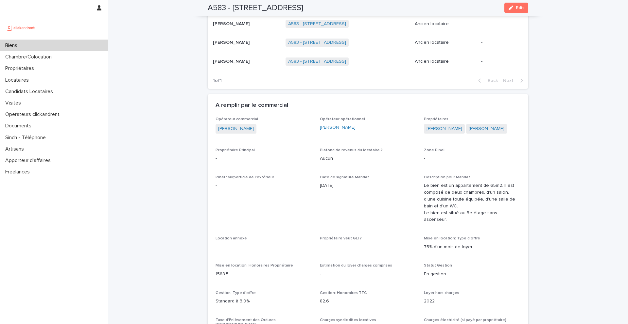
scroll to position [293, 0]
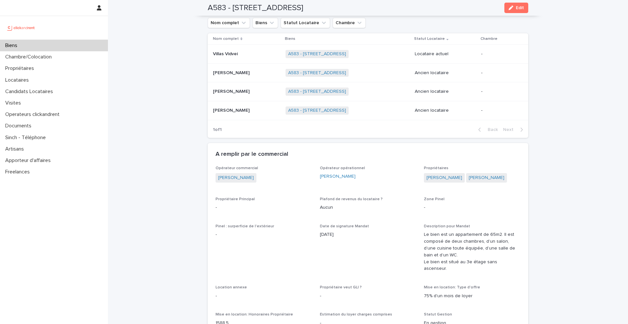
click at [248, 109] on p at bounding box center [246, 111] width 67 height 6
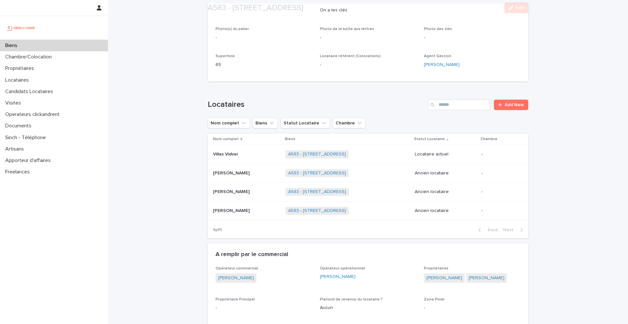
scroll to position [253, 0]
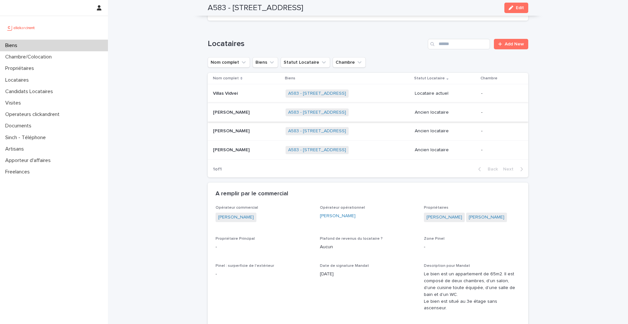
click at [244, 96] on div "Villas Vidvei Villas Vidvei" at bounding box center [246, 93] width 67 height 11
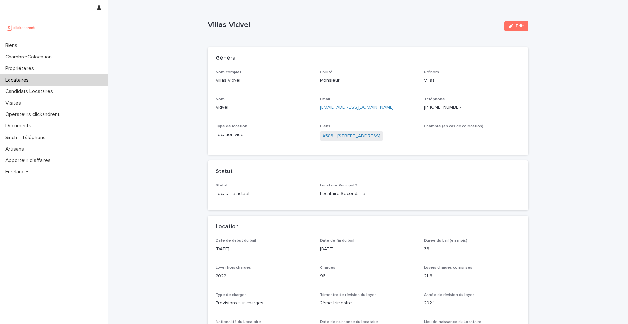
click at [348, 138] on link "A583 - 190 rue de Vaugirard, Paris 75015" at bounding box center [351, 136] width 58 height 7
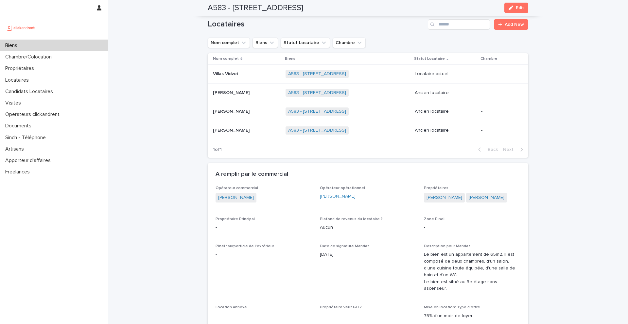
scroll to position [276, 0]
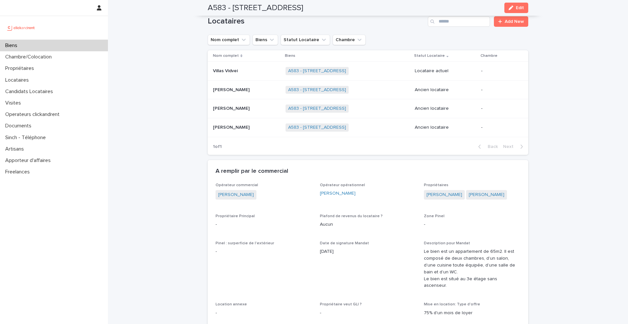
click at [257, 112] on div "Grégoire Paviot Grégoire Paviot" at bounding box center [246, 108] width 67 height 11
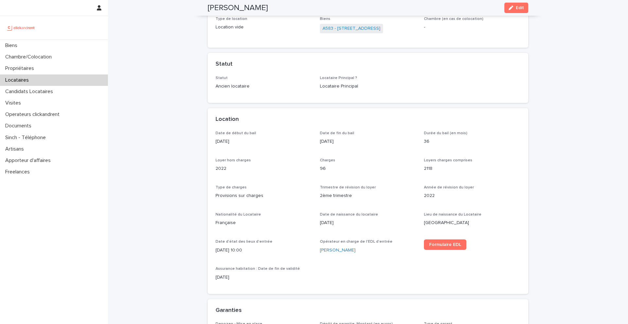
scroll to position [41, 0]
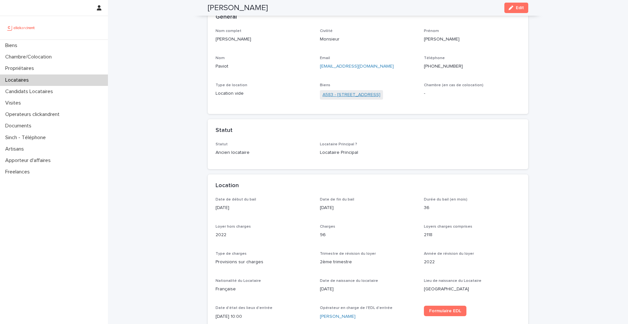
click at [344, 93] on link "A583 - 190 rue de Vaugirard, Paris 75015" at bounding box center [351, 95] width 58 height 7
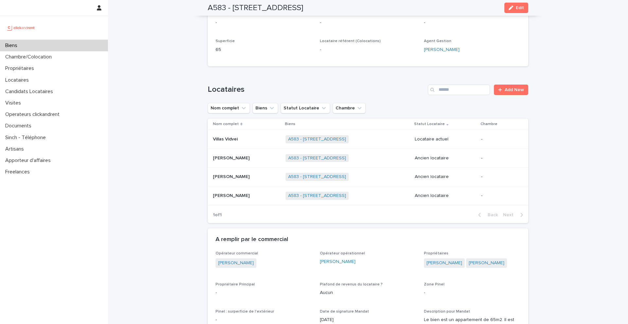
scroll to position [210, 0]
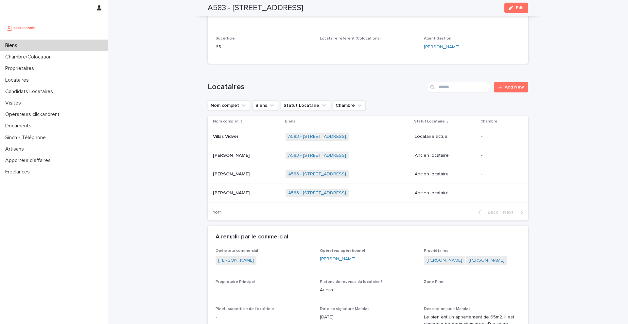
click at [243, 159] on div "Jules Bégué Jules Bégué" at bounding box center [246, 155] width 67 height 11
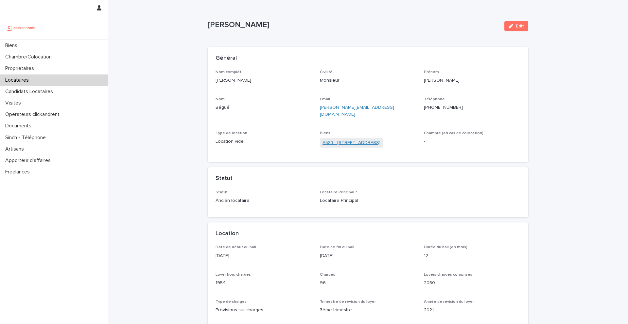
click at [328, 140] on link "A583 - 190 rue de Vaugirard, Paris 75015" at bounding box center [351, 143] width 58 height 7
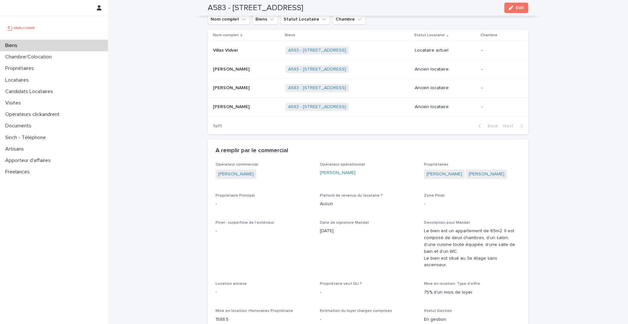
scroll to position [297, 0]
click at [235, 55] on td "Villas Vidvei Villas Vidvei" at bounding box center [245, 50] width 75 height 19
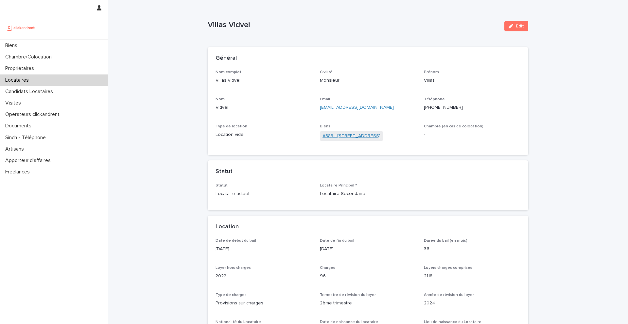
click at [357, 138] on link "A583 - 190 rue de Vaugirard, Paris 75015" at bounding box center [351, 136] width 58 height 7
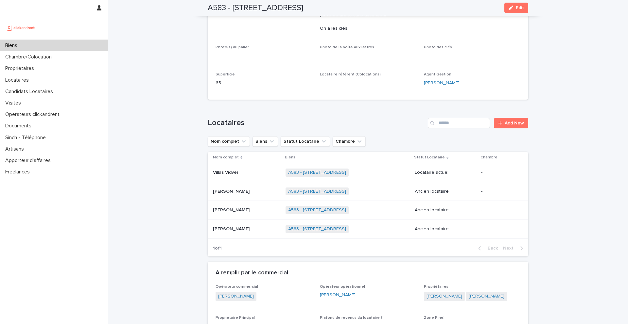
scroll to position [183, 0]
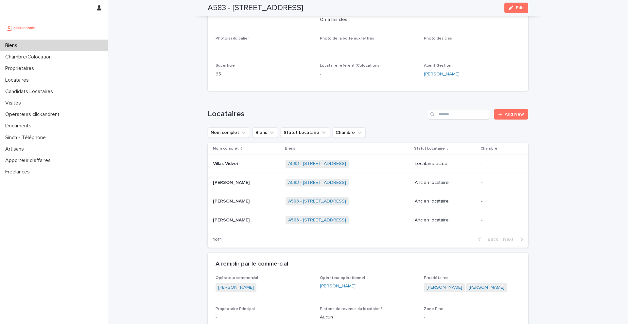
click at [243, 163] on p at bounding box center [246, 164] width 67 height 6
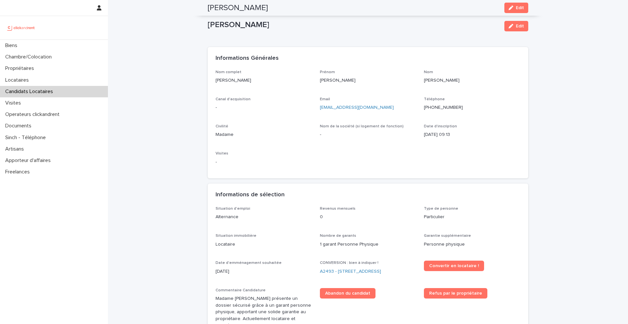
scroll to position [138, 0]
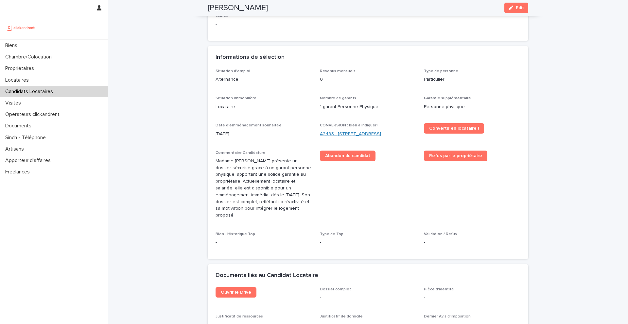
click at [337, 133] on link "A2493 - [STREET_ADDRESS]" at bounding box center [350, 134] width 61 height 7
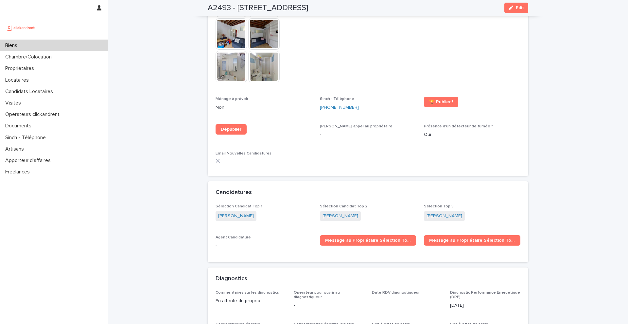
scroll to position [1908, 0]
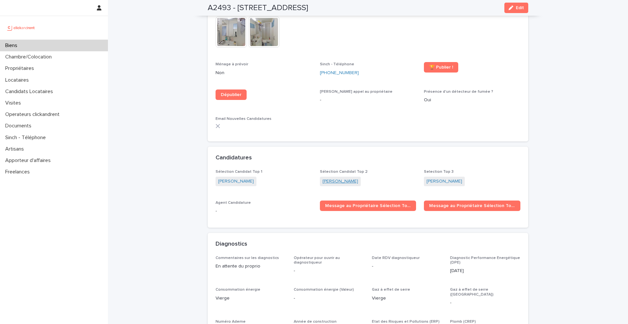
click at [343, 178] on link "[PERSON_NAME]" at bounding box center [340, 181] width 36 height 7
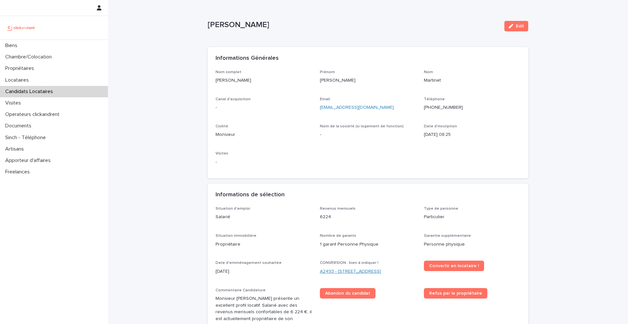
click at [346, 270] on link "A2493 - [STREET_ADDRESS]" at bounding box center [350, 271] width 61 height 7
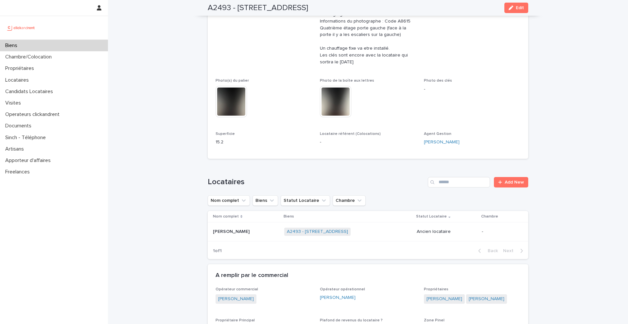
scroll to position [160, 0]
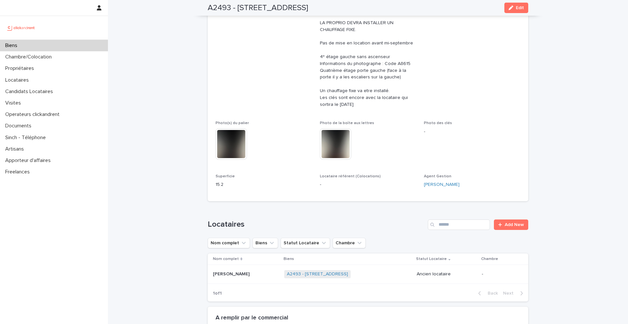
click at [259, 277] on div "[PERSON_NAME] [PERSON_NAME]" at bounding box center [246, 274] width 66 height 11
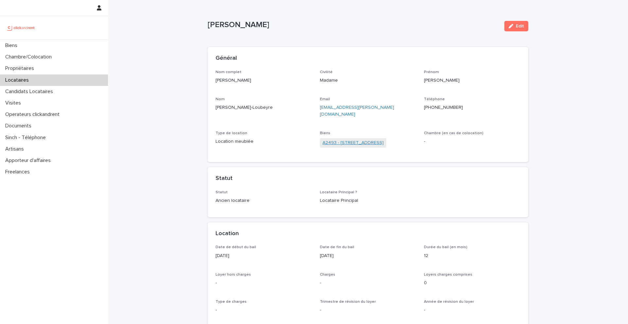
click at [366, 140] on link "A2493 - [STREET_ADDRESS]" at bounding box center [352, 143] width 61 height 7
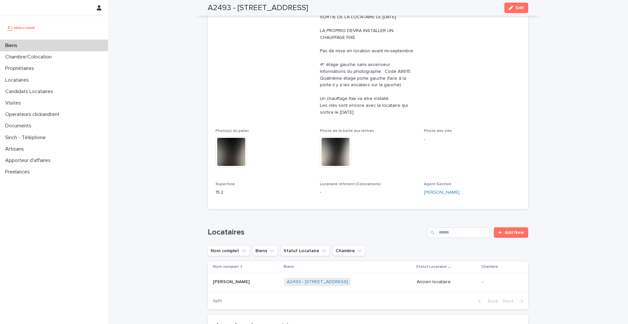
scroll to position [160, 0]
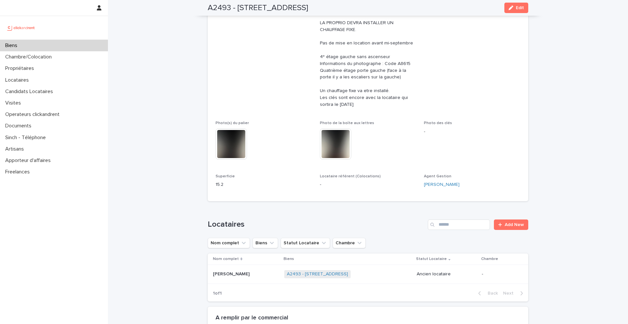
drag, startPoint x: 345, startPoint y: 6, endPoint x: 209, endPoint y: 7, distance: 135.3
click at [209, 7] on div "A2493 - [STREET_ADDRESS] Edit" at bounding box center [368, 8] width 320 height 16
copy h2 "A2493 - [STREET_ADDRESS]"
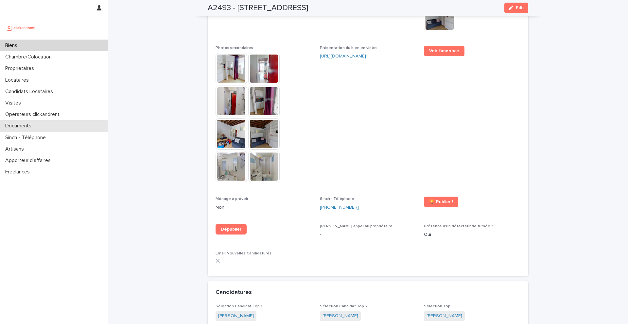
scroll to position [1828, 0]
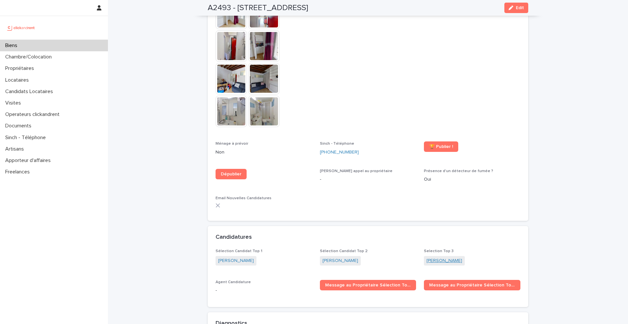
click at [448, 258] on link "[PERSON_NAME]" at bounding box center [444, 261] width 36 height 7
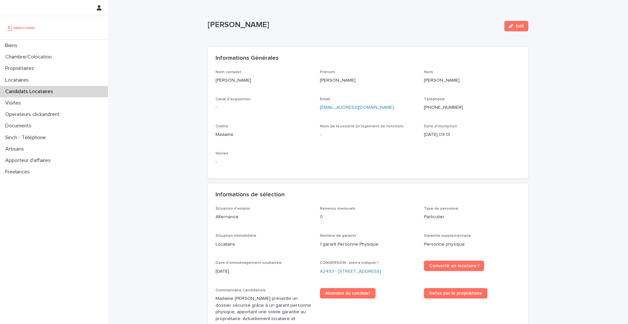
click at [448, 105] on ringoverc2c-84e06f14122c "[PHONE_NUMBER]" at bounding box center [443, 107] width 39 height 5
drag, startPoint x: 278, startPoint y: 83, endPoint x: 214, endPoint y: 83, distance: 64.1
click at [214, 83] on div "Nom complet [PERSON_NAME] [PERSON_NAME]-jegou Canal d'acquisition - Email [EMAI…" at bounding box center [368, 124] width 320 height 109
copy p "[PERSON_NAME]"
click at [62, 91] on div "Candidats Locataires" at bounding box center [54, 91] width 108 height 11
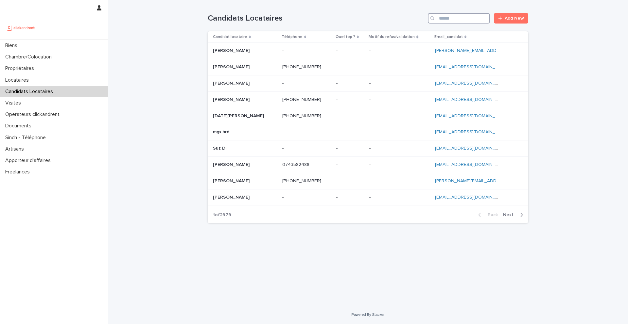
click at [477, 16] on input "Search" at bounding box center [459, 18] width 62 height 10
click at [75, 78] on div "Locataires" at bounding box center [54, 80] width 108 height 11
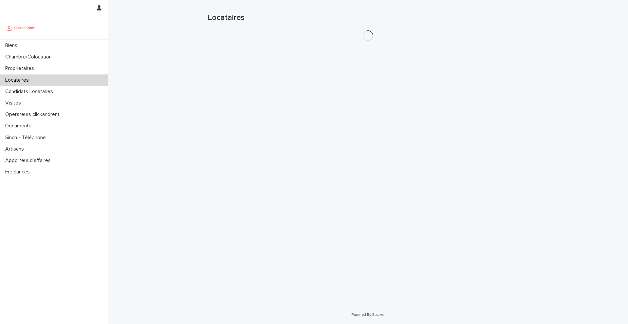
click at [472, 18] on h1 "Locataires" at bounding box center [368, 17] width 320 height 9
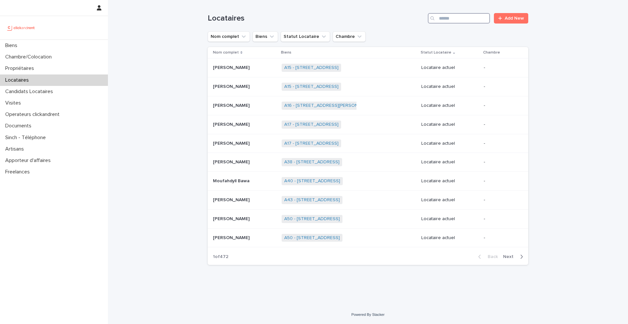
click at [479, 18] on input "Search" at bounding box center [459, 18] width 62 height 10
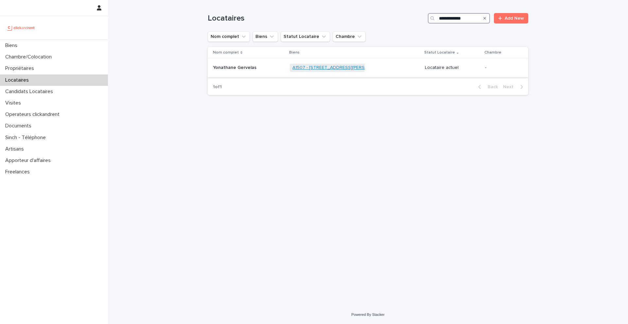
type input "**********"
click at [307, 66] on link "A1507 - 44 Rue Camille Desmoulins, Choisy-le-Roi 94600" at bounding box center [339, 68] width 95 height 6
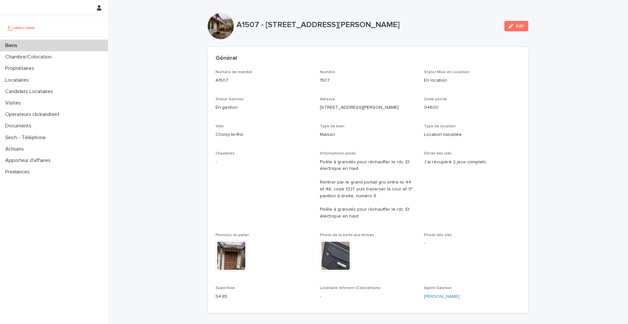
click at [67, 45] on div "Biens" at bounding box center [54, 45] width 108 height 11
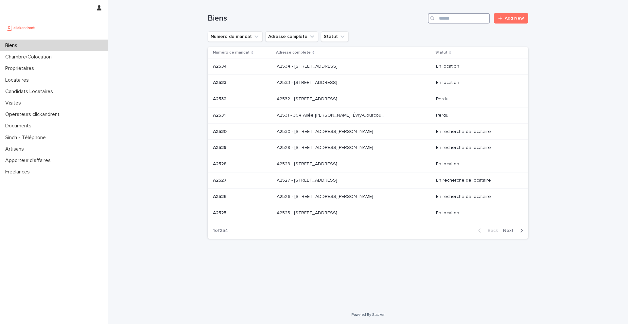
click at [457, 19] on input "Search" at bounding box center [459, 18] width 62 height 10
type input "****"
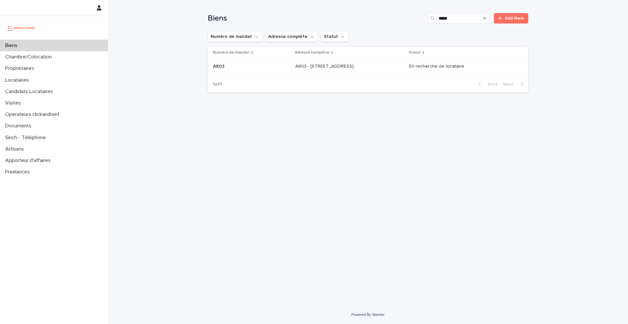
click at [355, 69] on p "A803 - 1 rue Château Payan, Marseille 13005" at bounding box center [324, 65] width 59 height 7
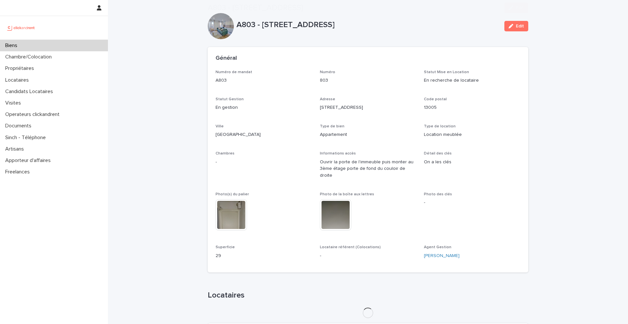
scroll to position [175, 0]
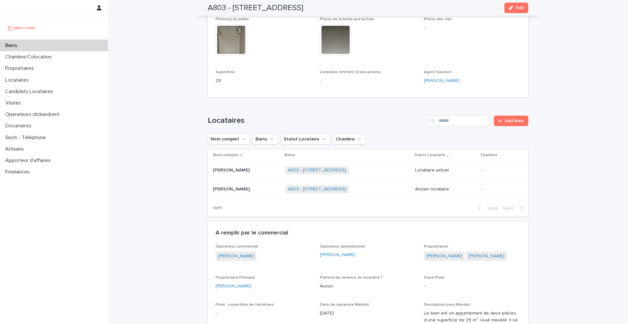
click at [262, 165] on div "Chiara Martino Chiara Martino" at bounding box center [246, 170] width 67 height 11
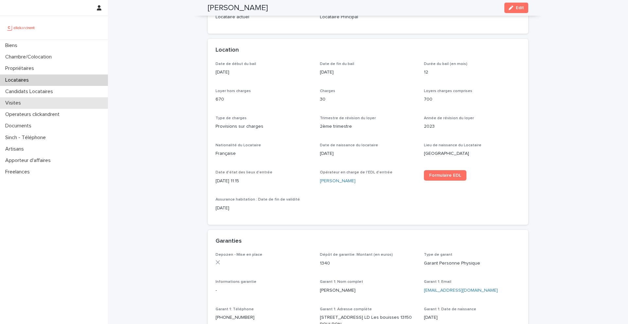
scroll to position [172, 0]
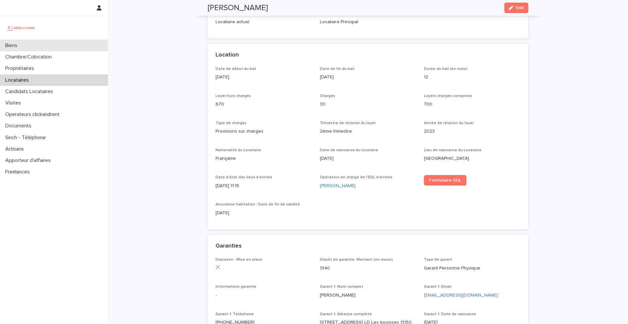
click at [61, 40] on div "Biens" at bounding box center [54, 45] width 108 height 11
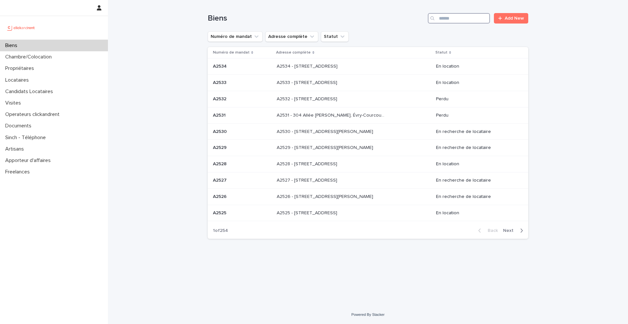
click at [448, 13] on input "Search" at bounding box center [459, 18] width 62 height 10
type input "*****"
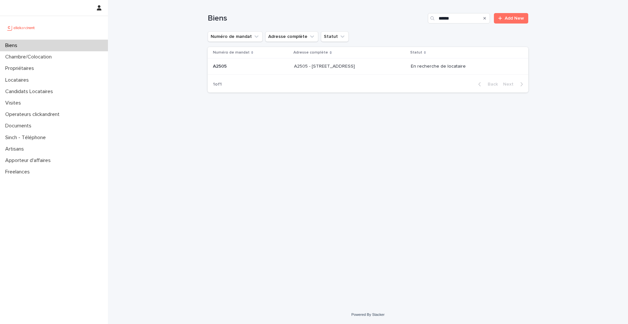
click at [363, 70] on div "A2505 - 6 impasse Tourneux, Paris 75012 A2505 - 6 impasse Tourneux, Paris 75012" at bounding box center [349, 66] width 111 height 11
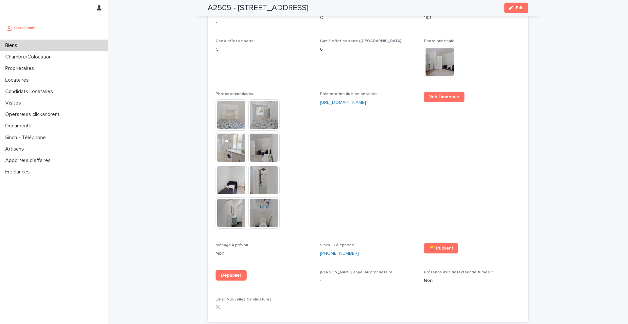
scroll to position [1816, 0]
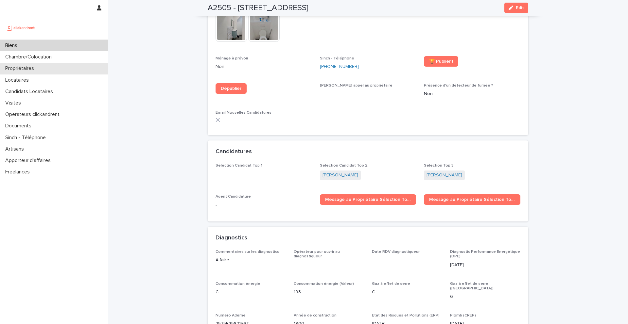
click at [33, 66] on p "Propriétaires" at bounding box center [21, 68] width 37 height 6
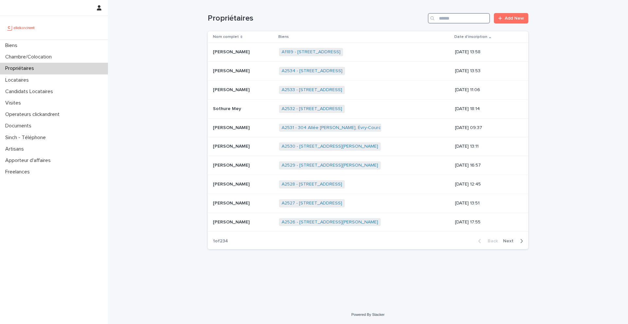
click at [446, 21] on input "Search" at bounding box center [459, 18] width 62 height 10
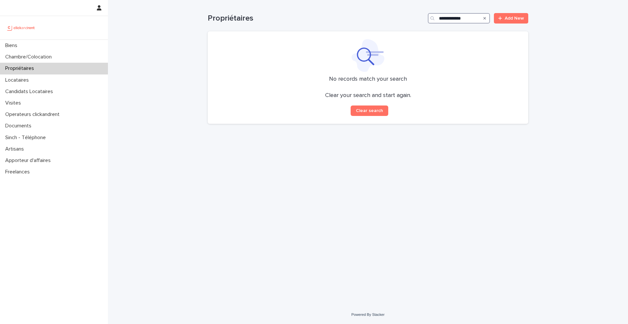
drag, startPoint x: 473, startPoint y: 19, endPoint x: 433, endPoint y: 19, distance: 40.5
click at [433, 19] on div "**********" at bounding box center [459, 18] width 62 height 10
type input "**********"
click at [72, 44] on div "Biens" at bounding box center [54, 45] width 108 height 11
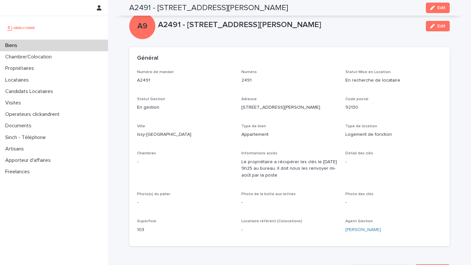
scroll to position [1395, 0]
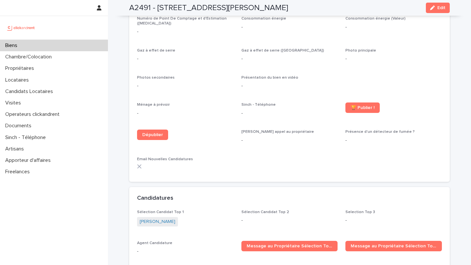
click at [94, 47] on div "Biens" at bounding box center [54, 45] width 108 height 11
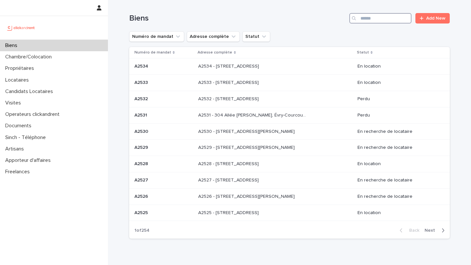
click at [391, 20] on input "Search" at bounding box center [380, 18] width 62 height 10
type input "*****"
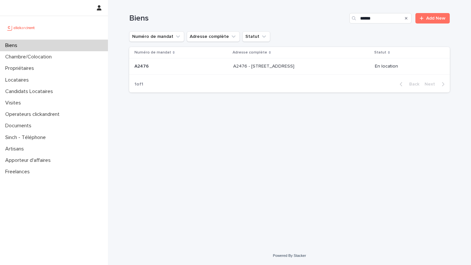
click at [294, 69] on p "A2476 - [STREET_ADDRESS]" at bounding box center [264, 65] width 62 height 7
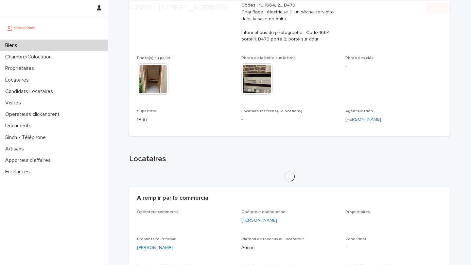
scroll to position [252, 0]
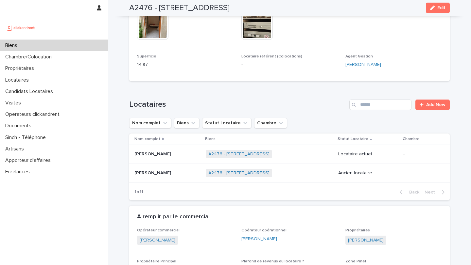
click at [159, 173] on p "Marina Martin" at bounding box center [153, 172] width 38 height 7
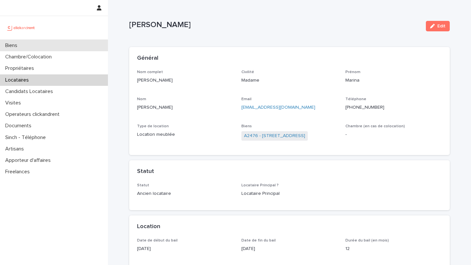
click at [81, 43] on div "Biens" at bounding box center [54, 45] width 108 height 11
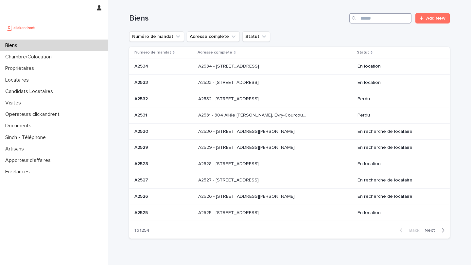
click at [393, 18] on input "Search" at bounding box center [380, 18] width 62 height 10
type input "*****"
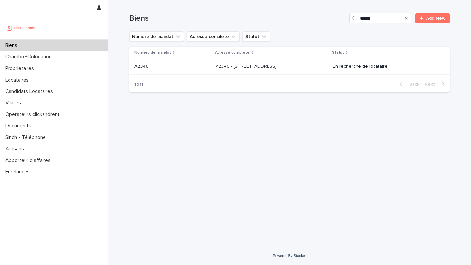
click at [312, 60] on td "A2346 - 23 rue Le Peletier, Paris 75009 A2346 - 23 rue Le Peletier, Paris 75009" at bounding box center [271, 67] width 117 height 16
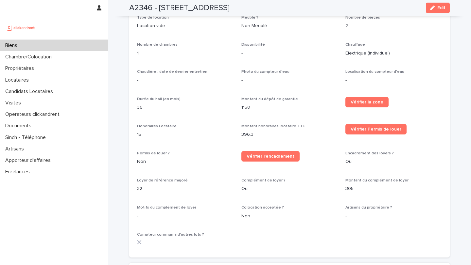
scroll to position [627, 0]
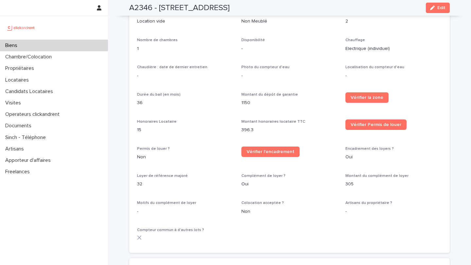
click at [443, 10] on button "Edit" at bounding box center [438, 8] width 24 height 10
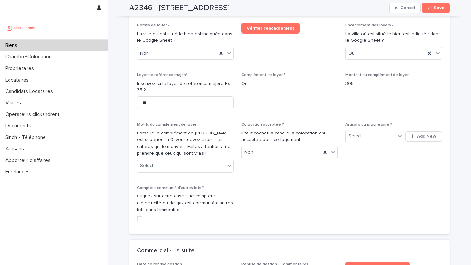
scroll to position [1307, 0]
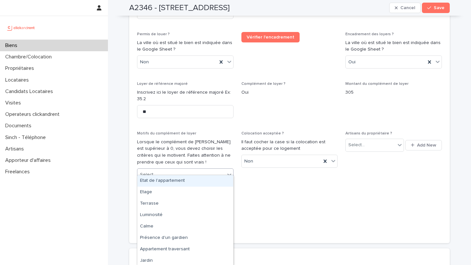
click at [170, 173] on div "Select..." at bounding box center [181, 175] width 88 height 11
click at [180, 179] on div "Etat de l'appartement" at bounding box center [185, 181] width 96 height 11
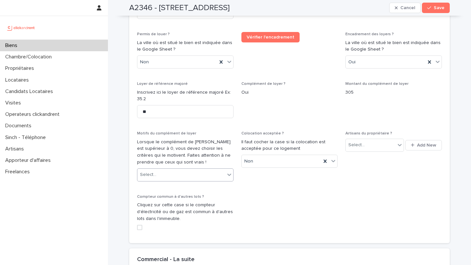
click at [196, 170] on div "Select..." at bounding box center [181, 175] width 88 height 11
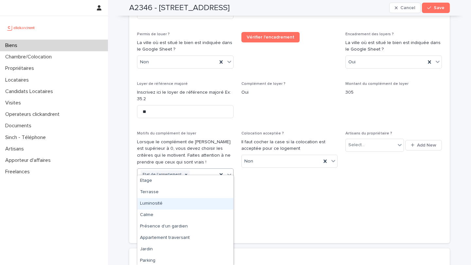
click at [185, 204] on div "Luminosité" at bounding box center [185, 203] width 96 height 11
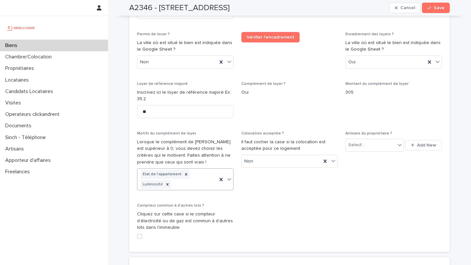
click at [202, 173] on div "Etat de l'appartement Luminosité" at bounding box center [177, 180] width 80 height 22
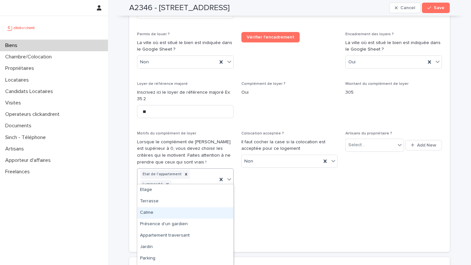
click at [189, 211] on div "Calme" at bounding box center [185, 213] width 96 height 11
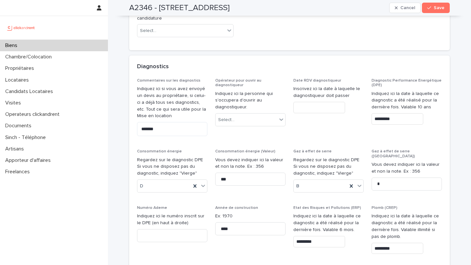
scroll to position [2754, 0]
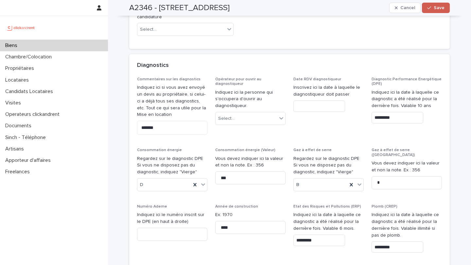
click at [440, 12] on button "Save" at bounding box center [436, 8] width 28 height 10
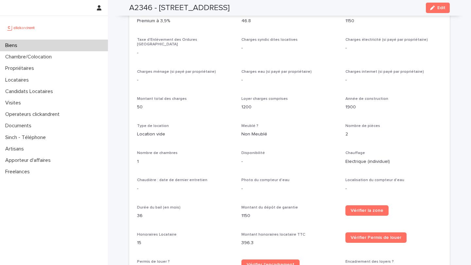
scroll to position [511, 0]
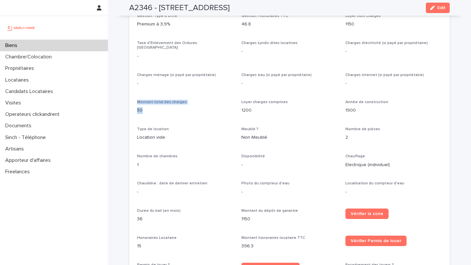
drag, startPoint x: 137, startPoint y: 99, endPoint x: 186, endPoint y: 105, distance: 49.0
click at [186, 105] on div "Montant total des charges 50" at bounding box center [185, 109] width 96 height 19
click at [142, 108] on div at bounding box center [142, 108] width 0 height 0
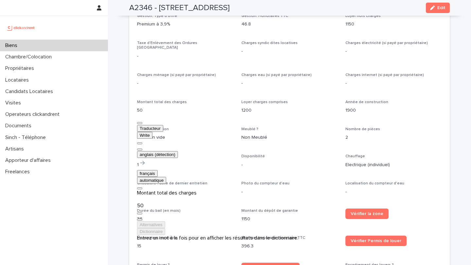
click at [176, 109] on p "50" at bounding box center [185, 110] width 96 height 7
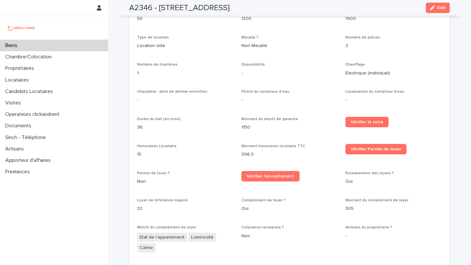
scroll to position [660, 0]
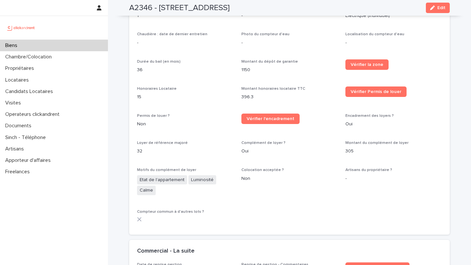
drag, startPoint x: 158, startPoint y: 8, endPoint x: 320, endPoint y: 8, distance: 161.5
click at [320, 8] on div "A2346 - 23 rue Le Peletier, Paris 75009 Edit" at bounding box center [289, 8] width 320 height 16
copy h2 "23 rue Le Peletier, Paris 75009"
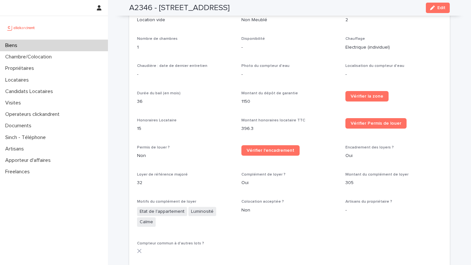
scroll to position [661, 0]
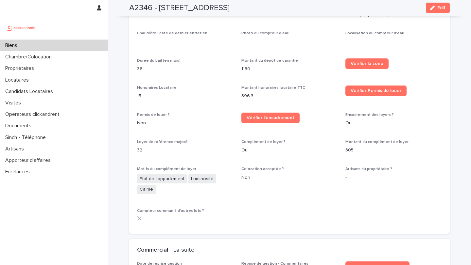
drag, startPoint x: 444, startPoint y: 5, endPoint x: 246, endPoint y: 164, distance: 254.2
click at [444, 5] on button "Edit" at bounding box center [438, 8] width 24 height 10
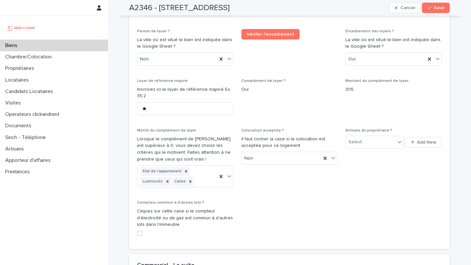
scroll to position [1305, 0]
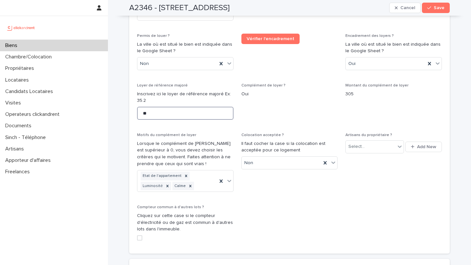
click at [162, 110] on input "**" at bounding box center [185, 113] width 96 height 13
type input "*"
type input "****"
click at [439, 12] on button "Save" at bounding box center [436, 8] width 28 height 10
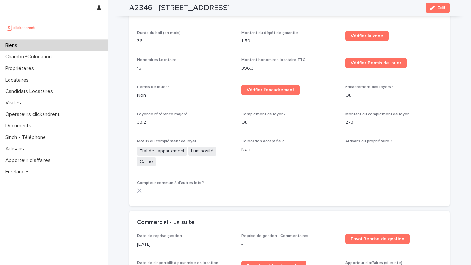
scroll to position [687, 0]
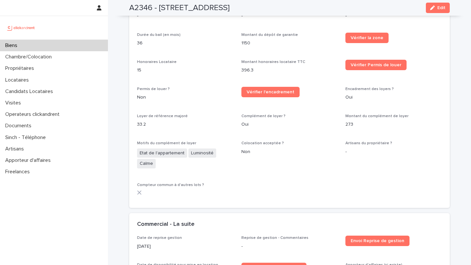
click at [76, 46] on div "Biens" at bounding box center [54, 45] width 108 height 11
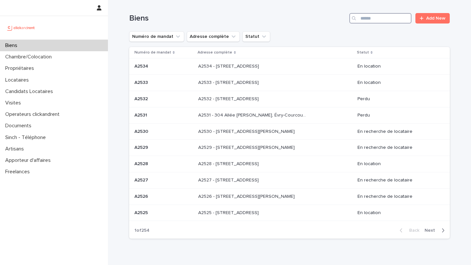
click at [390, 14] on input "Search" at bounding box center [380, 18] width 62 height 10
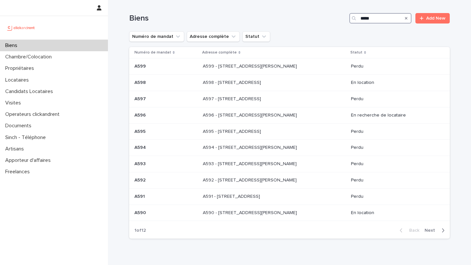
type input "****"
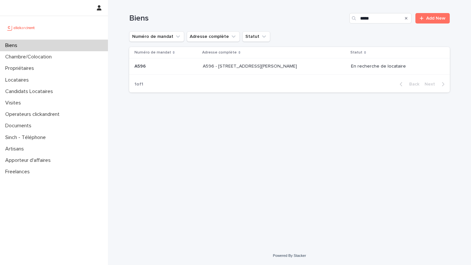
click at [231, 75] on td "A596 - 48 rue Victor Hugo, Asnieres-sur-Seine 92600 A596 - 48 rue Victor Hugo, …" at bounding box center [274, 67] width 148 height 16
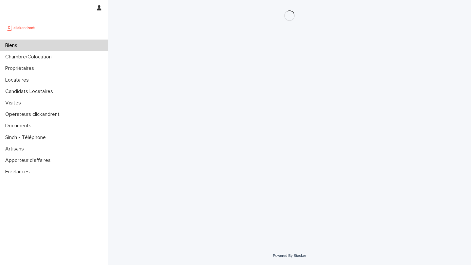
click at [235, 65] on div "Loading... Saving… Loading... Saving…" at bounding box center [289, 115] width 327 height 230
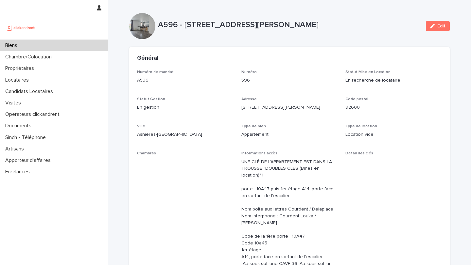
click at [140, 140] on div "Ville Asnieres-sur-Seine" at bounding box center [185, 133] width 96 height 19
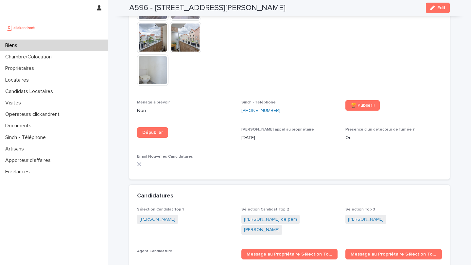
scroll to position [2016, 0]
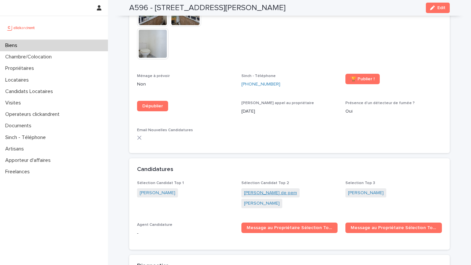
click at [259, 190] on link "Franck Ndouga de pem" at bounding box center [270, 193] width 53 height 7
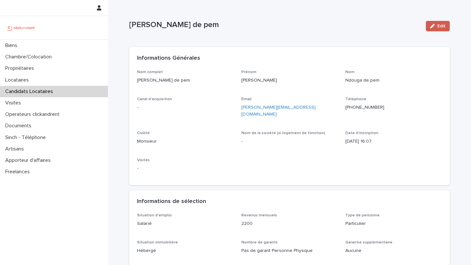
click at [441, 25] on span "Edit" at bounding box center [441, 26] width 8 height 5
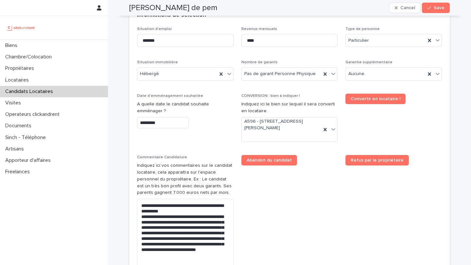
scroll to position [198, 0]
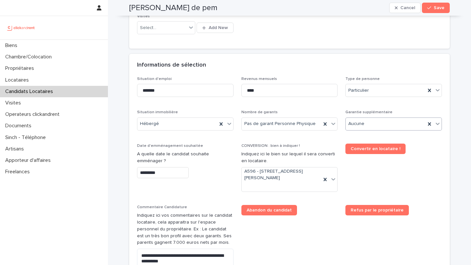
click at [393, 120] on div "Aucune" at bounding box center [385, 124] width 80 height 11
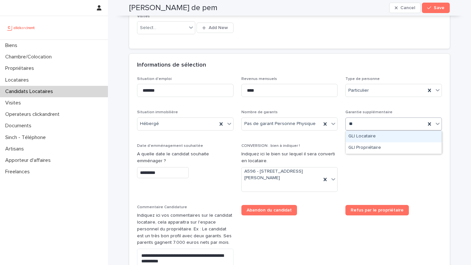
type input "***"
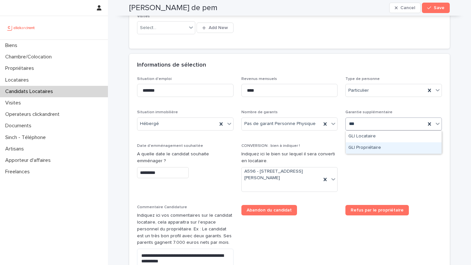
click at [368, 148] on div "GLI Propriétaire" at bounding box center [393, 148] width 96 height 11
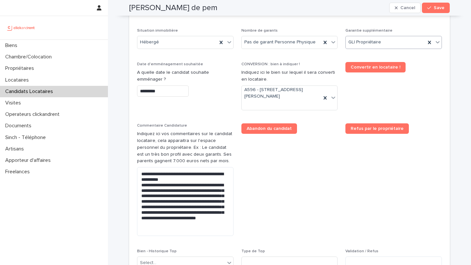
scroll to position [430, 0]
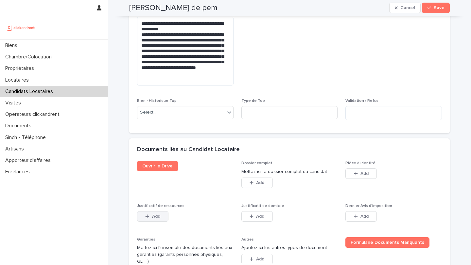
click at [149, 219] on button "Add" at bounding box center [152, 216] width 31 height 10
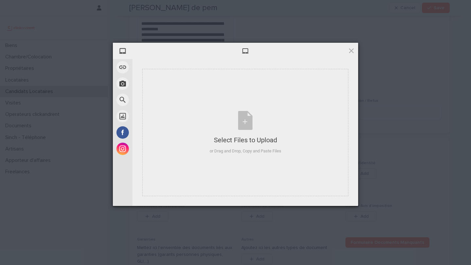
click at [424, 119] on div "My Device Link (URL) Take Photo Web Search Unsplash Facebook Instagram Select F…" at bounding box center [235, 132] width 471 height 265
click at [354, 51] on span at bounding box center [350, 50] width 7 height 7
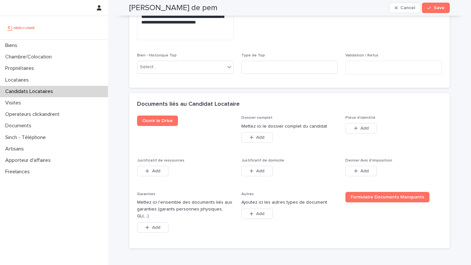
scroll to position [479, 0]
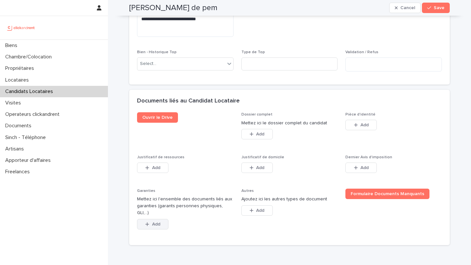
click at [151, 219] on button "Add" at bounding box center [152, 224] width 31 height 10
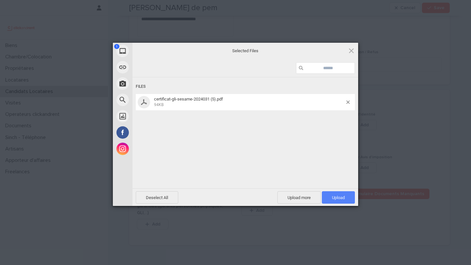
click at [348, 198] on span "Upload 1" at bounding box center [338, 198] width 33 height 12
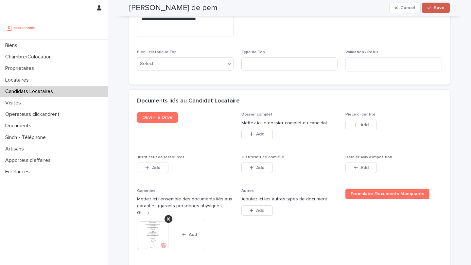
click at [434, 11] on button "Save" at bounding box center [436, 8] width 28 height 10
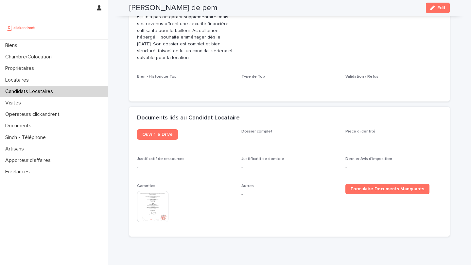
scroll to position [249, 0]
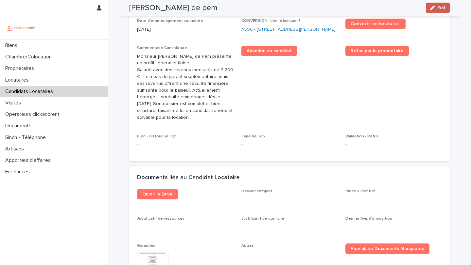
click at [439, 11] on button "Edit" at bounding box center [438, 8] width 24 height 10
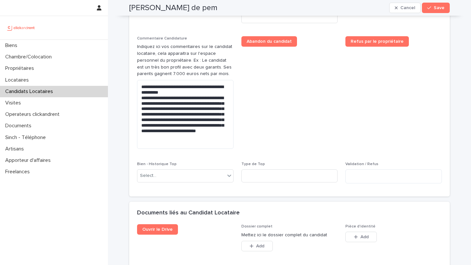
scroll to position [373, 0]
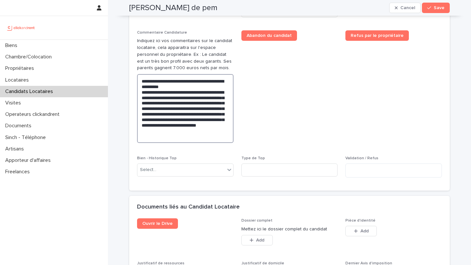
click at [183, 120] on textarea "**********" at bounding box center [185, 108] width 96 height 69
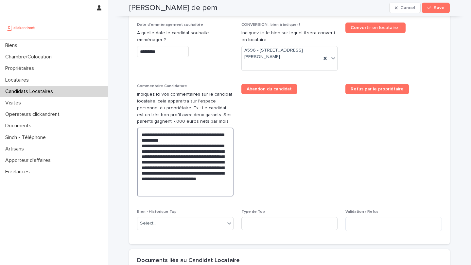
type textarea "**********"
click at [161, 58] on div "Date d'emménagement souhaitée A quelle date le candidat souhaite emménager ? **…" at bounding box center [185, 43] width 96 height 40
click at [161, 54] on input "*********" at bounding box center [163, 51] width 52 height 11
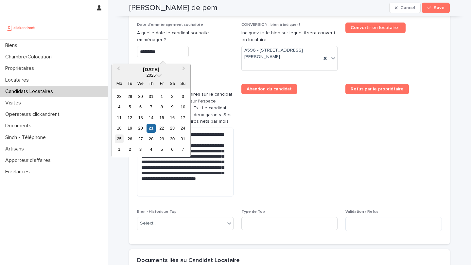
click at [120, 141] on div "25" at bounding box center [119, 139] width 9 height 9
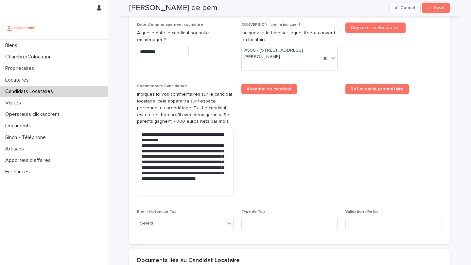
type input "*********"
click at [434, 10] on span "Save" at bounding box center [438, 8] width 11 height 5
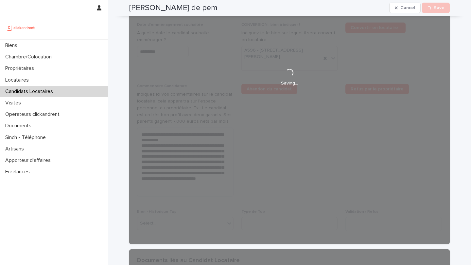
scroll to position [222, 0]
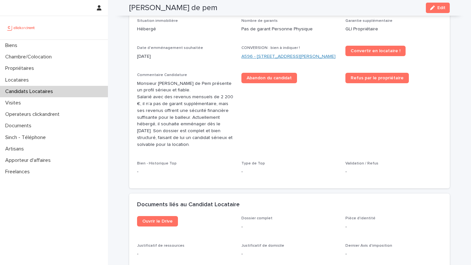
click at [271, 53] on link "A596 - 48 rue Victor Hugo, Asnieres-sur-Seine 92600" at bounding box center [288, 56] width 94 height 7
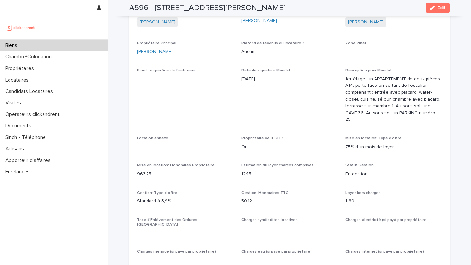
scroll to position [556, 0]
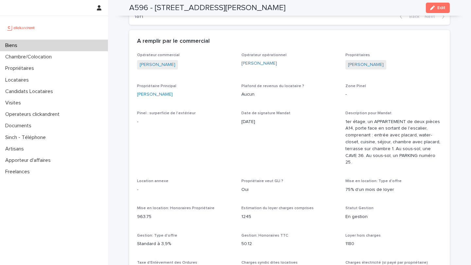
click at [361, 70] on span "Sophie Labarre" at bounding box center [365, 64] width 41 height 9
click at [361, 68] on link "Sophie Labarre" at bounding box center [366, 64] width 36 height 7
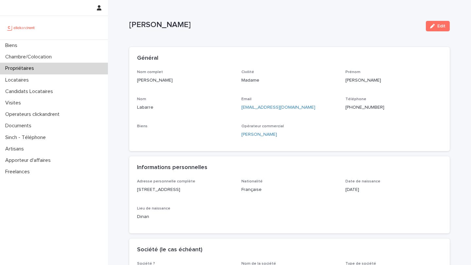
click at [371, 107] on ringoverc2c-number-84e06f14122c "+33698298842" at bounding box center [364, 107] width 39 height 5
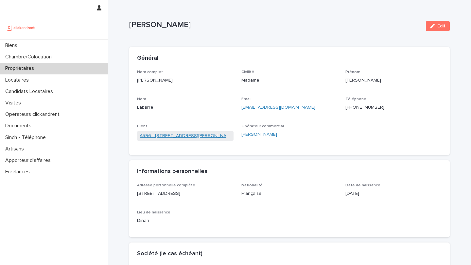
click at [203, 135] on link "A596 - 48 rue Victor Hugo, Asnieres-sur-Seine 92600" at bounding box center [185, 136] width 91 height 7
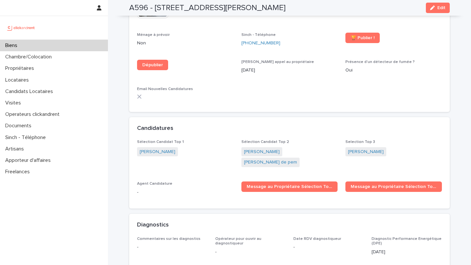
scroll to position [2057, 0]
click at [165, 149] on link "Corentin Couvreux" at bounding box center [158, 152] width 36 height 7
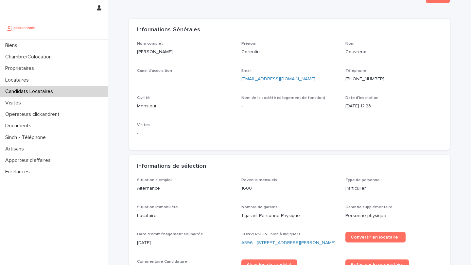
click at [216, 188] on p "Alternance" at bounding box center [185, 188] width 96 height 7
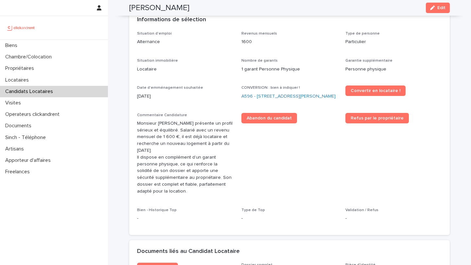
scroll to position [176, 0]
click at [265, 94] on link "A596 - 48 rue Victor Hugo, Asnieres-sur-Seine 92600" at bounding box center [288, 96] width 94 height 7
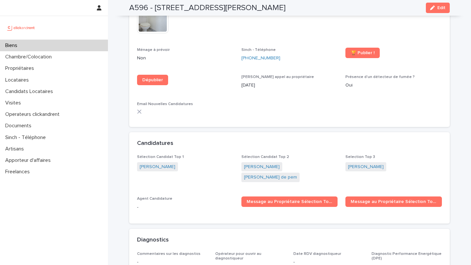
scroll to position [2043, 0]
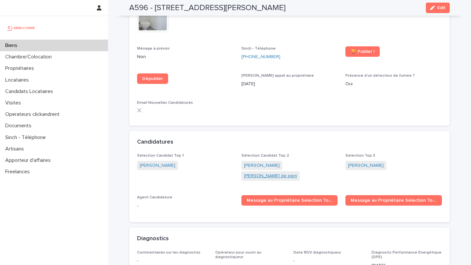
click at [287, 173] on link "Franck Ndouga de pem" at bounding box center [270, 176] width 53 height 7
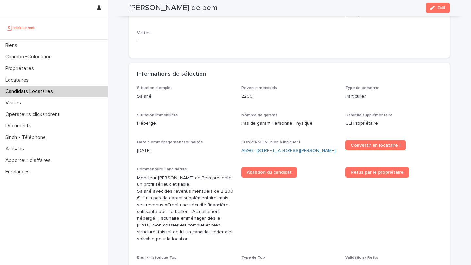
scroll to position [109, 0]
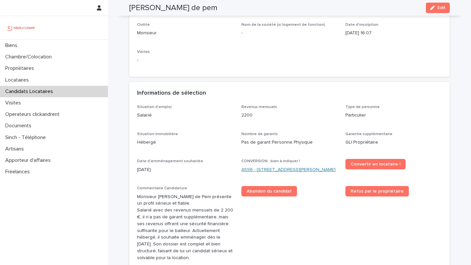
click at [284, 167] on link "A596 - 48 rue Victor Hugo, Asnieres-sur-Seine 92600" at bounding box center [288, 170] width 94 height 7
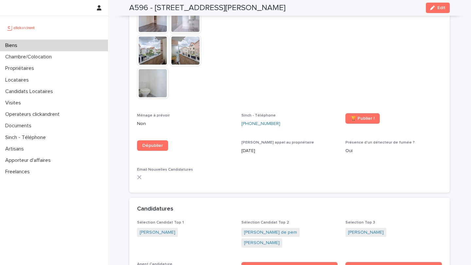
scroll to position [1984, 0]
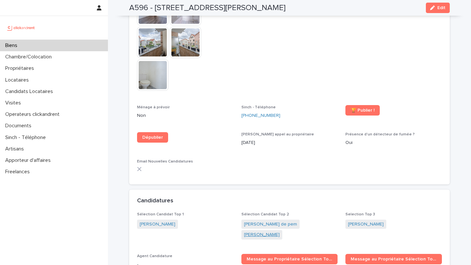
click at [279, 232] on link "Maëva Adouan" at bounding box center [262, 235] width 36 height 7
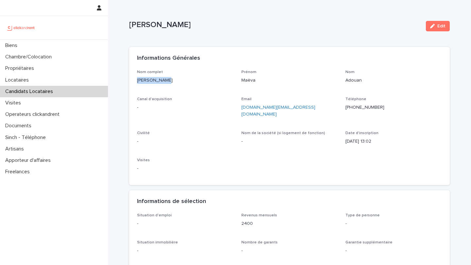
drag, startPoint x: 184, startPoint y: 81, endPoint x: 132, endPoint y: 80, distance: 52.0
click at [132, 80] on div "Nom complet Maëva Adouan Prénom Maëva Nom Adouan Canal d'acquisition - Email ma…" at bounding box center [289, 128] width 320 height 116
copy p "Maëva Adouan"
click at [439, 21] on div "Edit" at bounding box center [436, 26] width 26 height 26
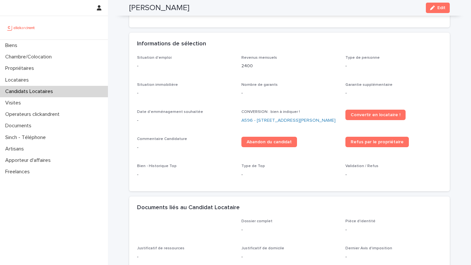
click at [269, 124] on div "CONVERSION : bien à indiquer ! A596 - 48 rue Victor Hugo, Asnieres-sur-Seine 92…" at bounding box center [289, 119] width 96 height 19
click at [269, 117] on link "A596 - 48 rue Victor Hugo, Asnieres-sur-Seine 92600" at bounding box center [288, 120] width 94 height 7
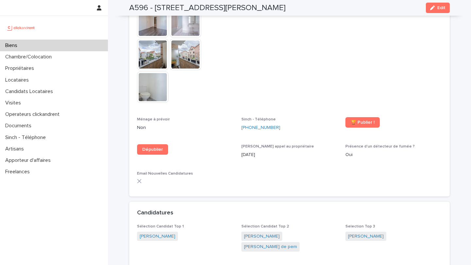
scroll to position [1988, 0]
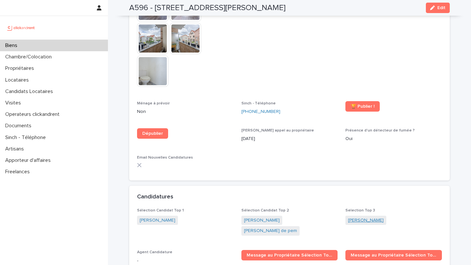
click at [368, 217] on link "Maeva Escarpe" at bounding box center [366, 220] width 36 height 7
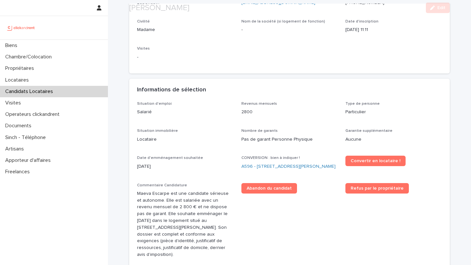
scroll to position [107, 0]
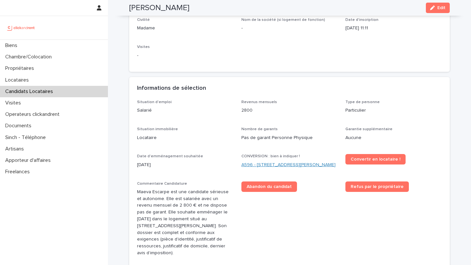
click at [252, 165] on link "A596 - 48 rue Victor Hugo, Asnieres-sur-Seine 92600" at bounding box center [288, 165] width 94 height 7
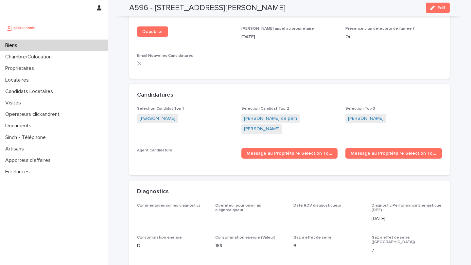
scroll to position [2091, 0]
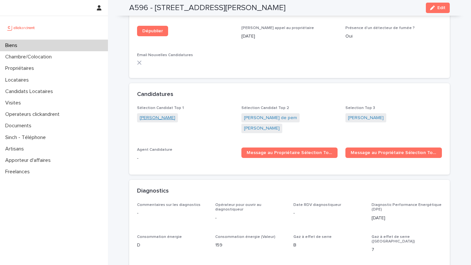
click at [166, 115] on link "Corentin Couvreux" at bounding box center [158, 118] width 36 height 7
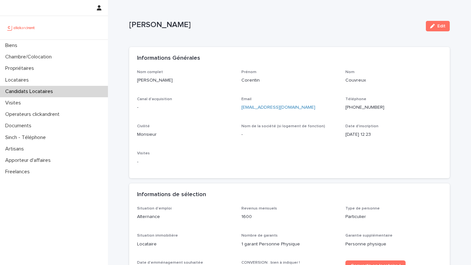
drag, startPoint x: 182, startPoint y: 82, endPoint x: 134, endPoint y: 82, distance: 47.7
click at [134, 82] on div "Nom complet Corentin Couvreux Prénom Corentin Nom Couvreux Canal d'acquisition …" at bounding box center [289, 124] width 320 height 109
copy p "Corentin Couvreux"
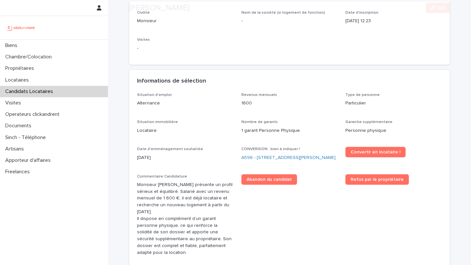
scroll to position [140, 0]
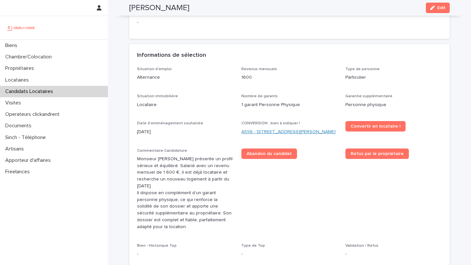
click at [293, 131] on link "A596 - 48 rue Victor Hugo, Asnieres-sur-Seine 92600" at bounding box center [288, 132] width 94 height 7
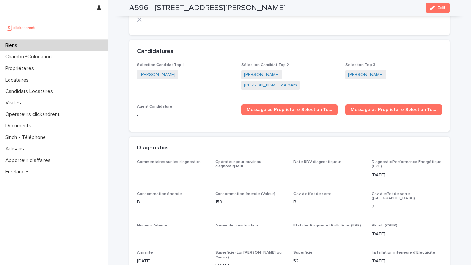
scroll to position [2084, 0]
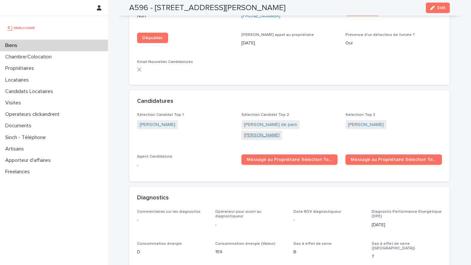
click at [279, 132] on link "Maëva Adouan" at bounding box center [262, 135] width 36 height 7
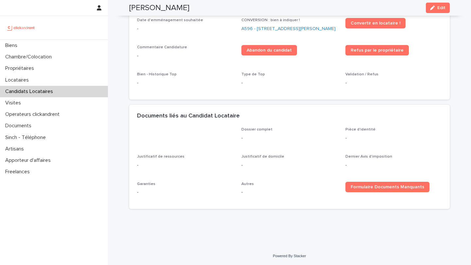
scroll to position [84, 0]
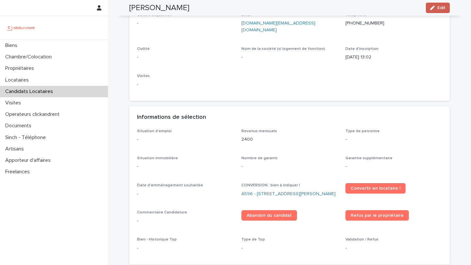
click at [445, 8] on span "Edit" at bounding box center [441, 8] width 8 height 5
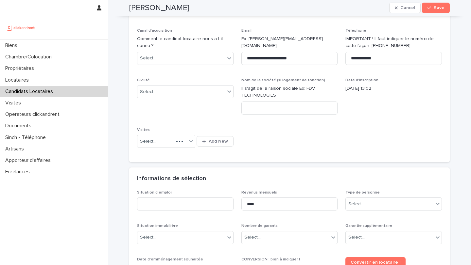
scroll to position [186, 0]
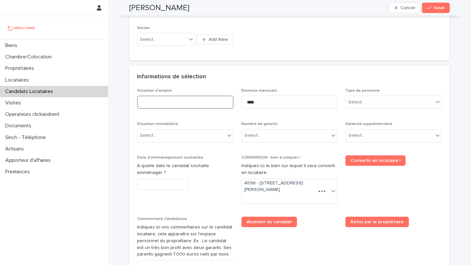
click at [193, 105] on input at bounding box center [185, 102] width 96 height 13
type input "***"
click at [192, 129] on div "Select..." at bounding box center [185, 135] width 96 height 13
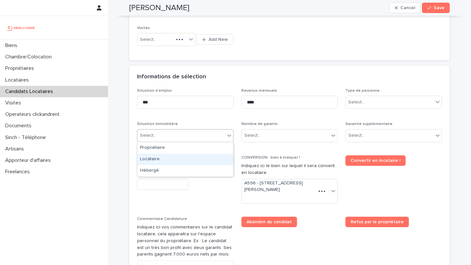
click at [196, 158] on div "Locataire" at bounding box center [185, 159] width 96 height 11
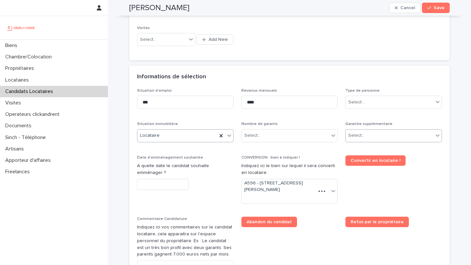
click at [356, 135] on div "Select..." at bounding box center [356, 135] width 16 height 7
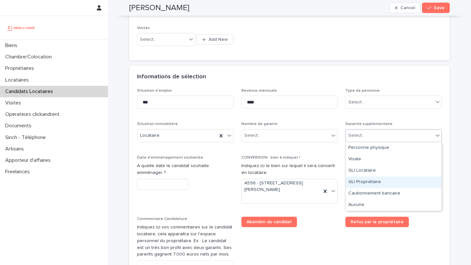
click at [370, 184] on div "GLI Propriétaire" at bounding box center [393, 182] width 96 height 11
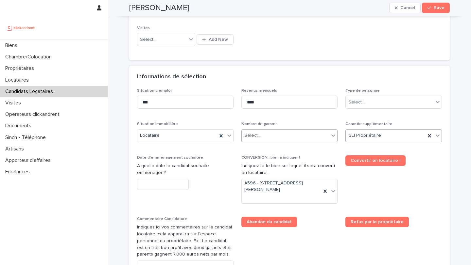
click at [304, 130] on div "Select..." at bounding box center [286, 135] width 88 height 11
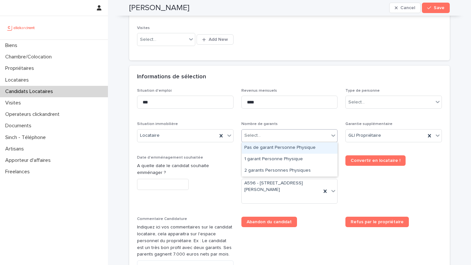
click at [305, 151] on div "Pas de garant Personne Physique" at bounding box center [290, 148] width 96 height 11
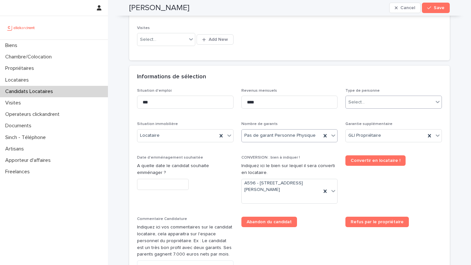
click at [392, 97] on div "Select..." at bounding box center [389, 102] width 88 height 11
click at [385, 113] on div "Particulier" at bounding box center [393, 114] width 96 height 11
click at [171, 179] on input "text" at bounding box center [163, 184] width 52 height 11
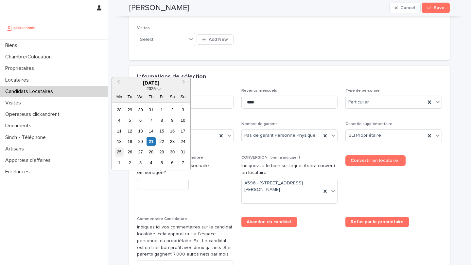
click at [121, 152] on div "25" at bounding box center [119, 152] width 9 height 9
type input "*********"
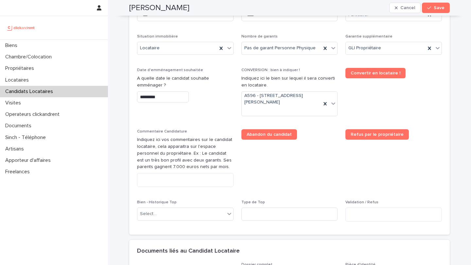
scroll to position [286, 0]
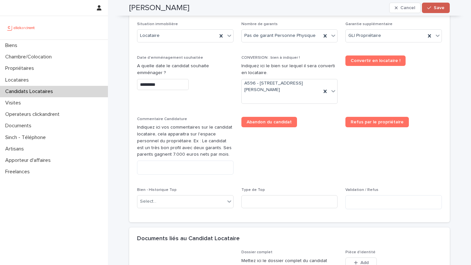
click at [432, 11] on button "Save" at bounding box center [436, 8] width 28 height 10
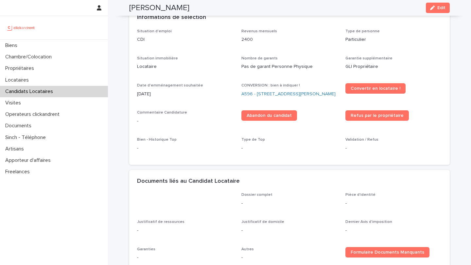
scroll to position [250, 0]
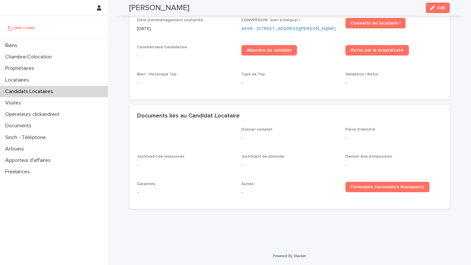
click at [437, 37] on div "Situation d'emploi CDI Revenus mensuels 2400 Type de personne Particulier Situa…" at bounding box center [289, 28] width 305 height 128
click at [438, 8] on span "Edit" at bounding box center [441, 8] width 8 height 5
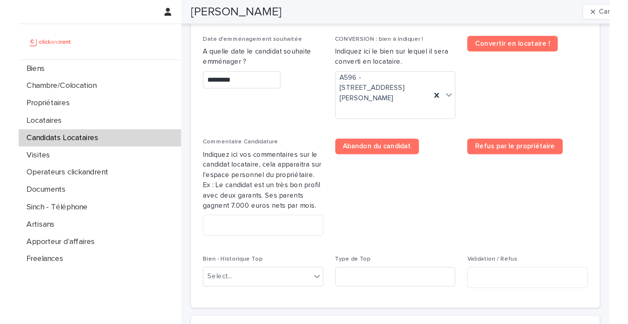
scroll to position [352, 0]
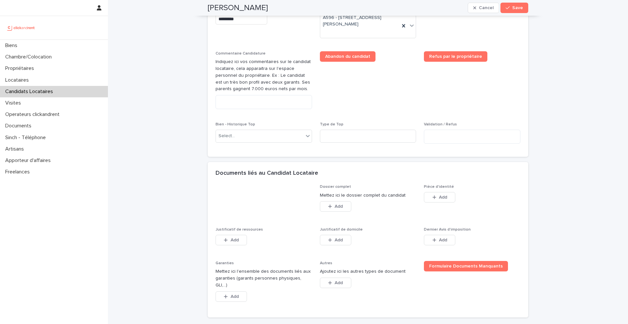
click at [470, 66] on div "**********" at bounding box center [368, 2] width 520 height 708
click at [435, 197] on icon "button" at bounding box center [434, 197] width 4 height 5
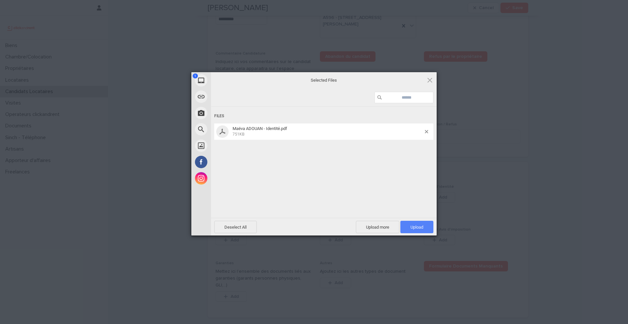
click at [414, 223] on span "Upload 1" at bounding box center [416, 227] width 33 height 12
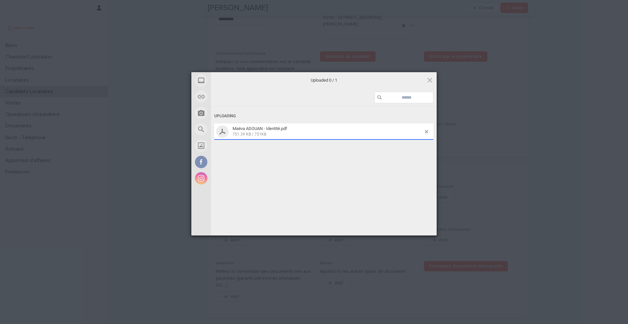
scroll to position [359, 0]
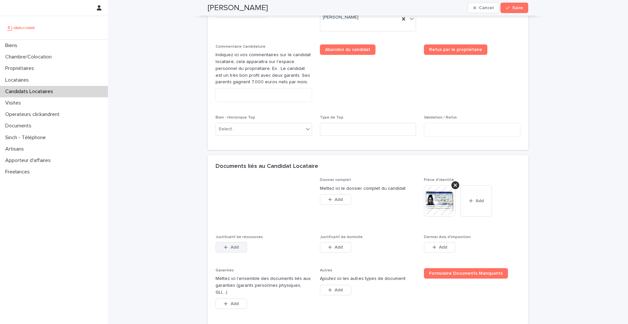
click at [225, 247] on icon "button" at bounding box center [226, 247] width 4 height 4
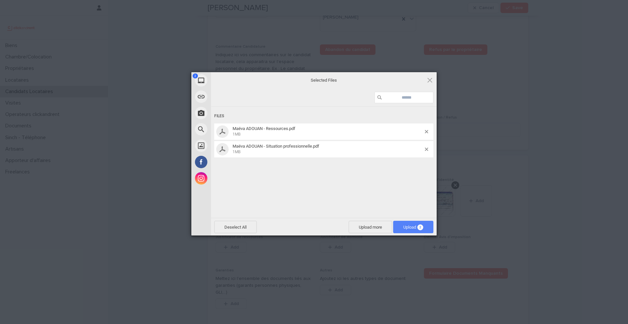
click at [407, 228] on span "Upload 2" at bounding box center [413, 227] width 20 height 5
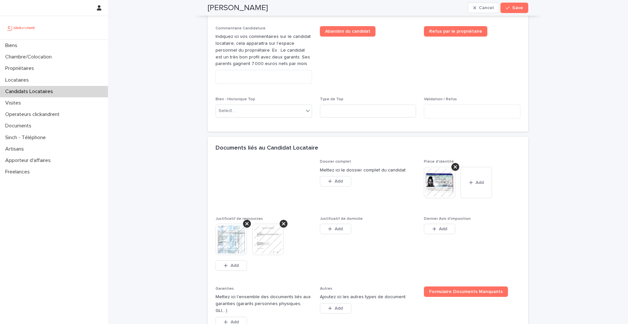
scroll to position [388, 0]
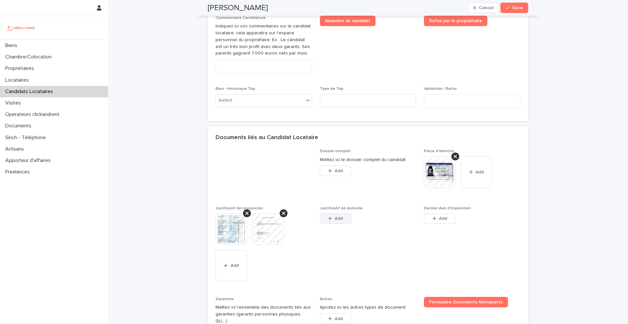
click at [342, 221] on button "Add" at bounding box center [335, 218] width 31 height 10
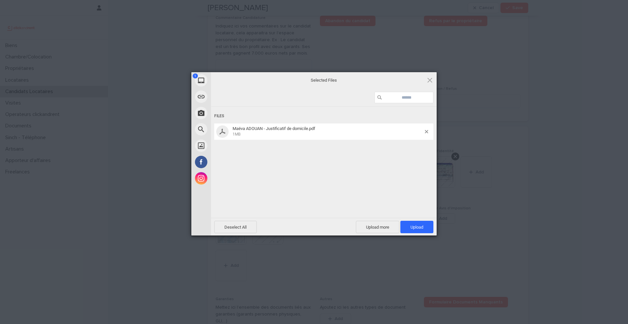
click at [431, 234] on div "Deselect All Upload more Upload 1" at bounding box center [324, 227] width 226 height 18
click at [423, 230] on span "Upload 1" at bounding box center [416, 227] width 33 height 12
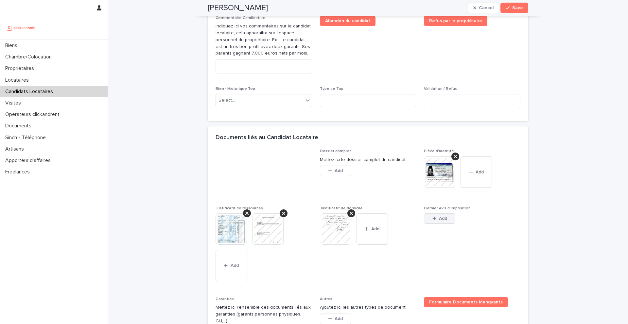
click at [444, 216] on button "Add" at bounding box center [439, 218] width 31 height 10
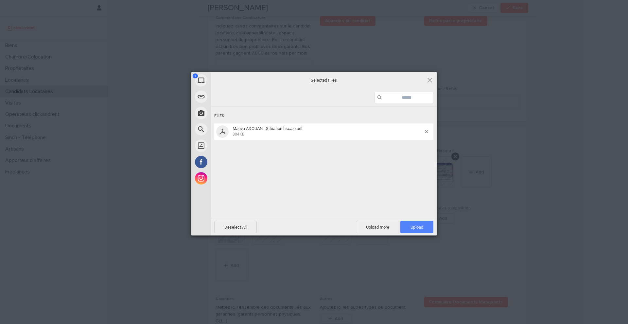
click at [425, 225] on span "Upload 1" at bounding box center [416, 227] width 33 height 12
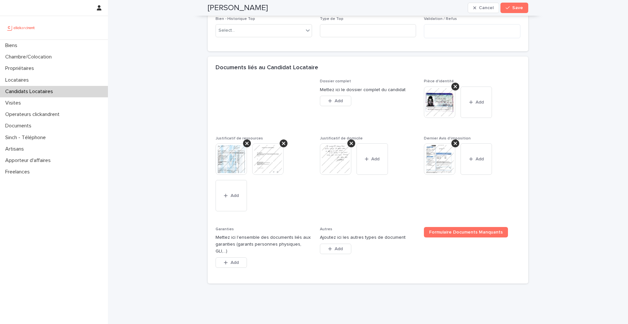
scroll to position [467, 0]
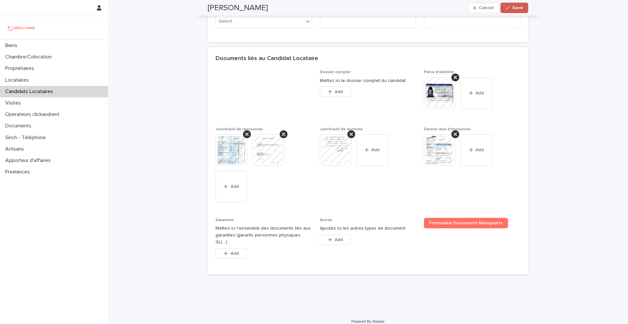
click at [470, 11] on button "Save" at bounding box center [514, 8] width 28 height 10
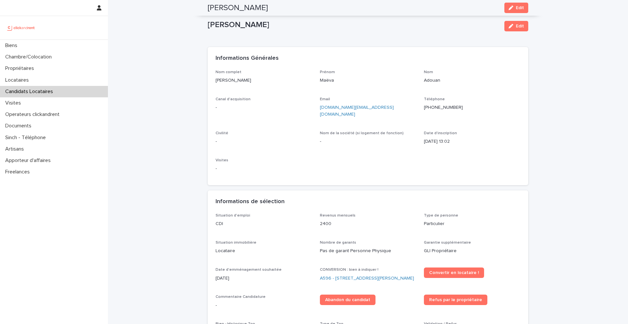
scroll to position [1, 0]
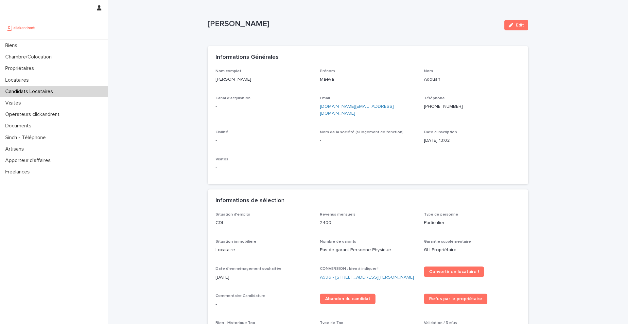
click at [356, 265] on link "A596 - 48 rue Victor Hugo, Asnieres-sur-Seine 92600" at bounding box center [367, 277] width 94 height 7
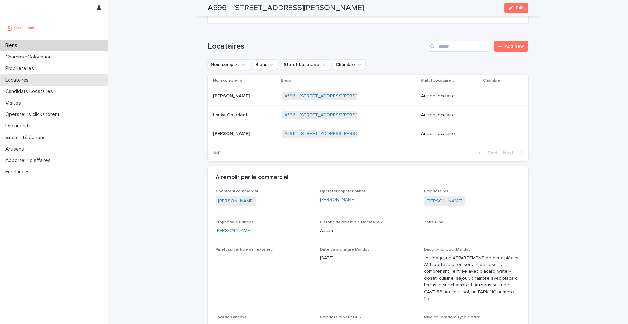
scroll to position [415, 0]
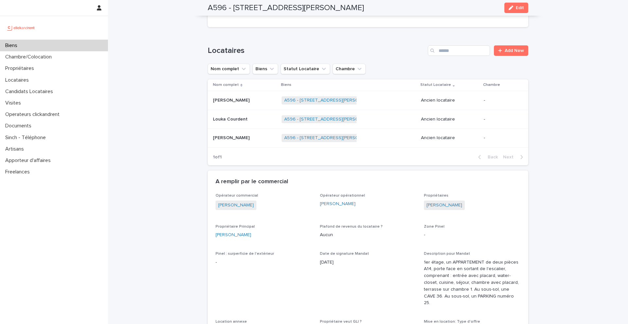
drag, startPoint x: 234, startPoint y: 9, endPoint x: 400, endPoint y: 4, distance: 165.8
click at [400, 4] on div "A596 - 48 rue Victor Hugo, Asnieres-sur-Seine 92600 Edit" at bounding box center [368, 8] width 320 height 16
copy h2 "48 rue Victor Hugo, Asnieres-sur-Seine 92600"
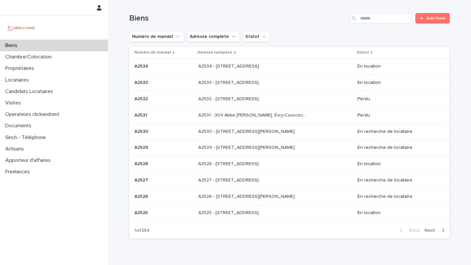
click at [373, 24] on div "Biens Add New" at bounding box center [289, 15] width 320 height 31
click at [372, 21] on input "Search" at bounding box center [380, 18] width 62 height 10
click at [65, 66] on div "Propriétaires" at bounding box center [54, 68] width 108 height 11
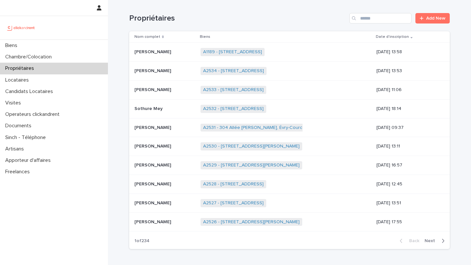
click at [383, 27] on div "Propriétaires Add New" at bounding box center [289, 15] width 320 height 31
click at [380, 22] on input "Search" at bounding box center [380, 18] width 62 height 10
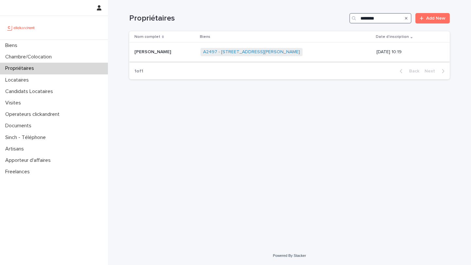
type input "********"
click at [258, 57] on div "A2497 - [STREET_ADDRESS][PERSON_NAME] + 0" at bounding box center [285, 51] width 171 height 13
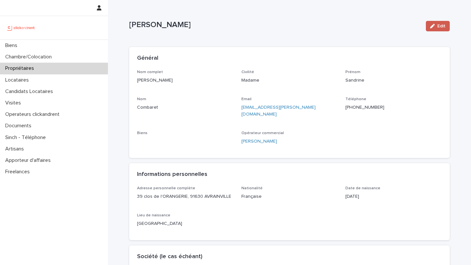
click at [440, 27] on span "Edit" at bounding box center [441, 26] width 8 height 5
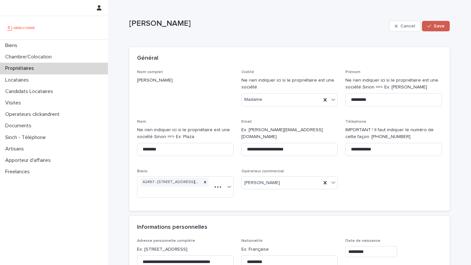
click at [436, 26] on span "Save" at bounding box center [438, 26] width 11 height 5
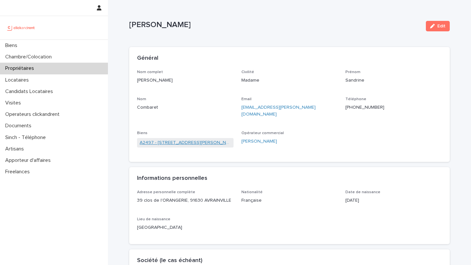
click at [202, 140] on link "A2497 - [STREET_ADDRESS][PERSON_NAME]" at bounding box center [185, 143] width 91 height 7
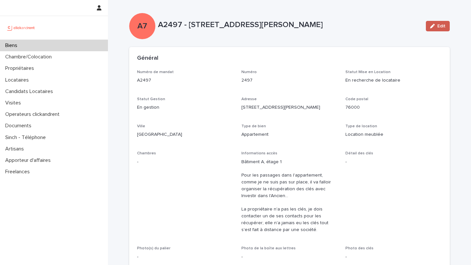
click at [440, 25] on span "Edit" at bounding box center [441, 26] width 8 height 5
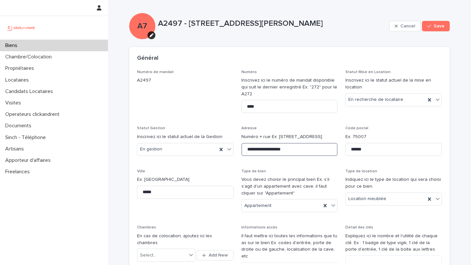
click at [280, 150] on input "**********" at bounding box center [289, 149] width 96 height 13
type input "**********"
click at [438, 27] on span "Save" at bounding box center [438, 26] width 11 height 5
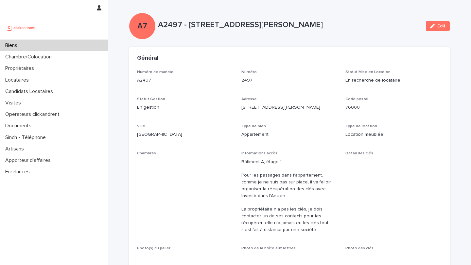
click at [84, 43] on div "Biens" at bounding box center [54, 45] width 108 height 11
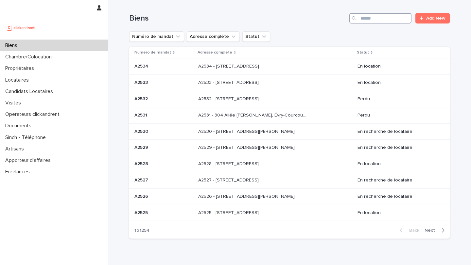
click at [378, 21] on input "Search" at bounding box center [380, 18] width 62 height 10
type input "****"
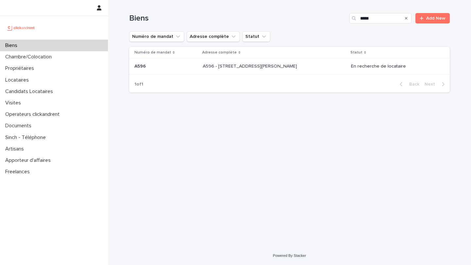
click at [246, 69] on p "A596 - [STREET_ADDRESS][PERSON_NAME]" at bounding box center [250, 65] width 95 height 7
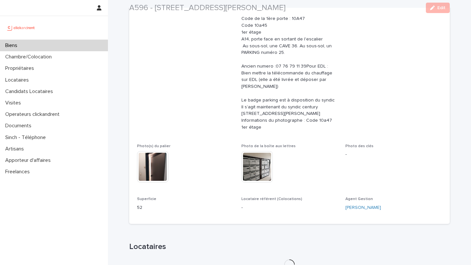
scroll to position [402, 0]
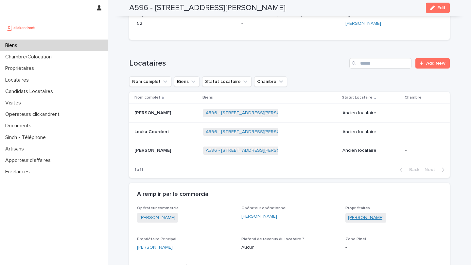
click at [365, 222] on link "[PERSON_NAME]" at bounding box center [366, 218] width 36 height 7
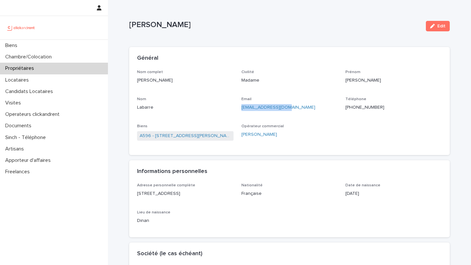
drag, startPoint x: 309, startPoint y: 111, endPoint x: 238, endPoint y: 109, distance: 71.3
click at [238, 109] on div "Nom complet [PERSON_NAME] Civilité Madame Prénom [PERSON_NAME] Email [EMAIL_ADD…" at bounding box center [289, 109] width 305 height 78
copy link "[EMAIL_ADDRESS][DOMAIN_NAME]"
click at [209, 138] on link "A596 - [STREET_ADDRESS][PERSON_NAME]" at bounding box center [185, 136] width 91 height 7
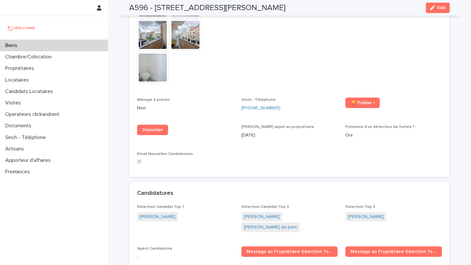
scroll to position [2089, 0]
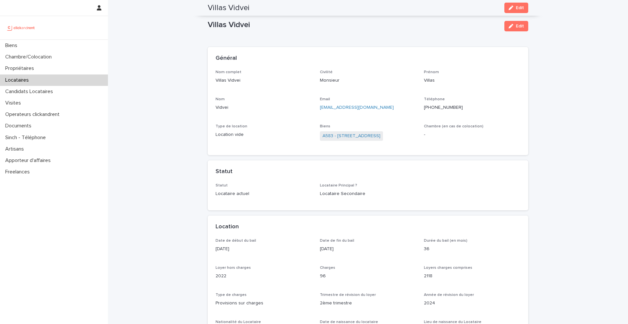
scroll to position [183, 0]
